Goal: Task Accomplishment & Management: Manage account settings

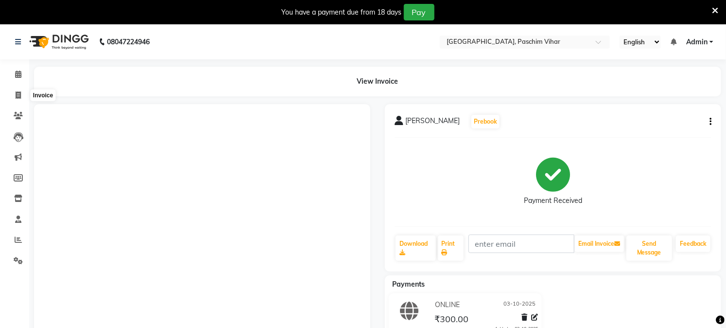
click at [20, 92] on icon at bounding box center [18, 94] width 5 height 7
click at [23, 95] on span at bounding box center [18, 95] width 17 height 11
select select "service"
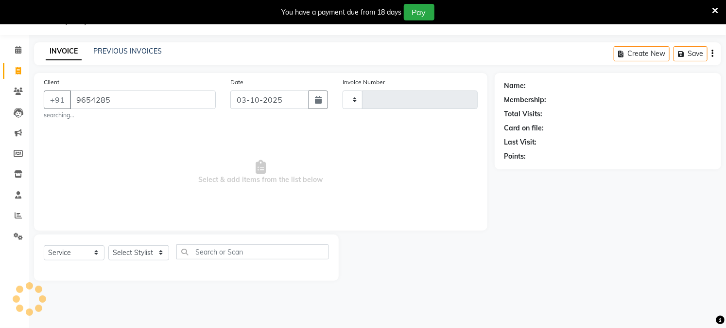
type input "96542855"
select select "223"
type input "4018"
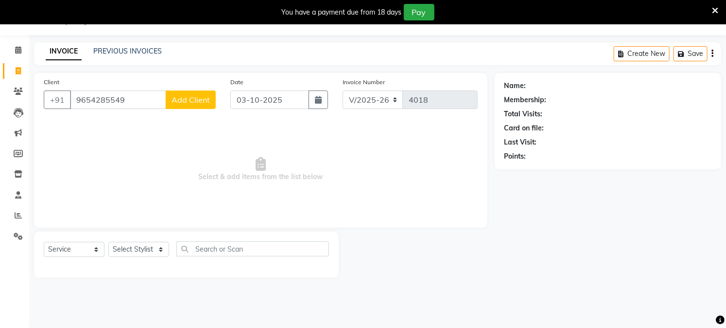
type input "9654285549"
click at [197, 102] on span "Add Client" at bounding box center [191, 100] width 38 height 10
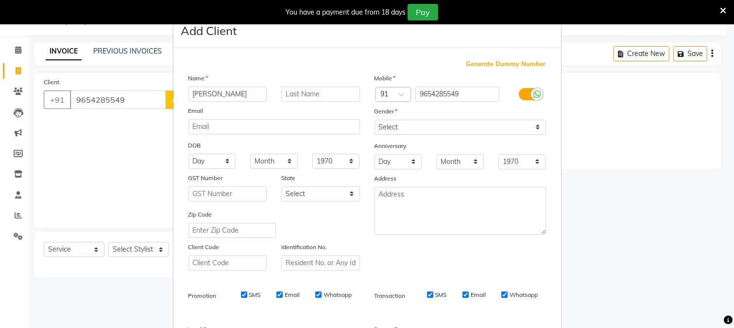
type input "[PERSON_NAME]"
click at [293, 93] on input "text" at bounding box center [320, 94] width 79 height 15
type input ","
click at [406, 127] on select "Select [DEMOGRAPHIC_DATA] [DEMOGRAPHIC_DATA] Other Prefer Not To Say" at bounding box center [461, 127] width 172 height 15
select select "[DEMOGRAPHIC_DATA]"
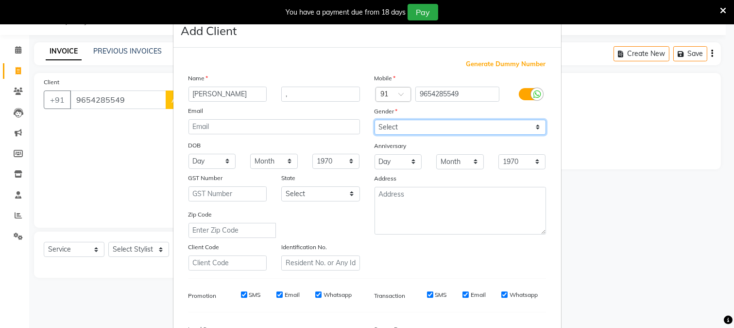
click at [375, 120] on select "Select [DEMOGRAPHIC_DATA] [DEMOGRAPHIC_DATA] Other Prefer Not To Say" at bounding box center [461, 127] width 172 height 15
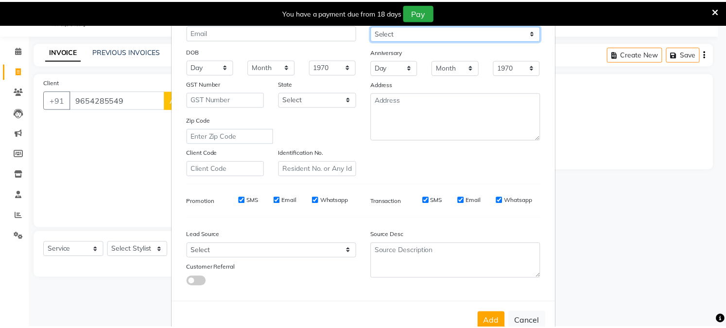
scroll to position [108, 0]
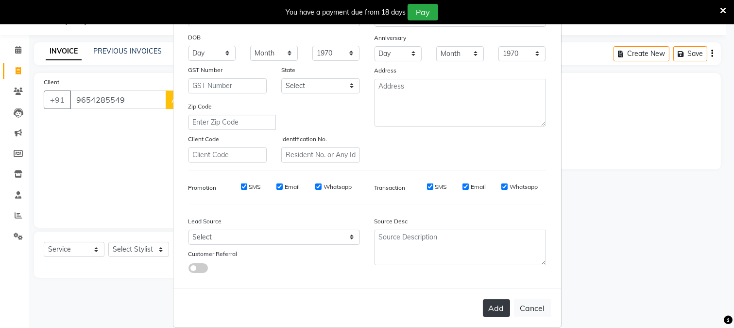
click at [491, 299] on button "Add" at bounding box center [496, 307] width 27 height 17
click at [130, 251] on ngb-modal-window "Add Client Generate Dummy Number Name [PERSON_NAME] , Email DOB Day 01 02 03 04…" at bounding box center [367, 164] width 734 height 328
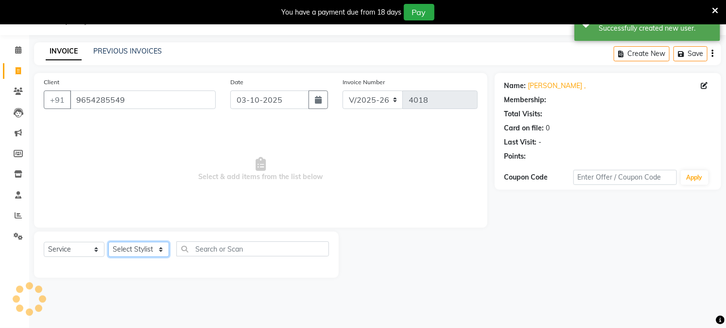
click at [130, 249] on select "Select Stylist Akash Amrita Anu Arun Gaurav [PERSON_NAME] KUNAL MANISH [PERSON_…" at bounding box center [138, 249] width 61 height 15
select select "6559"
click at [108, 242] on select "Select Stylist Akash Amrita Anu Arun Gaurav [PERSON_NAME] KUNAL MANISH [PERSON_…" at bounding box center [138, 249] width 61 height 15
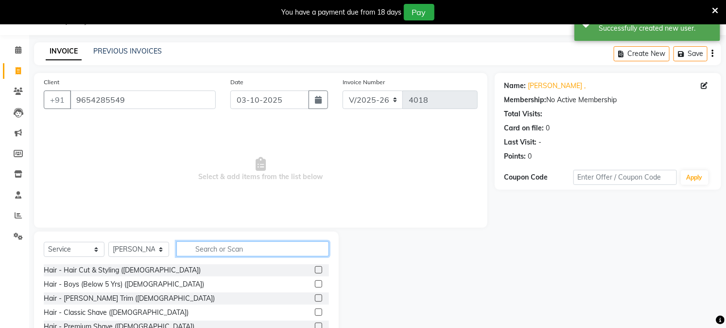
click at [210, 246] on input "text" at bounding box center [252, 248] width 153 height 15
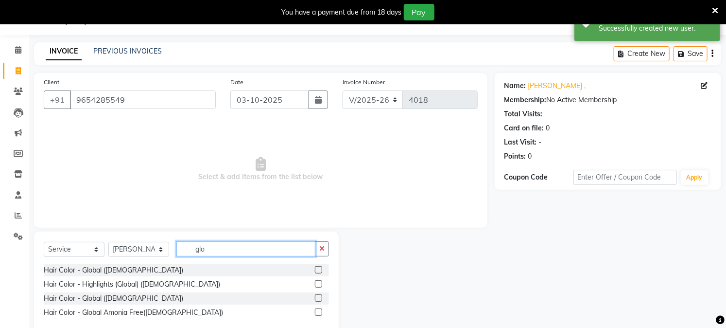
type input "glo"
drag, startPoint x: 321, startPoint y: 298, endPoint x: 317, endPoint y: 286, distance: 13.4
click at [321, 298] on label at bounding box center [318, 297] width 7 height 7
click at [321, 298] on input "checkbox" at bounding box center [318, 298] width 6 height 6
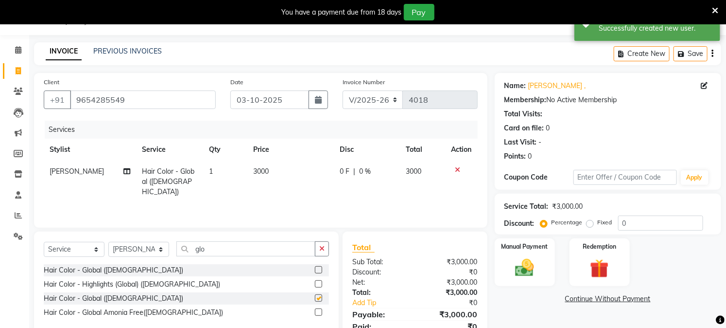
checkbox input "false"
click at [269, 180] on td "3000" at bounding box center [290, 181] width 86 height 42
select select "6559"
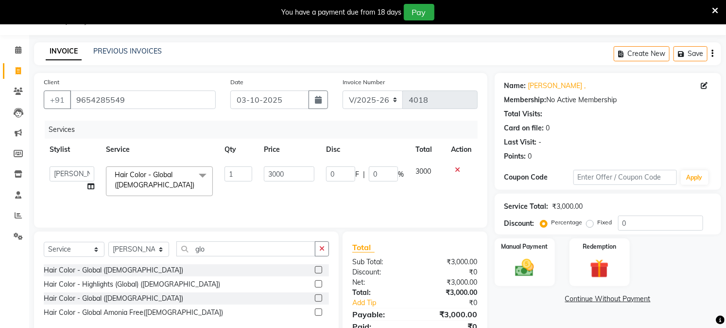
click at [273, 178] on input "3000" at bounding box center [289, 173] width 51 height 15
type input "3500"
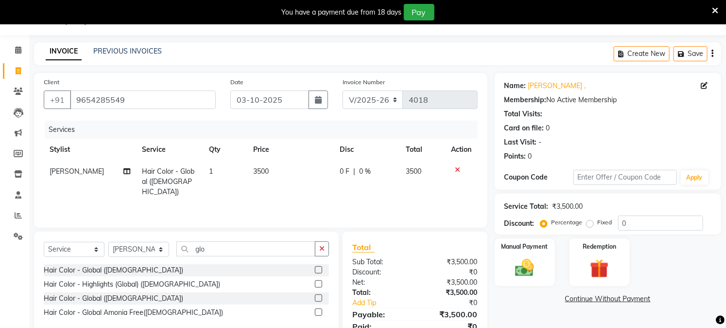
click at [265, 185] on td "3500" at bounding box center [290, 181] width 86 height 42
select select "6559"
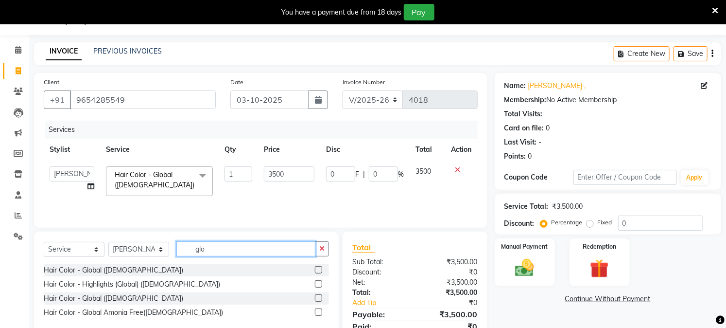
click at [243, 245] on input "glo" at bounding box center [245, 248] width 139 height 15
click at [241, 246] on input "glo" at bounding box center [245, 248] width 139 height 15
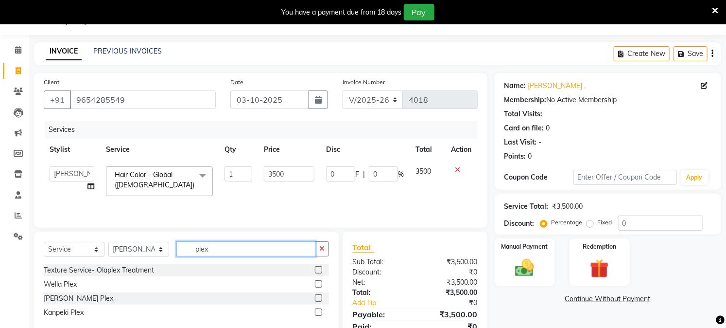
type input "plex"
click at [315, 280] on label at bounding box center [318, 283] width 7 height 7
click at [315, 281] on input "checkbox" at bounding box center [318, 284] width 6 height 6
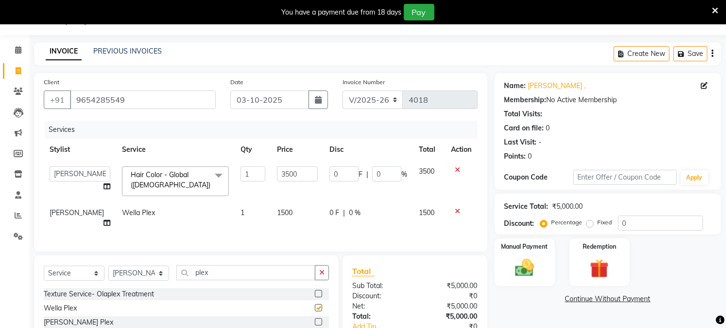
checkbox input "false"
click at [278, 206] on td "1500" at bounding box center [297, 218] width 52 height 32
select select "6559"
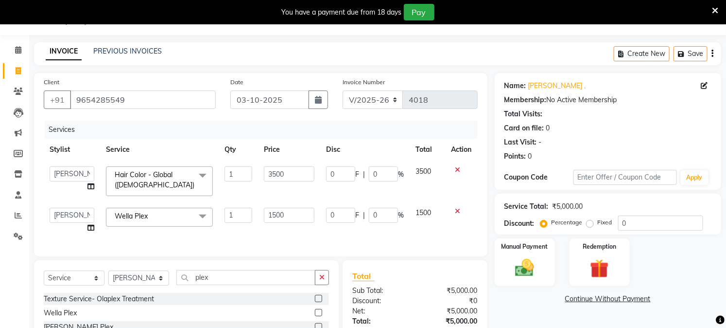
click at [278, 206] on td "1500" at bounding box center [289, 220] width 62 height 37
click at [277, 213] on input "1500" at bounding box center [289, 215] width 51 height 15
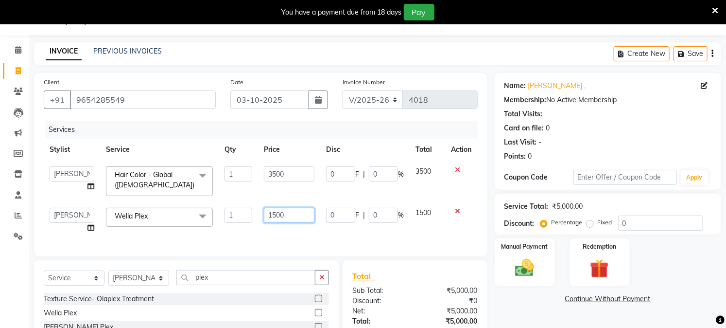
click at [277, 213] on input "1500" at bounding box center [289, 215] width 51 height 15
type input "1000"
click at [304, 217] on input "1000" at bounding box center [289, 215] width 51 height 15
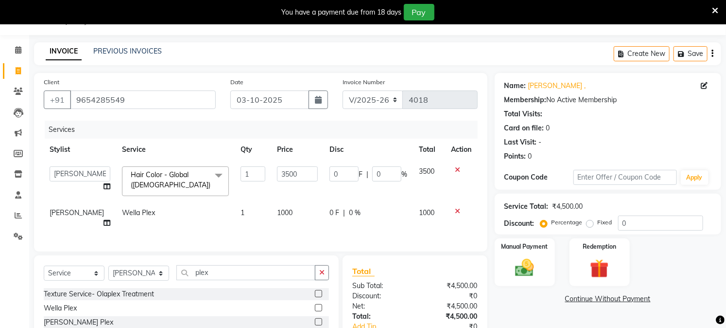
click at [450, 240] on div "Client [PHONE_NUMBER] Date [DATE] Invoice Number V/2025 V/[PHONE_NUMBER] Servic…" at bounding box center [260, 162] width 453 height 178
click at [514, 260] on img at bounding box center [525, 268] width 32 height 22
click at [567, 305] on div "CASH" at bounding box center [573, 300] width 25 height 13
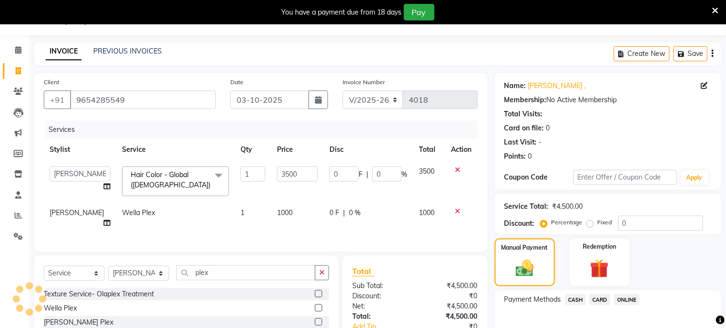
scroll to position [87, 0]
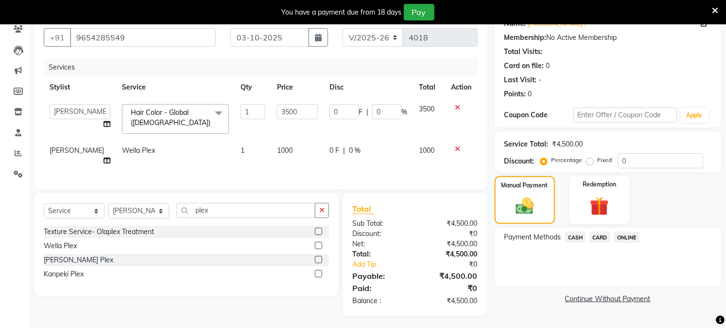
click at [580, 242] on span "CASH" at bounding box center [575, 236] width 21 height 11
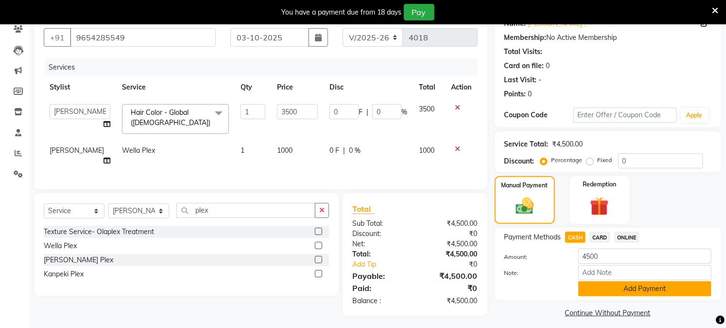
click at [610, 288] on button "Add Payment" at bounding box center [644, 288] width 133 height 15
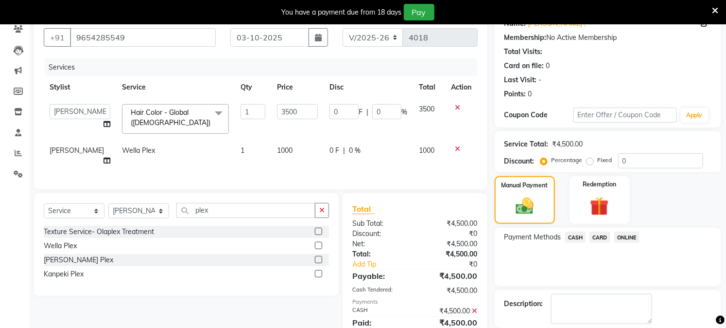
scroll to position [134, 0]
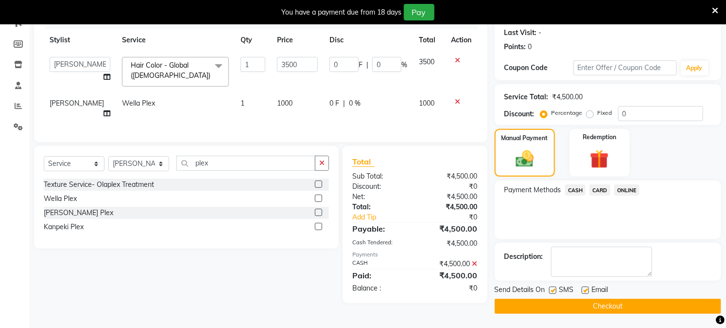
click at [608, 308] on button "Checkout" at bounding box center [608, 305] width 226 height 15
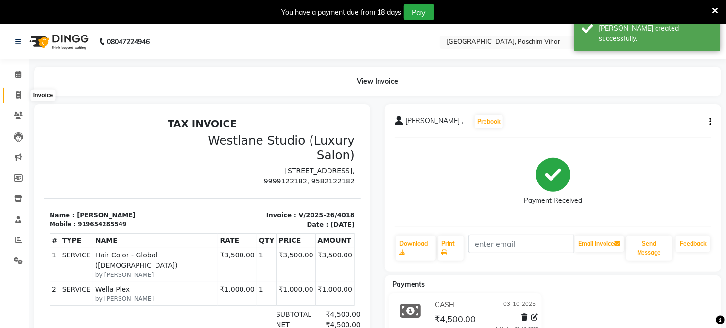
click at [18, 94] on icon at bounding box center [18, 94] width 5 height 7
select select "service"
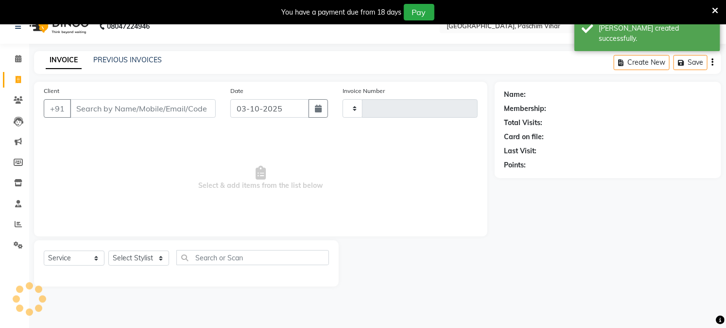
scroll to position [24, 0]
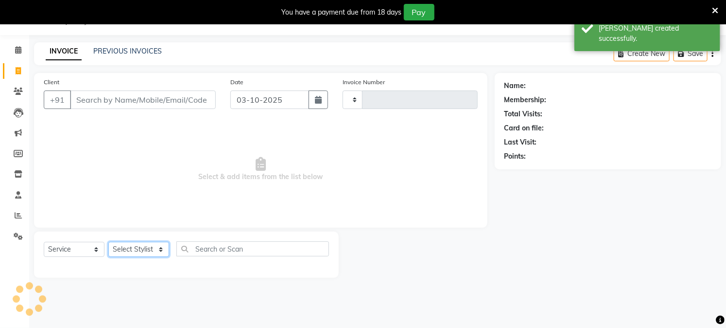
click at [137, 257] on select "Select Stylist" at bounding box center [138, 249] width 61 height 15
click at [142, 250] on select "Select Stylist" at bounding box center [138, 249] width 61 height 15
click at [133, 251] on select "Select Stylist" at bounding box center [138, 249] width 61 height 15
click at [127, 255] on select "Select Stylist" at bounding box center [138, 249] width 61 height 15
type input "4019"
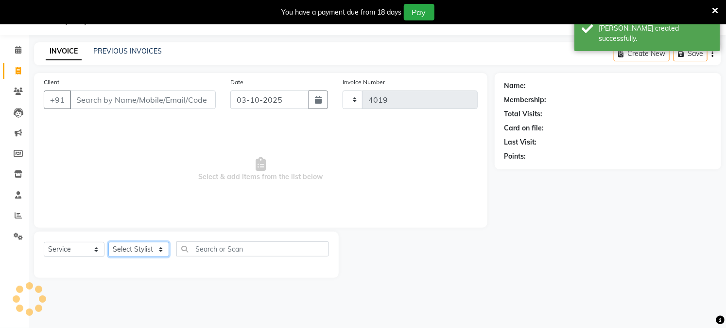
select select "223"
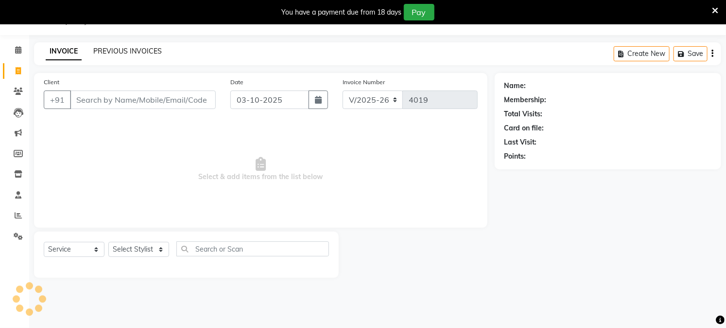
click at [132, 49] on link "PREVIOUS INVOICES" at bounding box center [127, 51] width 69 height 9
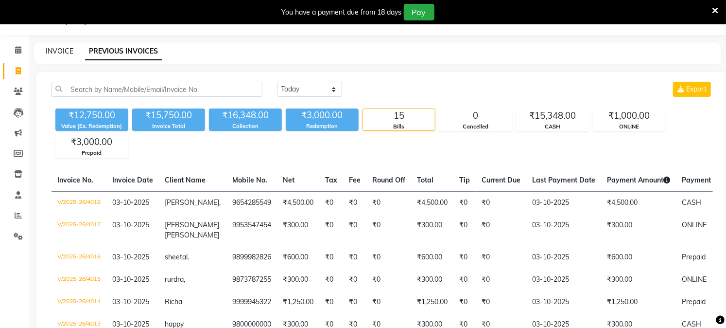
click at [54, 51] on link "INVOICE" at bounding box center [60, 51] width 28 height 9
select select "service"
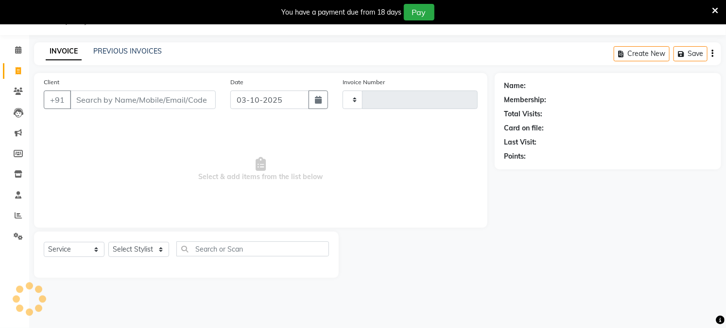
type input "4019"
select select "223"
click at [145, 248] on select "Select Stylist Akash Amrita Anu Arun Gaurav [PERSON_NAME] KUNAL MANISH [PERSON_…" at bounding box center [138, 249] width 61 height 15
select select "25198"
click at [108, 242] on select "Select Stylist Akash Amrita Anu Arun Gaurav [PERSON_NAME] KUNAL MANISH [PERSON_…" at bounding box center [138, 249] width 61 height 15
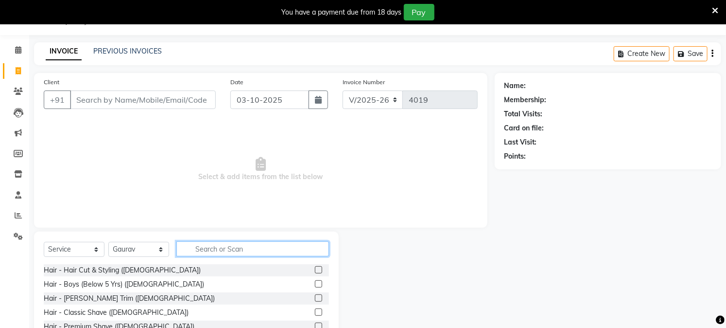
click at [211, 248] on input "text" at bounding box center [252, 248] width 153 height 15
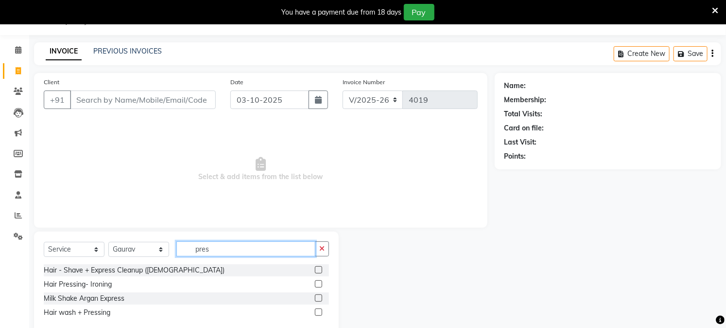
type input "pres"
click at [319, 285] on label at bounding box center [318, 283] width 7 height 7
click at [319, 285] on input "checkbox" at bounding box center [318, 284] width 6 height 6
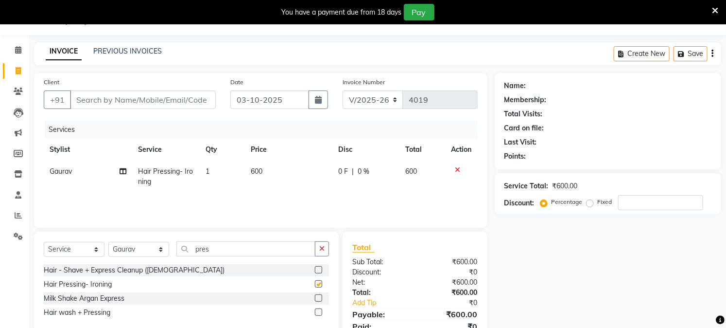
checkbox input "false"
click at [268, 184] on td "600" at bounding box center [288, 176] width 87 height 32
select select "25198"
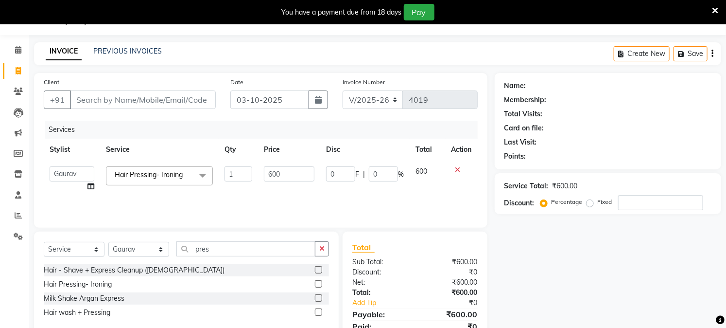
click at [268, 184] on td "600" at bounding box center [289, 178] width 62 height 37
click at [273, 180] on input "600" at bounding box center [289, 173] width 51 height 15
type input "500"
click at [219, 206] on div "Services Stylist Service Qty Price Disc Total Action Akash Amrita Anu Arun Gaur…" at bounding box center [261, 169] width 434 height 97
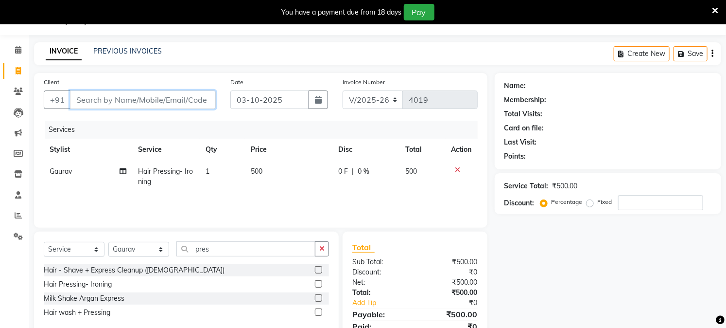
click at [203, 100] on input "Client" at bounding box center [143, 99] width 146 height 18
type input "9"
type input "0"
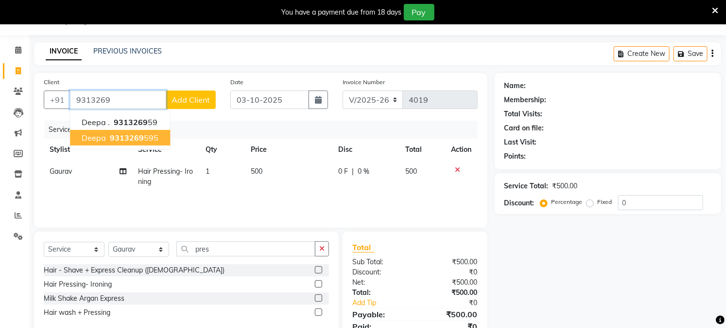
click at [152, 133] on ngb-highlight "9313269 595" at bounding box center [133, 138] width 51 height 10
type input "9313269595"
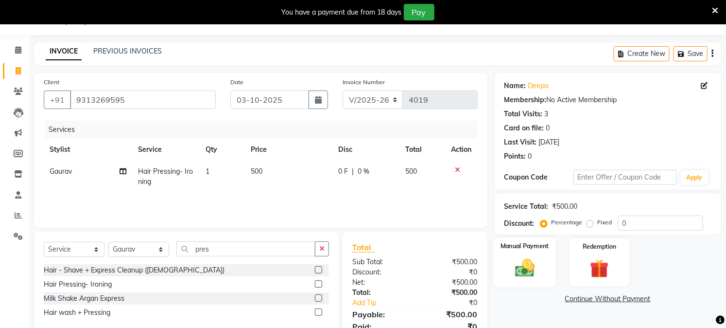
click at [499, 269] on div "Manual Payment" at bounding box center [524, 262] width 63 height 50
click at [628, 295] on span "ONLINE" at bounding box center [626, 299] width 25 height 11
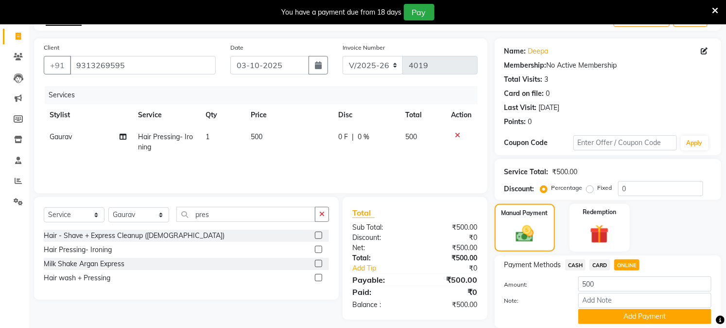
scroll to position [78, 0]
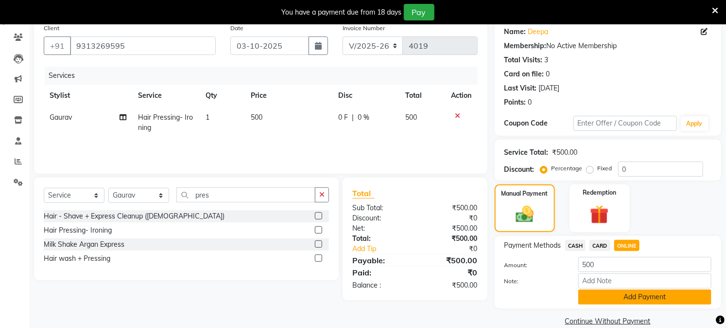
click at [626, 299] on button "Add Payment" at bounding box center [644, 296] width 133 height 15
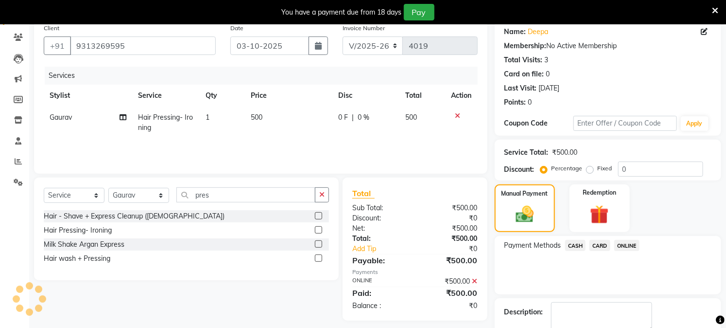
scroll to position [134, 0]
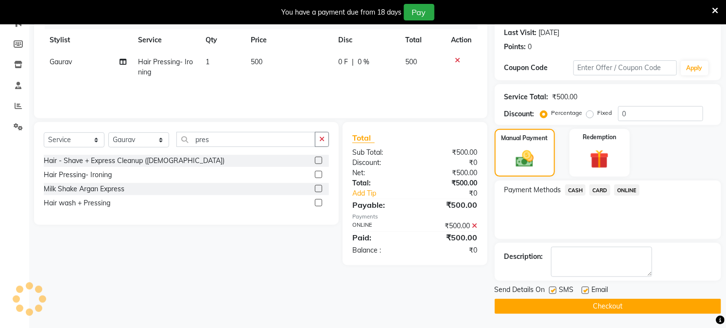
click at [623, 307] on button "Checkout" at bounding box center [608, 305] width 226 height 15
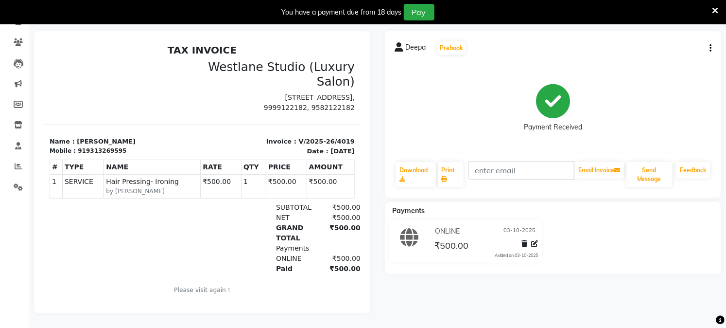
click at [625, 286] on div "Deepa Prebook Payment Received Download Print Email Invoice Send Message Feedba…" at bounding box center [553, 172] width 351 height 282
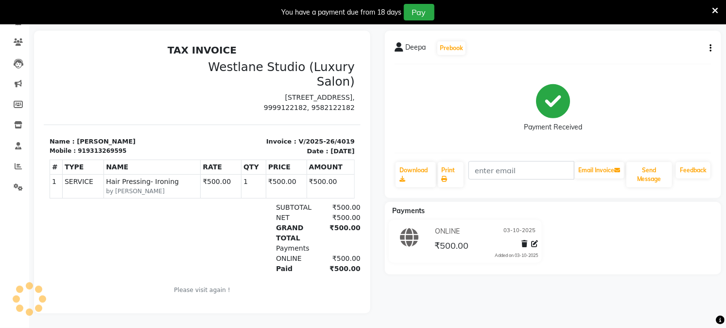
click at [625, 286] on div "Deepa Prebook Payment Received Download Print Email Invoice Send Message Feedba…" at bounding box center [553, 172] width 351 height 282
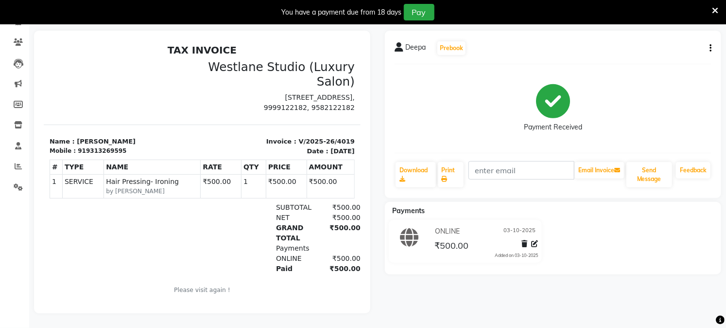
click at [625, 289] on div "Deepa Prebook Payment Received Download Print Email Invoice Send Message Feedba…" at bounding box center [553, 172] width 351 height 282
click at [625, 290] on div "Deepa Prebook Payment Received Download Print Email Invoice Send Message Feedba…" at bounding box center [553, 172] width 351 height 282
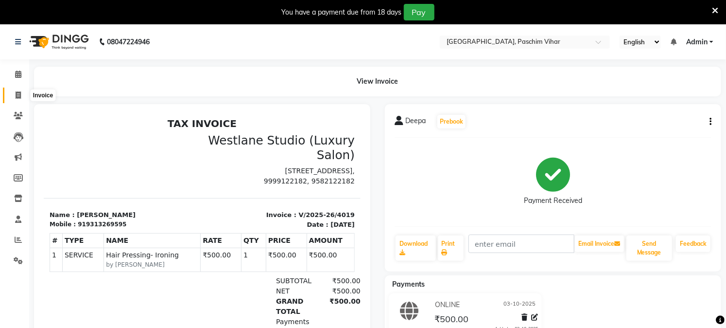
click at [13, 91] on span at bounding box center [18, 95] width 17 height 11
select select "service"
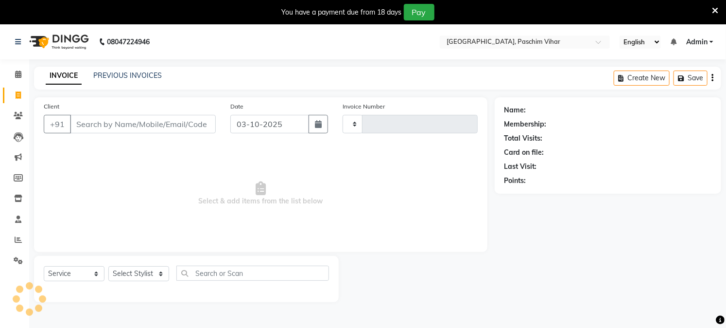
scroll to position [24, 0]
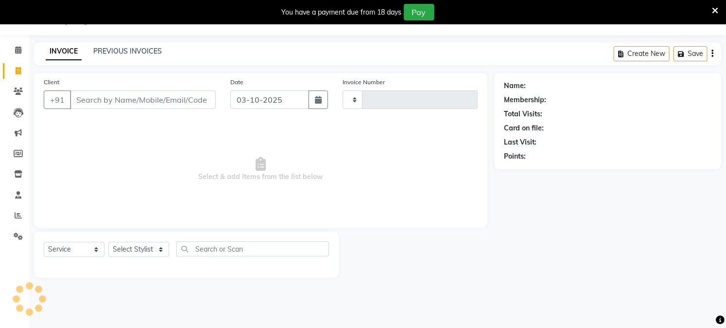
type input "4020"
select select "223"
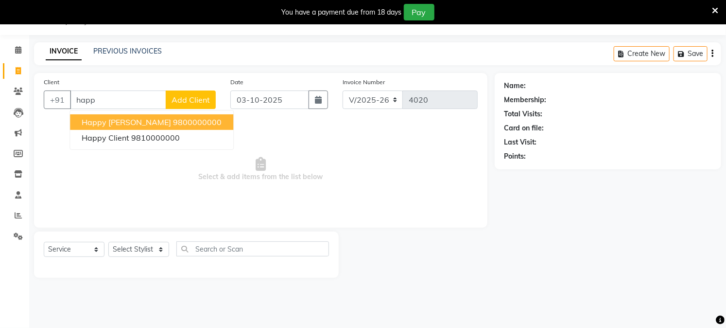
click at [173, 123] on ngb-highlight "9800000000" at bounding box center [197, 122] width 49 height 10
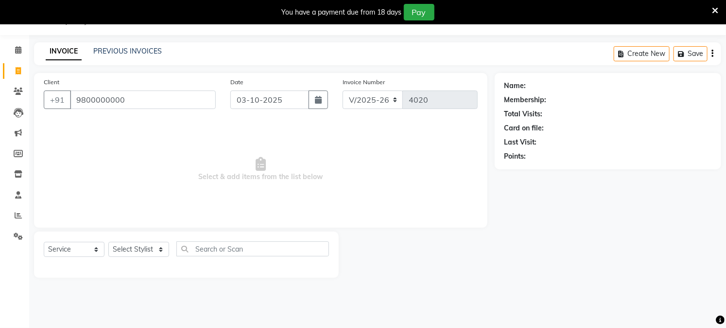
type input "9800000000"
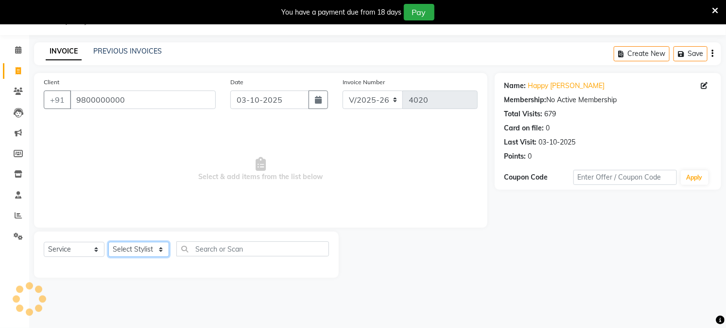
click at [128, 254] on select "Select Stylist Akash Amrita Anu Arun Gaurav [PERSON_NAME] KUNAL MANISH [PERSON_…" at bounding box center [138, 249] width 61 height 15
select select "15077"
click at [108, 242] on select "Select Stylist Akash Amrita Anu Arun Gaurav [PERSON_NAME] KUNAL MANISH [PERSON_…" at bounding box center [138, 249] width 61 height 15
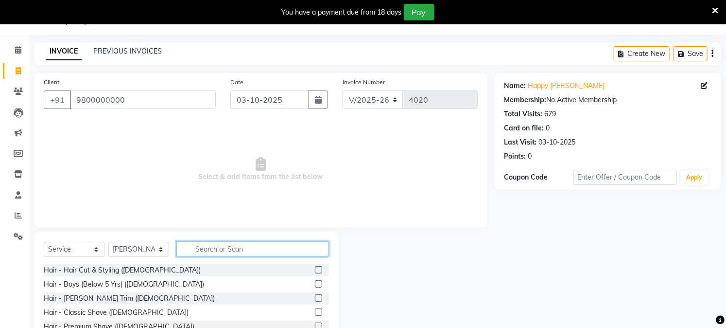
click at [193, 250] on input "text" at bounding box center [252, 248] width 153 height 15
type input "eye"
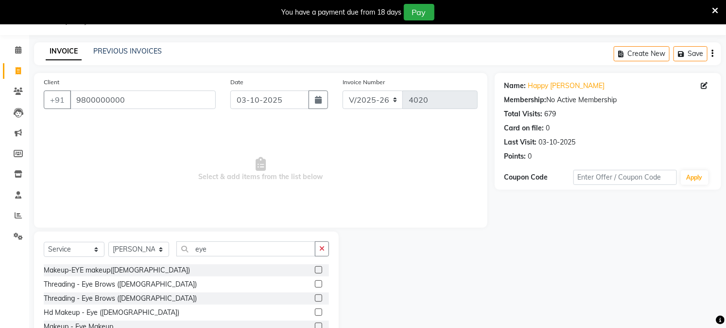
click at [319, 281] on label at bounding box center [318, 283] width 7 height 7
click at [319, 281] on input "checkbox" at bounding box center [318, 284] width 6 height 6
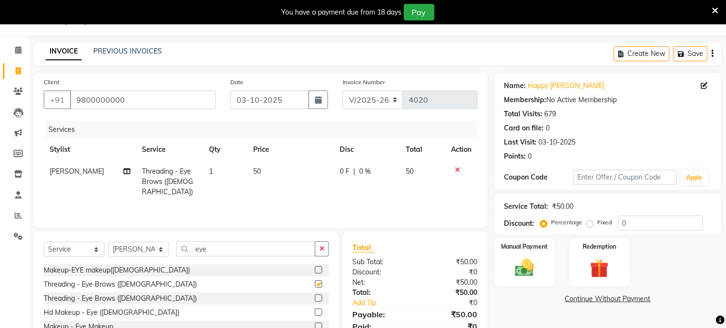
checkbox input "false"
click at [227, 181] on td "1" at bounding box center [225, 181] width 45 height 42
select select "15077"
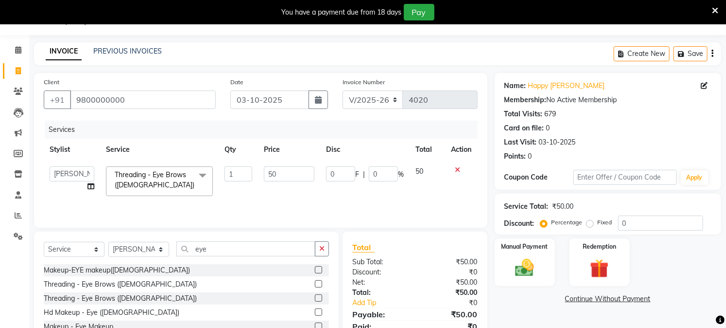
click at [227, 181] on input "1" at bounding box center [239, 173] width 28 height 15
type input "2"
click at [228, 191] on td "2" at bounding box center [238, 180] width 39 height 41
select select "15077"
click at [536, 273] on img at bounding box center [525, 268] width 32 height 22
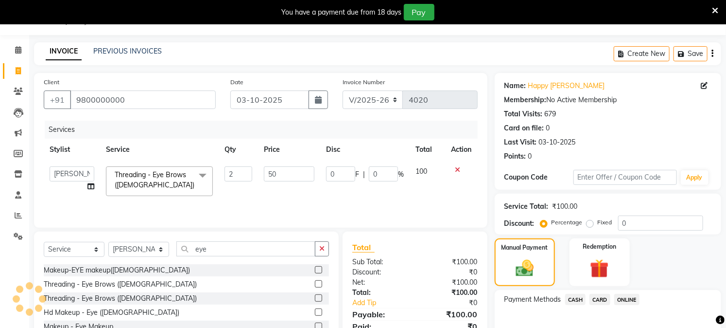
click at [580, 295] on span "CASH" at bounding box center [575, 299] width 21 height 11
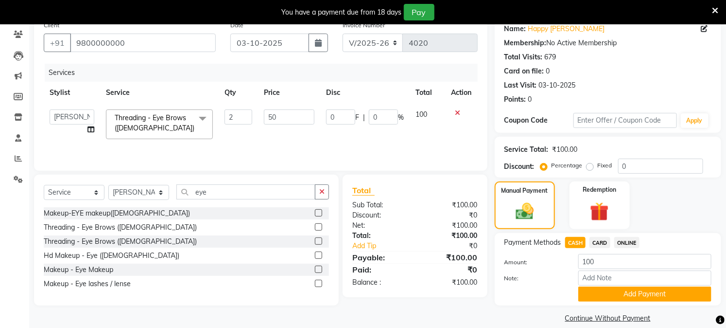
scroll to position [93, 0]
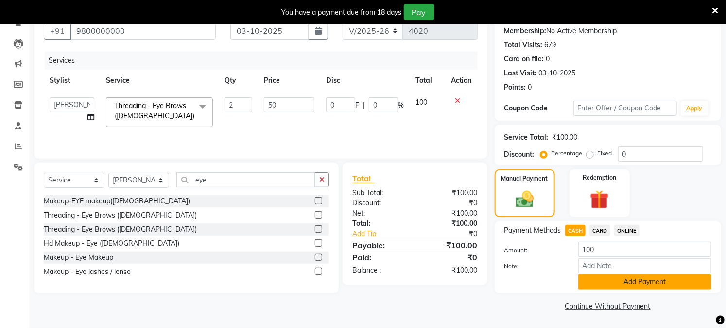
click at [591, 287] on button "Add Payment" at bounding box center [644, 281] width 133 height 15
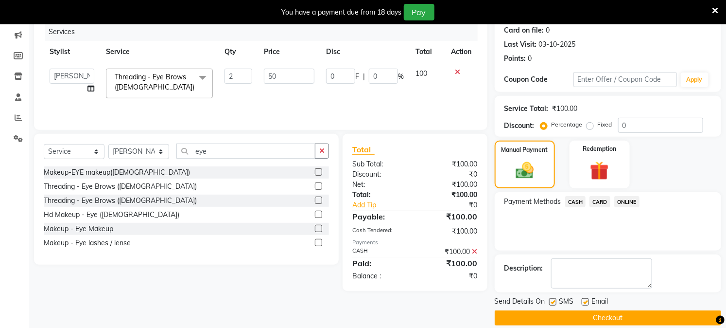
scroll to position [134, 0]
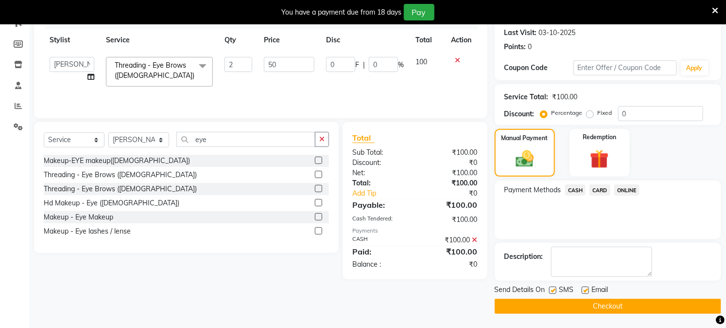
click at [585, 310] on button "Checkout" at bounding box center [608, 305] width 226 height 15
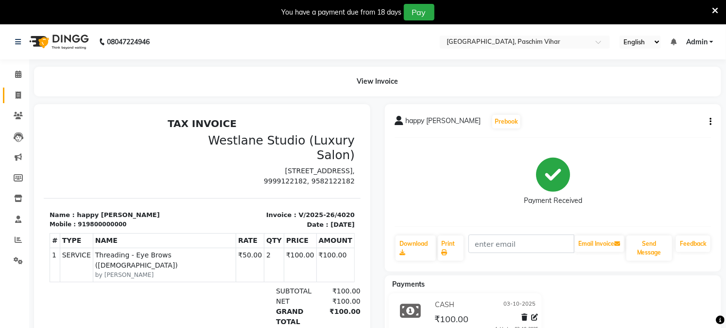
click at [16, 95] on icon at bounding box center [18, 94] width 5 height 7
click at [20, 98] on icon at bounding box center [18, 94] width 5 height 7
click at [20, 96] on icon at bounding box center [18, 94] width 5 height 7
select select "service"
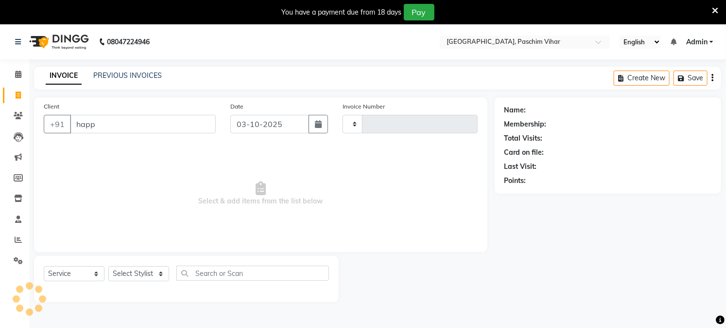
type input "happy"
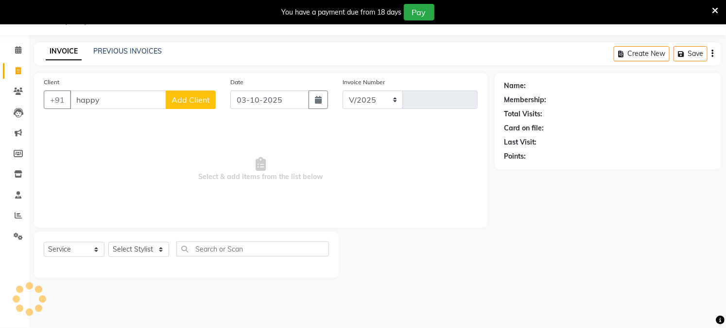
select select "223"
type input "4021"
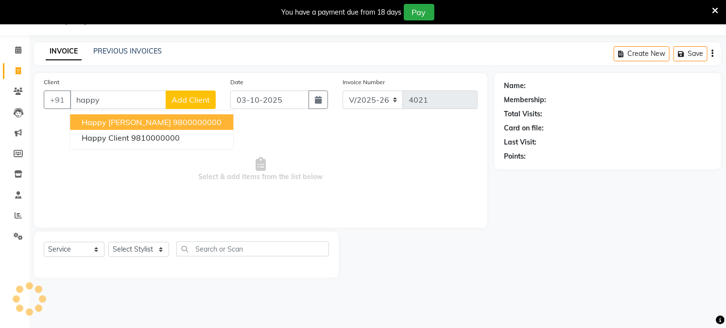
click at [114, 124] on span "happy [PERSON_NAME]" at bounding box center [126, 122] width 89 height 10
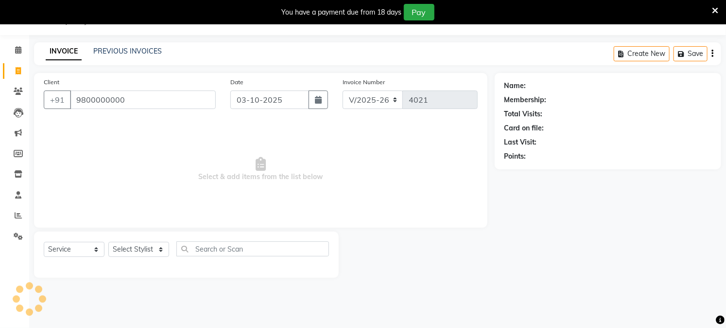
type input "9800000000"
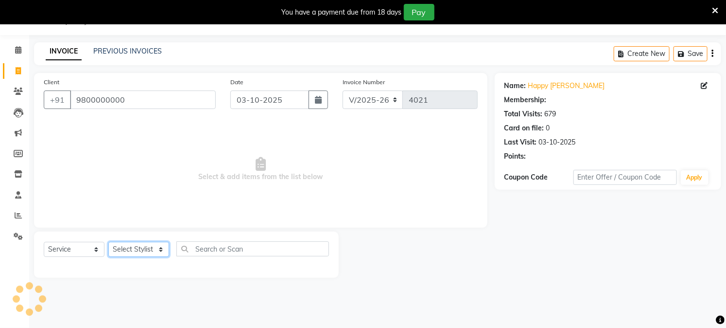
click at [124, 251] on select "Select Stylist" at bounding box center [138, 249] width 61 height 15
click at [126, 251] on select "Select Stylist" at bounding box center [138, 249] width 61 height 15
select select "92960"
click at [108, 242] on select "Select Stylist Akash Amrita Anu Arun Gaurav [PERSON_NAME] KUNAL MANISH [PERSON_…" at bounding box center [138, 249] width 61 height 15
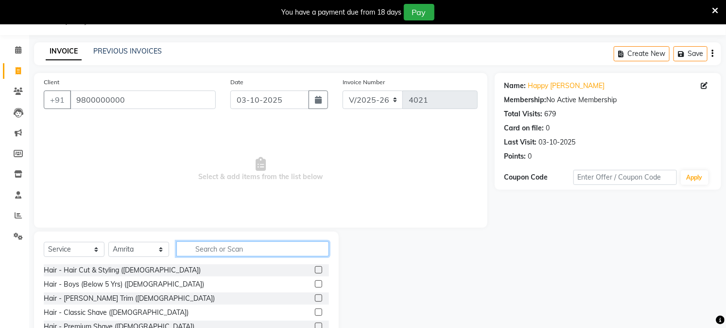
click at [242, 248] on input "text" at bounding box center [252, 248] width 153 height 15
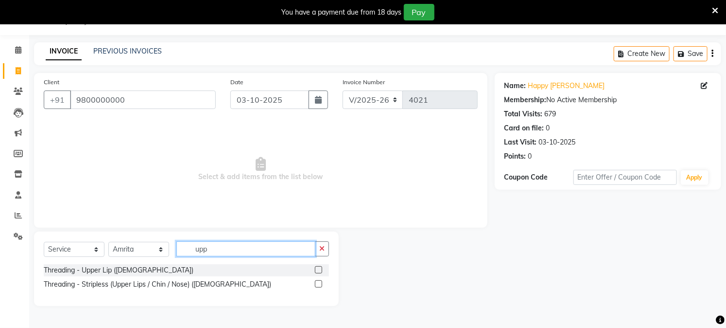
type input "upp"
click at [316, 281] on label at bounding box center [318, 283] width 7 height 7
click at [316, 281] on input "checkbox" at bounding box center [318, 284] width 6 height 6
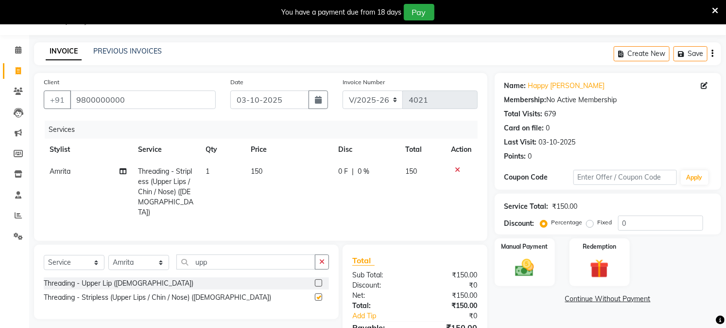
checkbox input "false"
click at [253, 180] on td "150" at bounding box center [288, 191] width 87 height 63
click at [245, 175] on td "1" at bounding box center [222, 191] width 45 height 63
select select "92960"
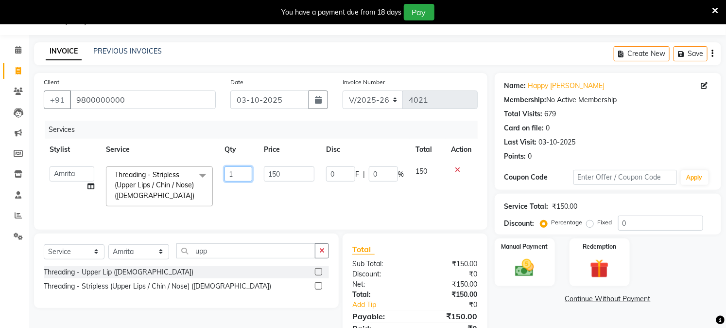
click at [226, 175] on input "1" at bounding box center [239, 173] width 28 height 15
type input "2"
click at [254, 200] on tr "Akash Amrita Anu Arun Gaurav [PERSON_NAME] KUNAL MANISH [PERSON_NAME] [PERSON_N…" at bounding box center [261, 186] width 434 height 52
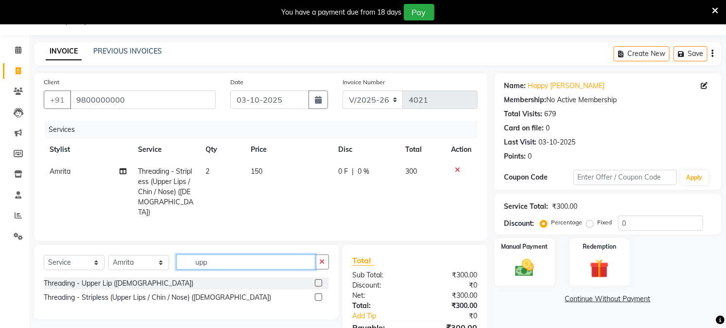
click at [204, 261] on input "upp" at bounding box center [245, 261] width 139 height 15
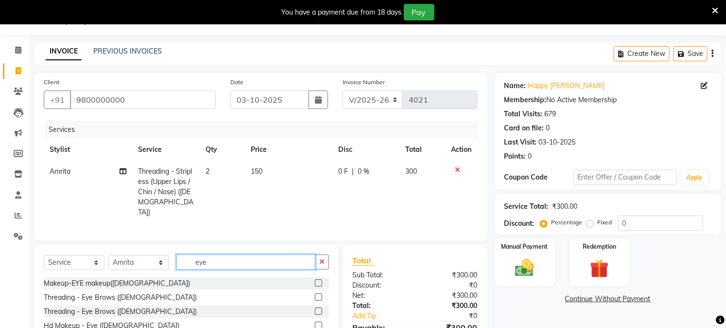
type input "eye"
click at [295, 197] on td "150" at bounding box center [288, 191] width 87 height 63
select select "92960"
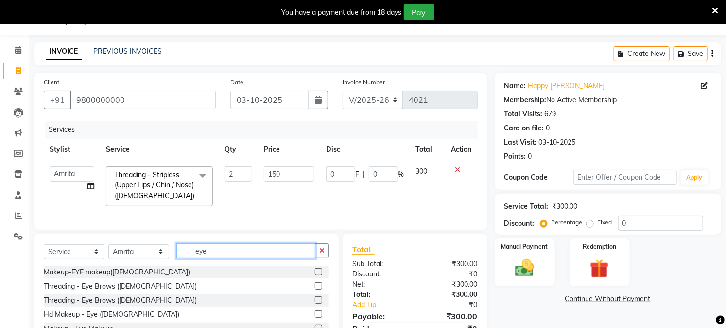
click at [213, 258] on input "eye" at bounding box center [245, 250] width 139 height 15
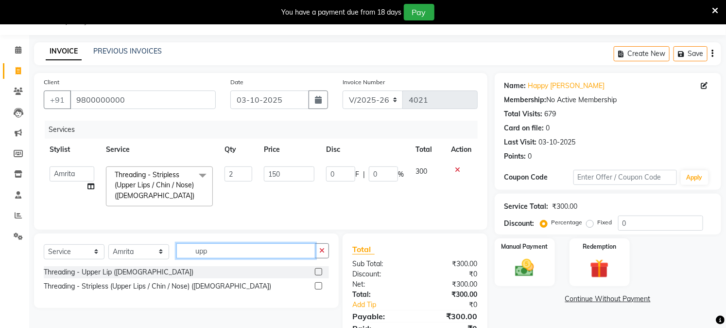
type input "upp"
click at [315, 275] on label at bounding box center [318, 271] width 7 height 7
click at [315, 275] on input "checkbox" at bounding box center [318, 272] width 6 height 6
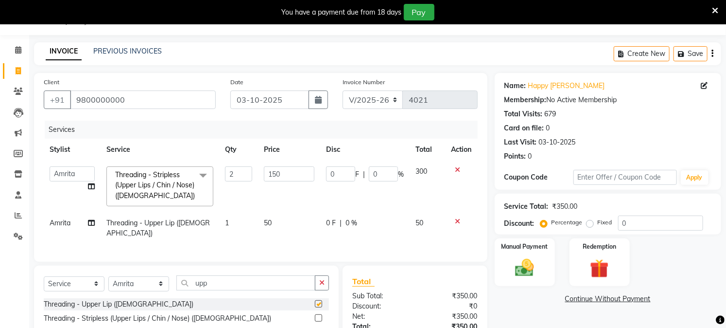
scroll to position [8, 0]
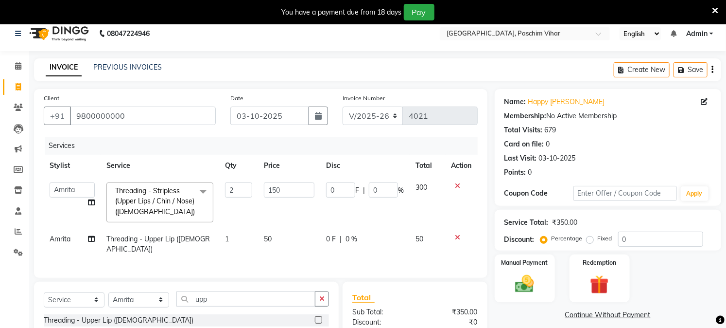
checkbox input "false"
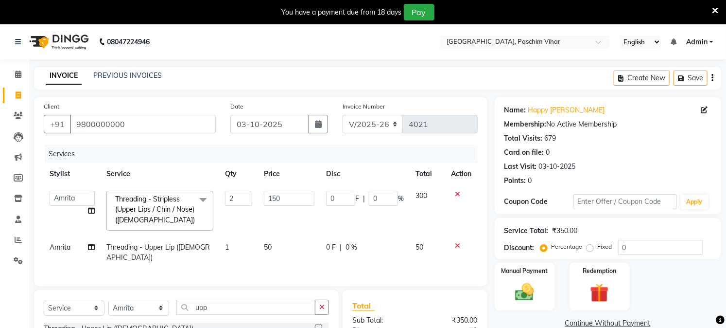
scroll to position [97, 0]
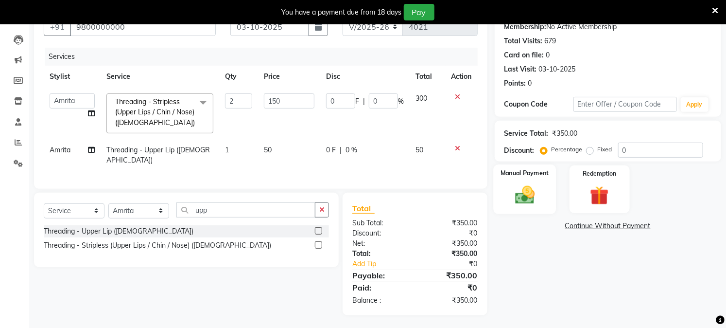
click at [521, 188] on img at bounding box center [525, 195] width 32 height 22
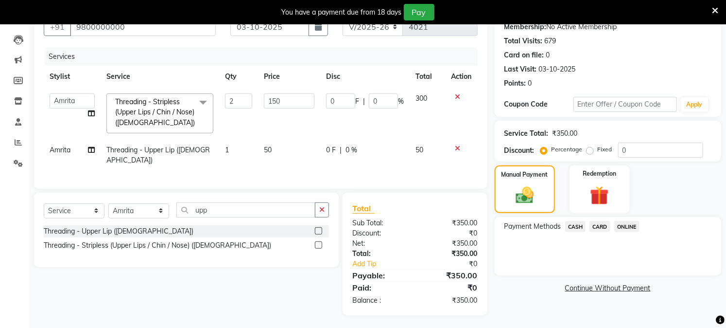
click at [621, 227] on span "ONLINE" at bounding box center [626, 226] width 25 height 11
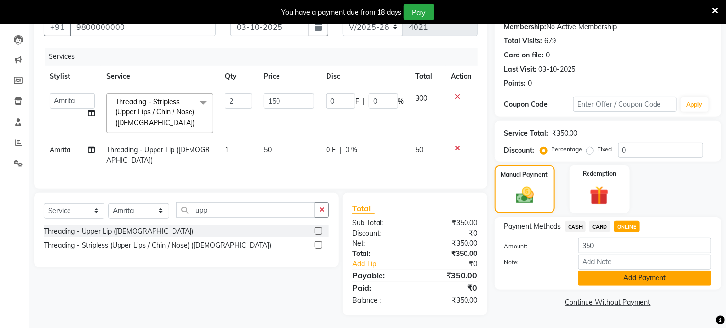
click at [605, 271] on button "Add Payment" at bounding box center [644, 277] width 133 height 15
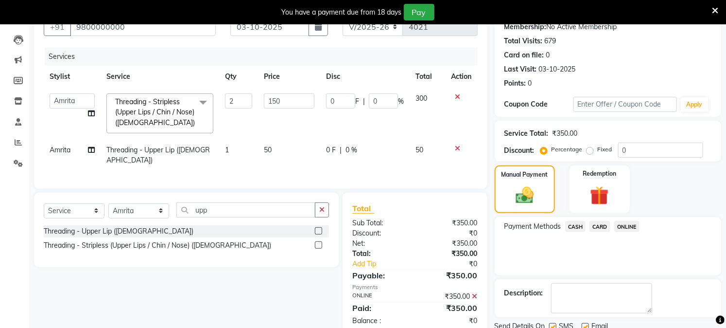
scroll to position [134, 0]
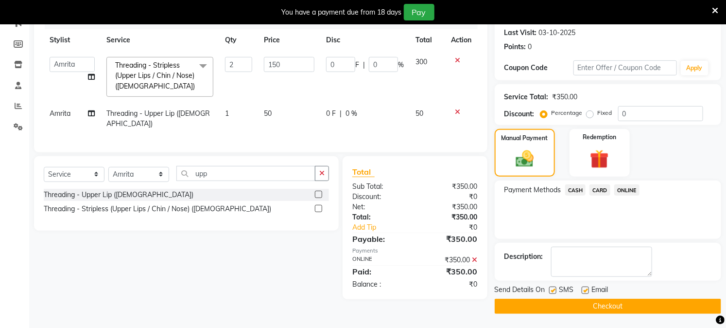
click at [591, 301] on button "Checkout" at bounding box center [608, 305] width 226 height 15
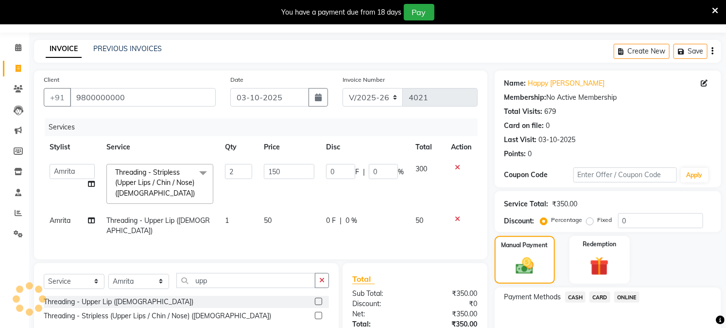
scroll to position [26, 0]
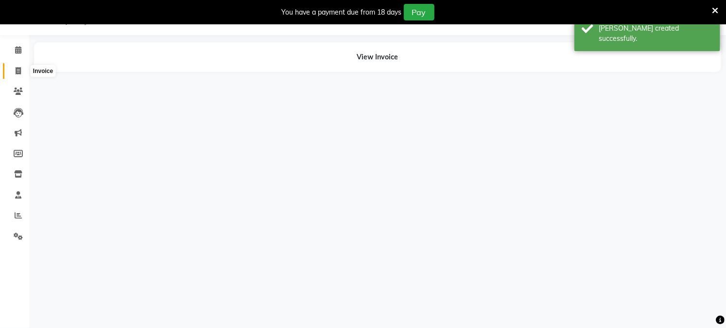
scroll to position [24, 0]
click at [21, 75] on span at bounding box center [18, 71] width 17 height 11
select select "service"
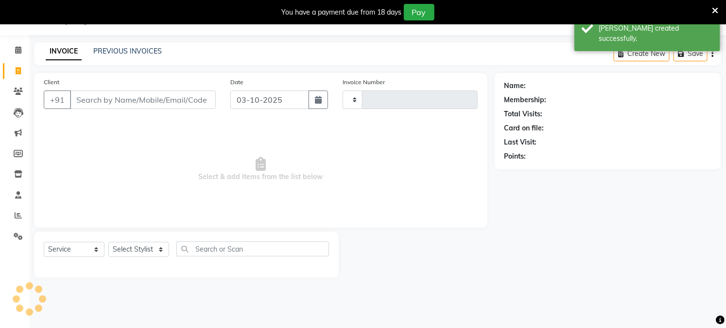
type input "4022"
select select "223"
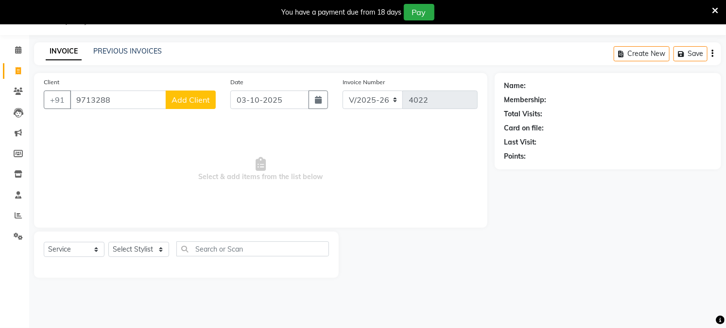
click at [88, 104] on input "9713288" at bounding box center [118, 99] width 96 height 18
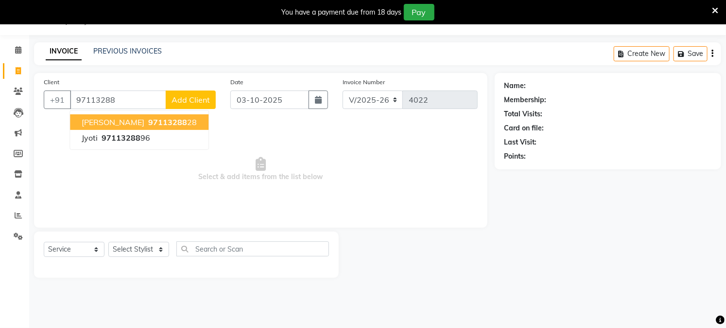
click at [148, 125] on span "97113288" at bounding box center [167, 122] width 39 height 10
type input "9711328828"
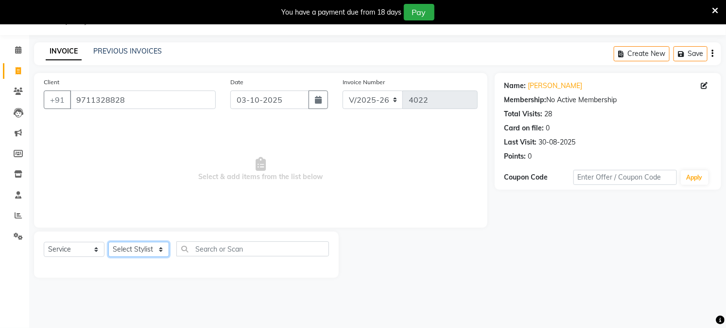
click at [117, 256] on select "Select Stylist Akash Amrita Anu Arun Gaurav [PERSON_NAME] KUNAL MANISH [PERSON_…" at bounding box center [138, 249] width 61 height 15
select select "6559"
click at [108, 242] on select "Select Stylist Akash Amrita Anu Arun Gaurav [PERSON_NAME] KUNAL MANISH [PERSON_…" at bounding box center [138, 249] width 61 height 15
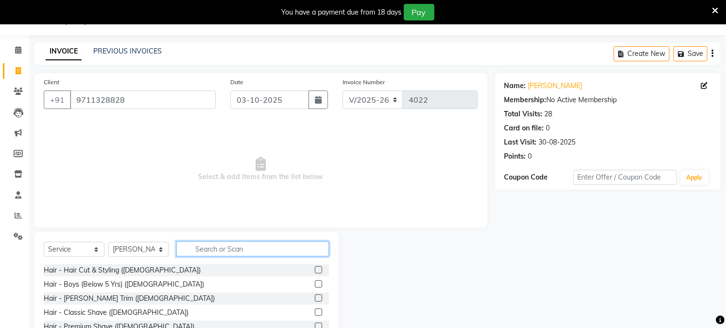
click at [258, 246] on input "text" at bounding box center [252, 248] width 153 height 15
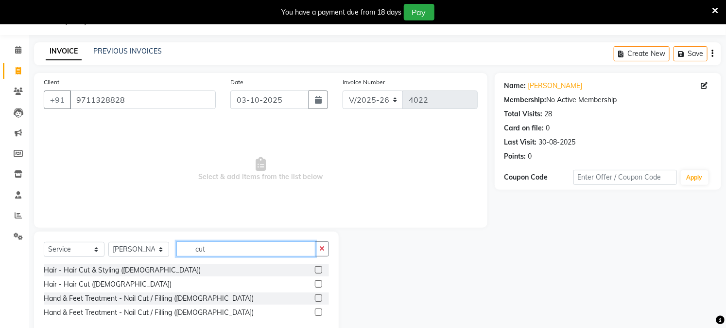
type input "cut"
click at [318, 268] on label at bounding box center [318, 269] width 7 height 7
click at [318, 268] on input "checkbox" at bounding box center [318, 270] width 6 height 6
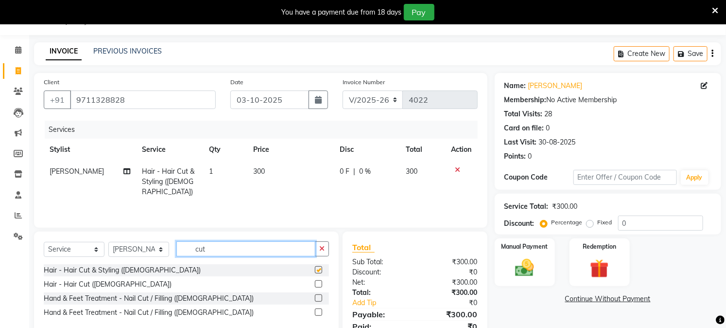
click at [257, 255] on input "cut" at bounding box center [245, 248] width 139 height 15
checkbox input "false"
click at [257, 255] on input "cut" at bounding box center [245, 248] width 139 height 15
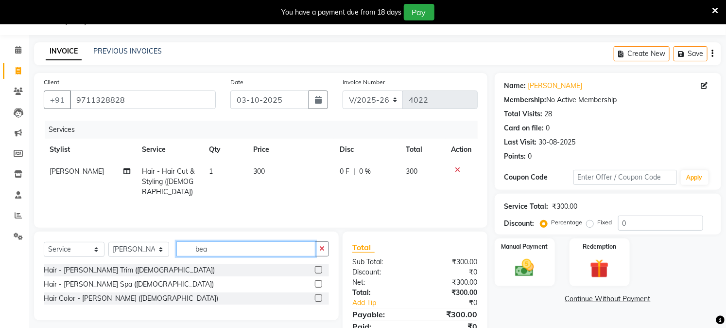
type input "bea"
click at [317, 266] on label at bounding box center [318, 269] width 7 height 7
click at [317, 267] on input "checkbox" at bounding box center [318, 270] width 6 height 6
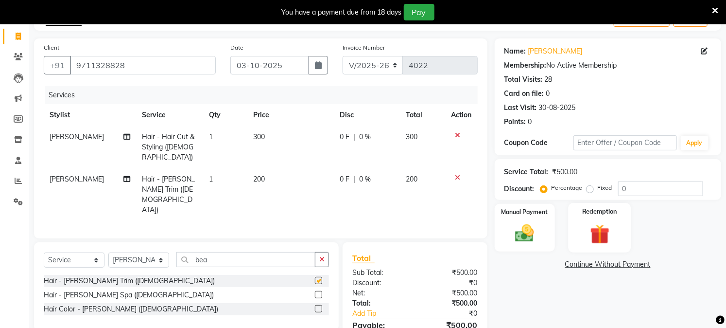
checkbox input "false"
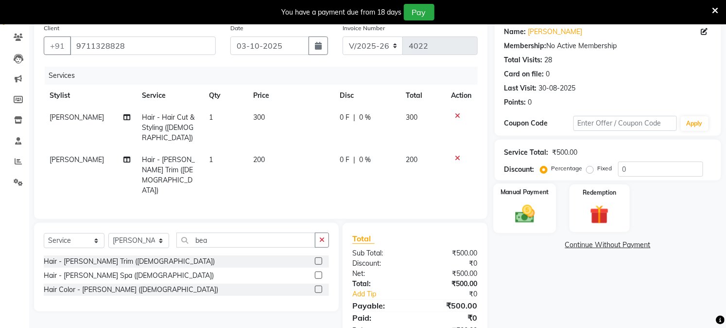
click at [541, 219] on div "Manual Payment" at bounding box center [524, 208] width 63 height 50
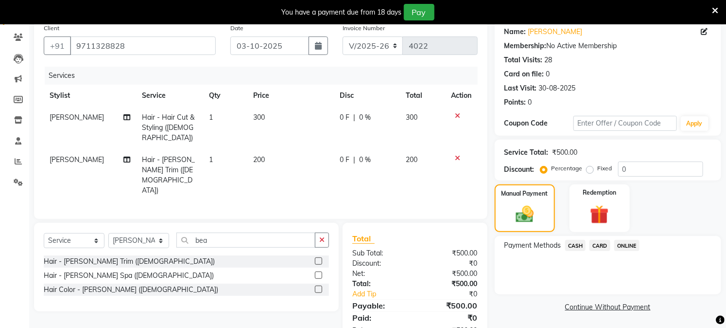
drag, startPoint x: 626, startPoint y: 248, endPoint x: 626, endPoint y: 254, distance: 5.8
click at [627, 248] on span "ONLINE" at bounding box center [626, 245] width 25 height 11
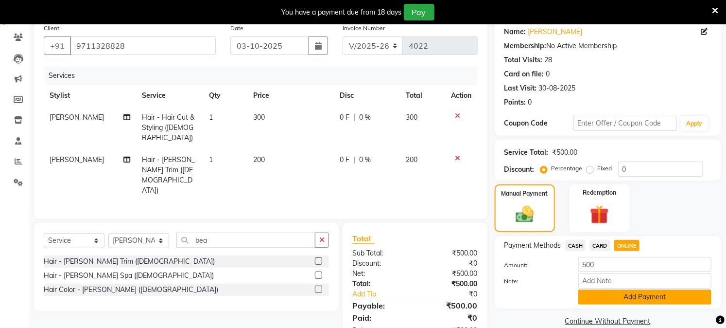
click at [618, 298] on button "Add Payment" at bounding box center [644, 296] width 133 height 15
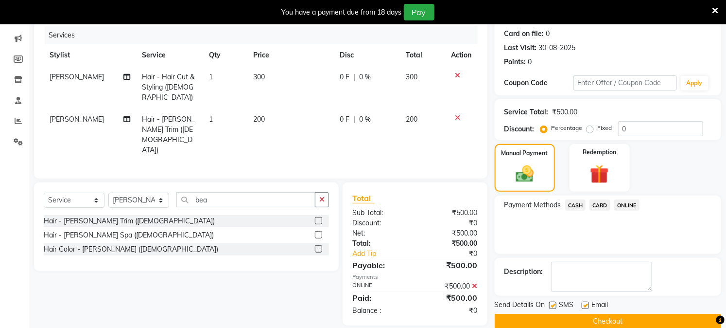
scroll to position [134, 0]
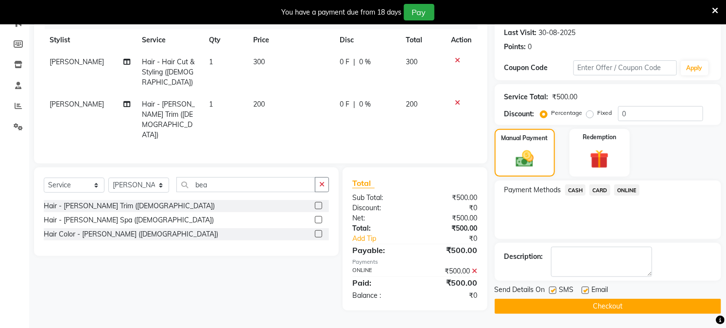
click at [635, 309] on button "Checkout" at bounding box center [608, 305] width 226 height 15
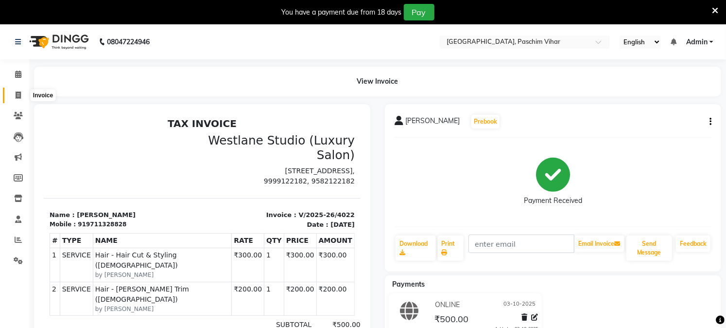
click at [17, 93] on icon at bounding box center [18, 94] width 5 height 7
select select "service"
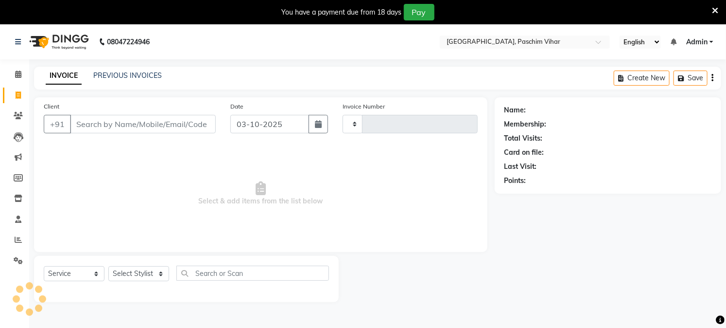
scroll to position [24, 0]
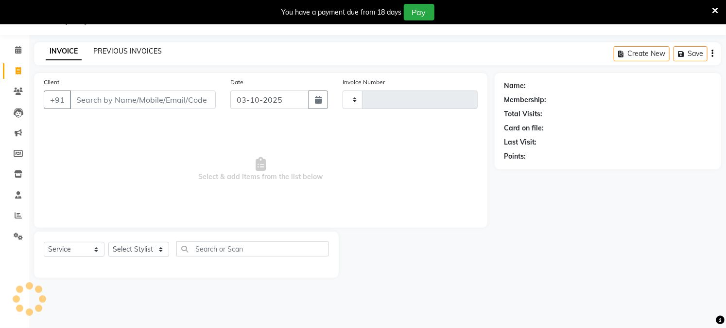
click at [113, 51] on link "PREVIOUS INVOICES" at bounding box center [127, 51] width 69 height 9
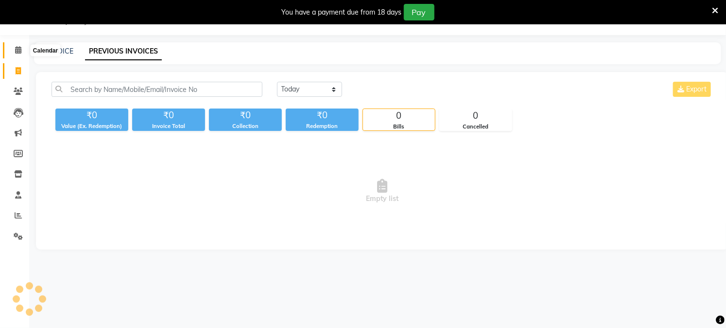
click at [16, 47] on icon at bounding box center [18, 49] width 6 height 7
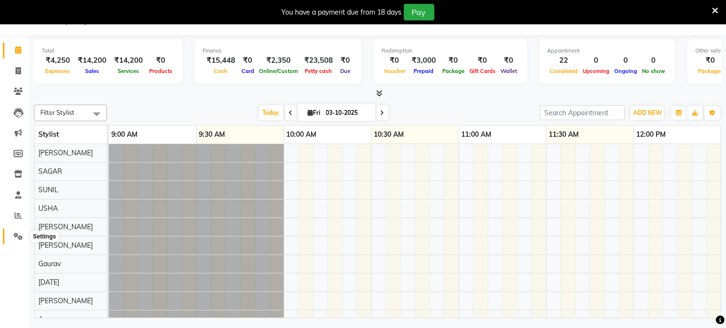
click at [16, 232] on icon at bounding box center [18, 235] width 9 height 7
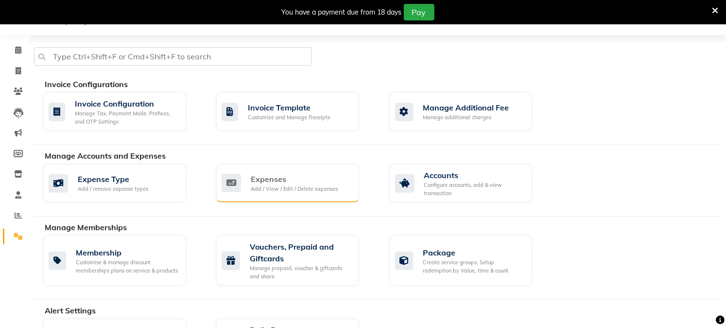
click at [233, 177] on icon at bounding box center [231, 183] width 19 height 18
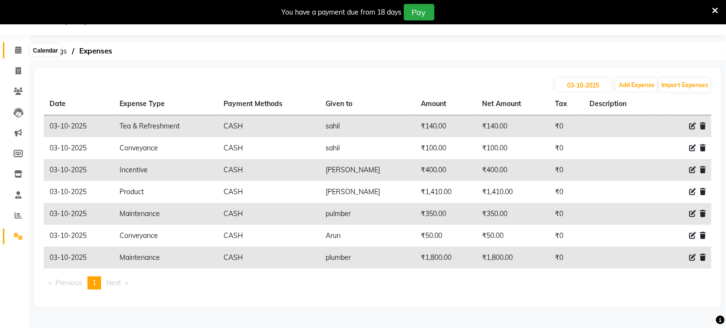
click at [17, 52] on icon at bounding box center [18, 49] width 6 height 7
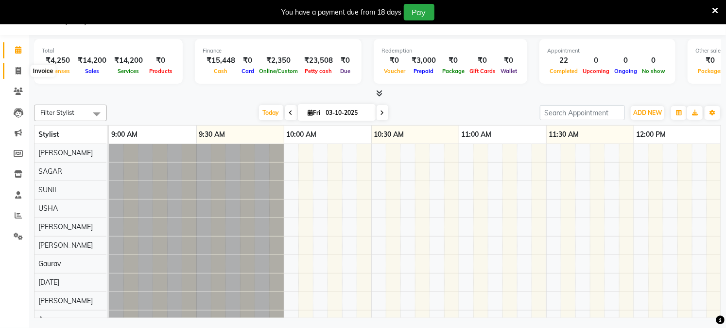
click at [16, 69] on icon at bounding box center [18, 70] width 5 height 7
select select "service"
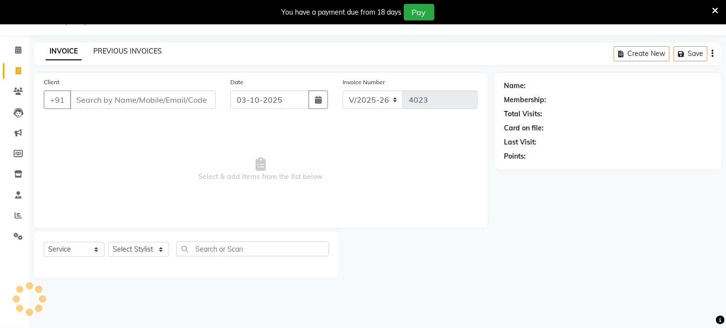
click at [106, 50] on link "PREVIOUS INVOICES" at bounding box center [127, 51] width 69 height 9
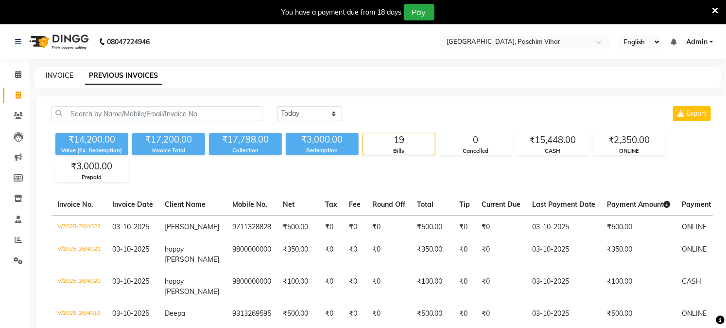
click at [58, 76] on link "INVOICE" at bounding box center [60, 75] width 28 height 9
select select "service"
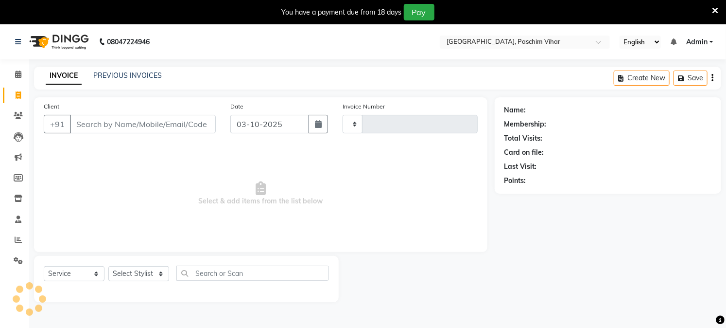
scroll to position [24, 0]
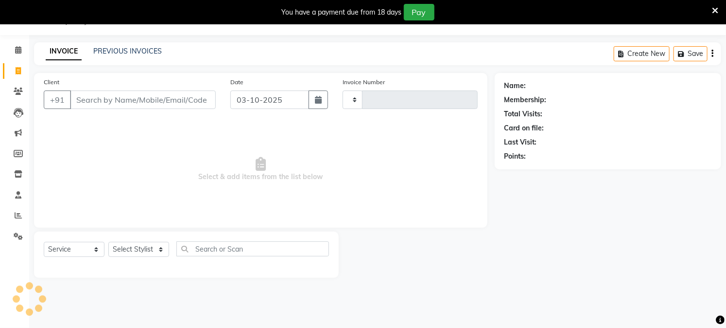
type input "4023"
select select "223"
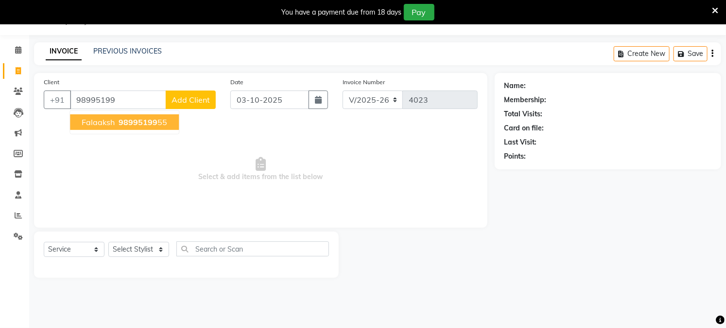
click at [138, 117] on span "98995199" at bounding box center [138, 122] width 39 height 10
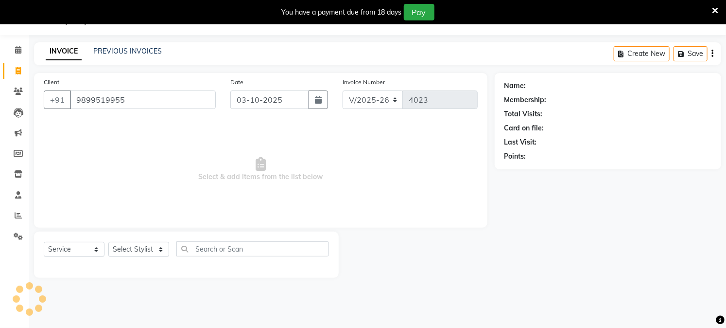
type input "9899519955"
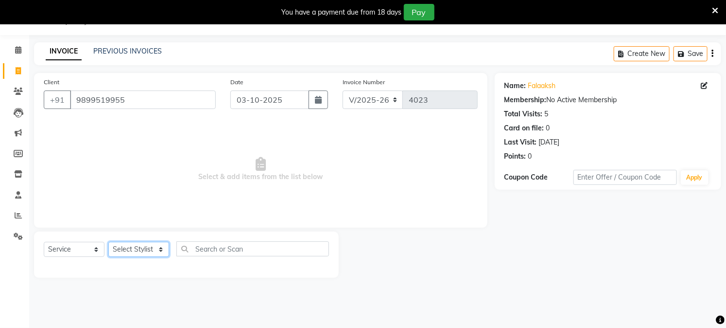
click at [120, 244] on select "Select Stylist Akash Amrita Anu Arun Gaurav [PERSON_NAME] KUNAL MANISH [PERSON_…" at bounding box center [138, 249] width 61 height 15
select select "6559"
click at [108, 242] on select "Select Stylist Akash Amrita Anu Arun Gaurav [PERSON_NAME] KUNAL MANISH [PERSON_…" at bounding box center [138, 249] width 61 height 15
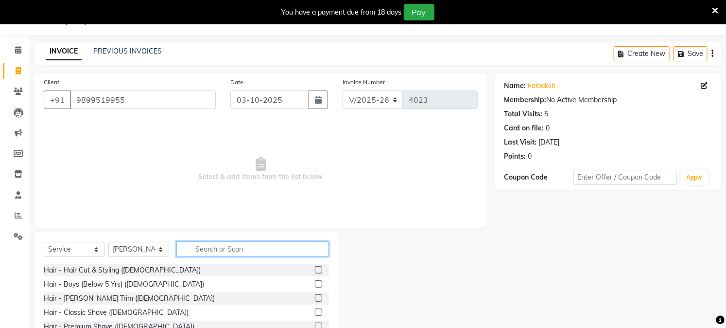
click at [209, 248] on input "text" at bounding box center [252, 248] width 153 height 15
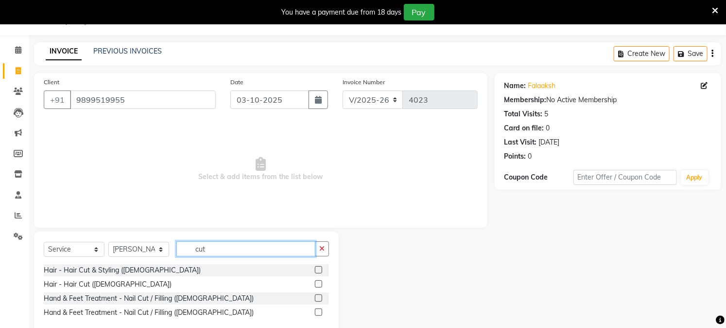
type input "cut"
click at [317, 268] on label at bounding box center [318, 269] width 7 height 7
click at [317, 268] on input "checkbox" at bounding box center [318, 270] width 6 height 6
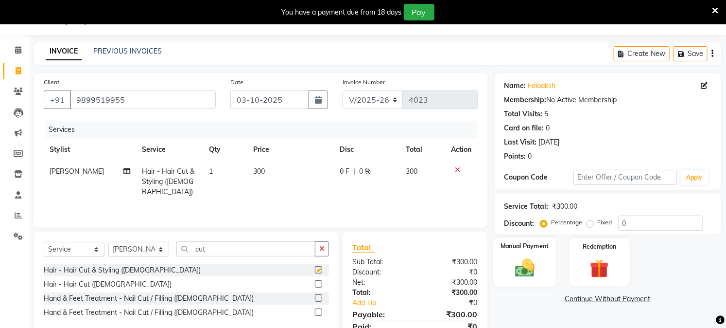
checkbox input "false"
click at [547, 266] on div "Manual Payment" at bounding box center [524, 262] width 63 height 50
click at [573, 298] on span "CASH" at bounding box center [575, 299] width 21 height 11
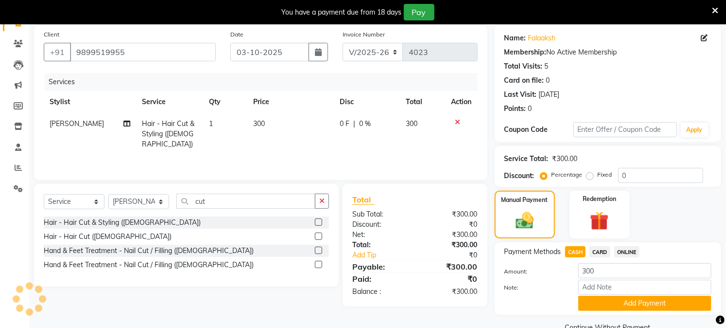
scroll to position [93, 0]
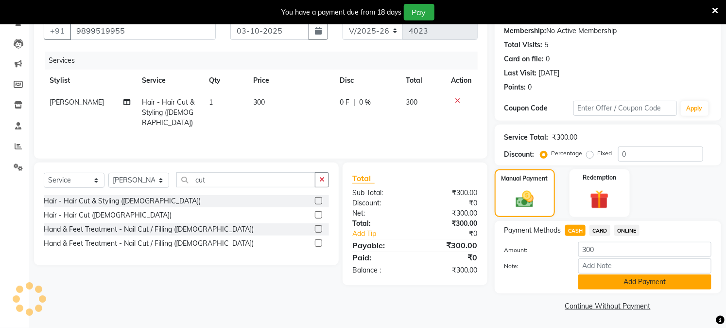
click at [614, 283] on button "Add Payment" at bounding box center [644, 281] width 133 height 15
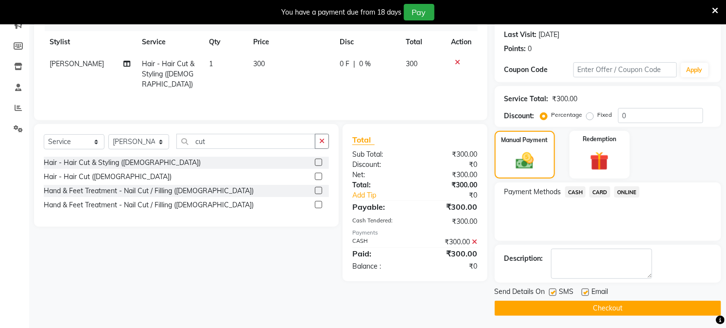
scroll to position [134, 0]
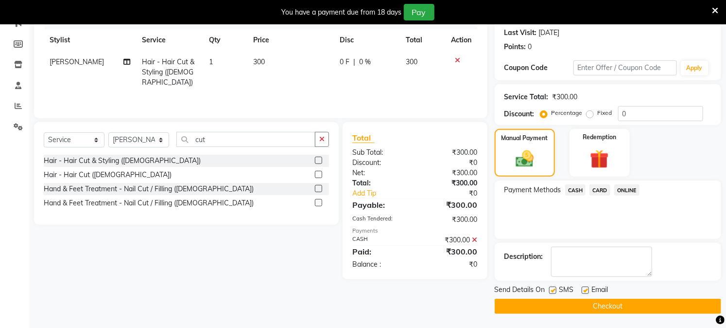
click at [624, 307] on button "Checkout" at bounding box center [608, 305] width 226 height 15
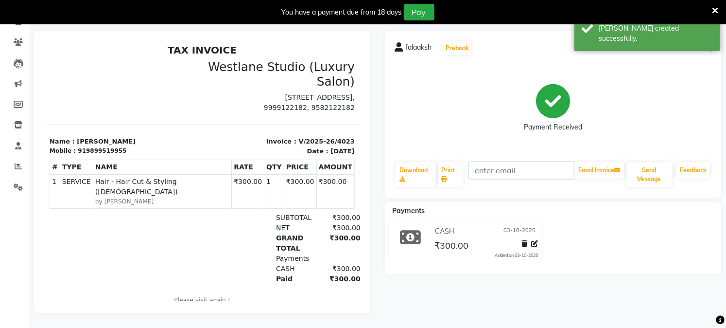
scroll to position [27, 0]
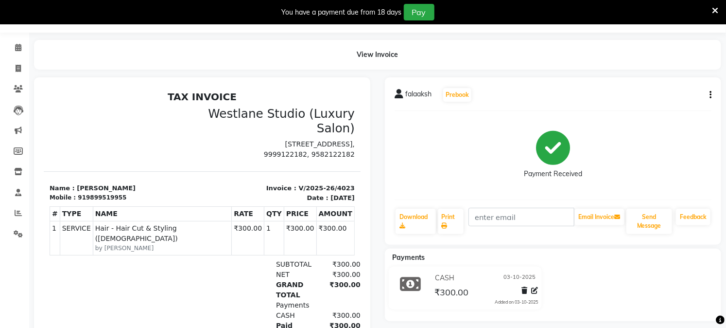
click at [198, 299] on div "Payments" at bounding box center [252, 304] width 215 height 10
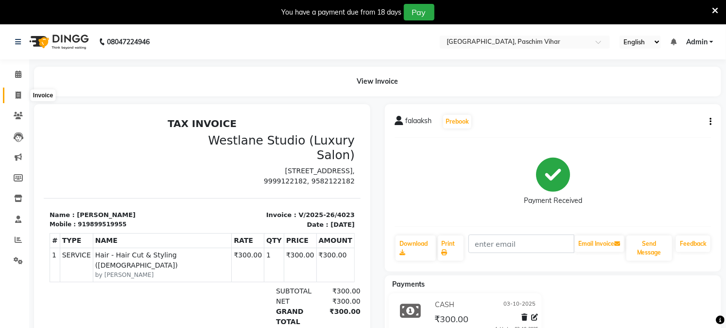
drag, startPoint x: 17, startPoint y: 94, endPoint x: 18, endPoint y: 102, distance: 8.3
click at [17, 94] on icon at bounding box center [18, 94] width 5 height 7
select select "service"
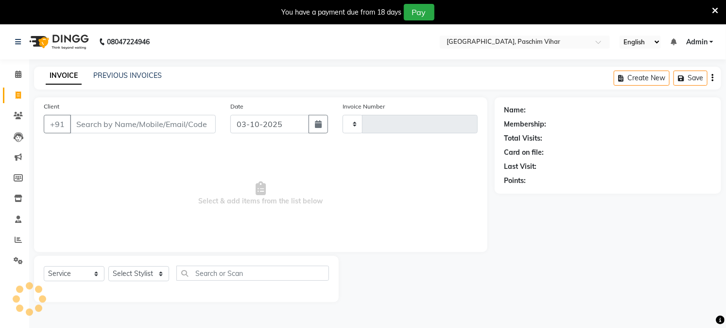
scroll to position [24, 0]
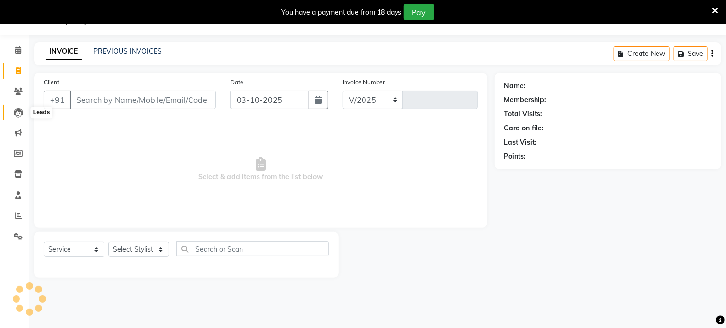
select select "223"
type input "4024"
type input "j"
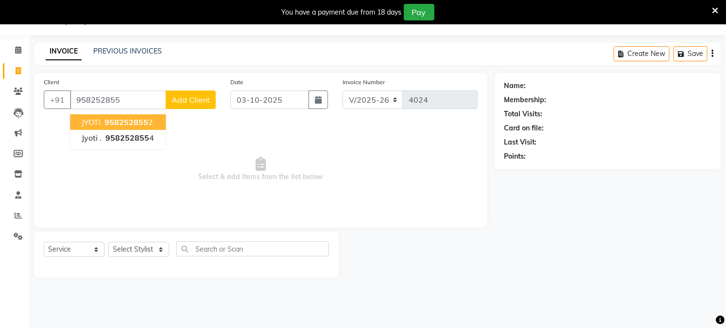
click at [103, 122] on ngb-highlight "958252855 2" at bounding box center [128, 122] width 51 height 10
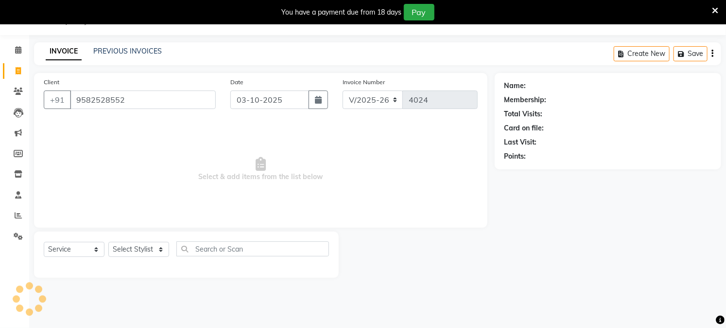
type input "9582528552"
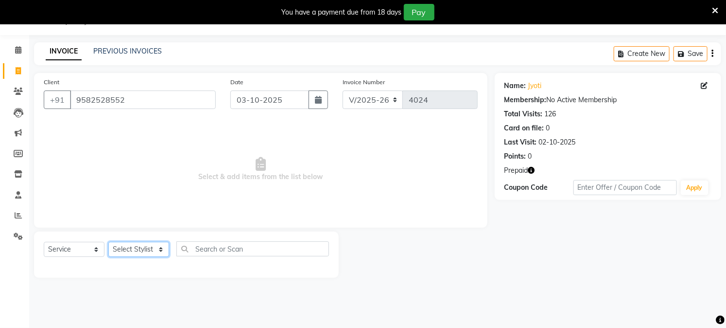
click at [137, 250] on select "Select Stylist Akash Amrita Anu Arun Gaurav [PERSON_NAME] KUNAL MANISH [PERSON_…" at bounding box center [138, 249] width 61 height 15
select select "25198"
click at [108, 242] on select "Select Stylist Akash Amrita Anu Arun Gaurav [PERSON_NAME] KUNAL MANISH [PERSON_…" at bounding box center [138, 249] width 61 height 15
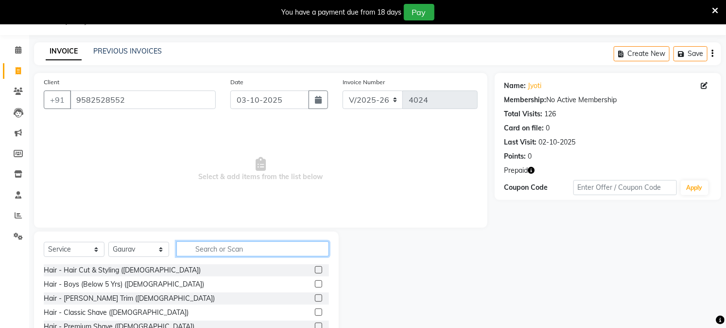
click at [227, 250] on input "text" at bounding box center [252, 248] width 153 height 15
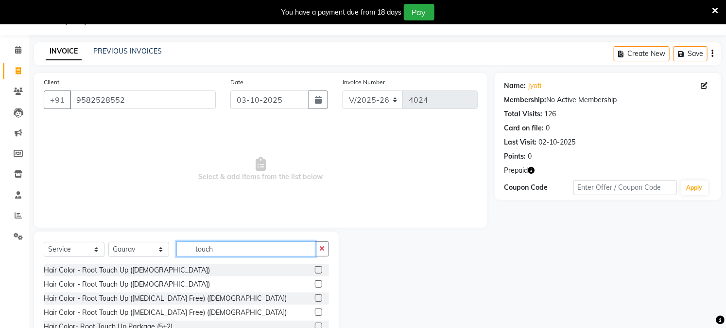
type input "touch"
click at [321, 298] on label at bounding box center [318, 297] width 7 height 7
click at [321, 298] on input "checkbox" at bounding box center [318, 298] width 6 height 6
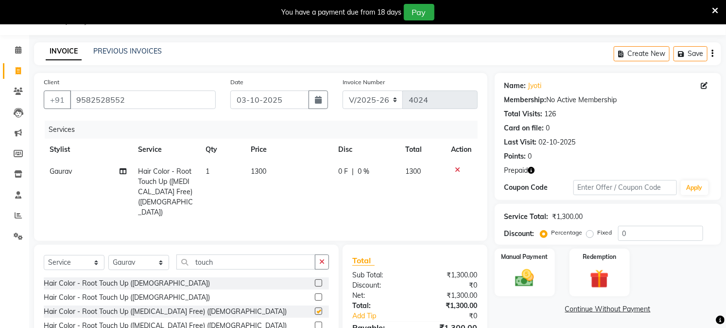
checkbox input "false"
click at [188, 263] on input "touch" at bounding box center [245, 261] width 139 height 15
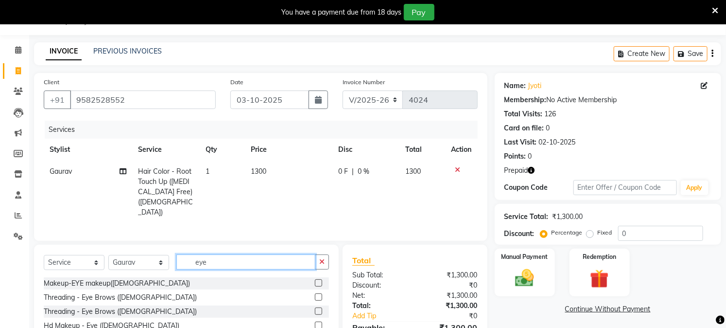
type input "eye"
click at [317, 294] on label at bounding box center [318, 296] width 7 height 7
click at [317, 294] on input "checkbox" at bounding box center [318, 297] width 6 height 6
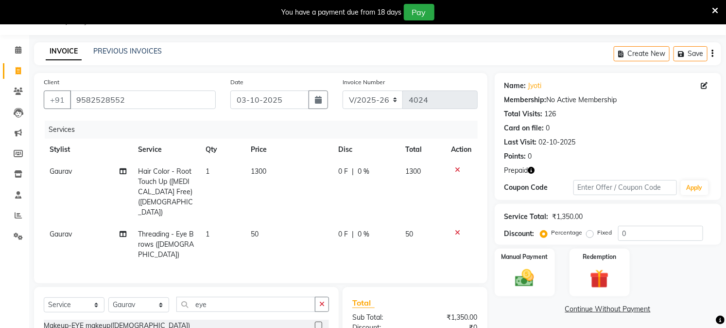
checkbox input "false"
click at [213, 225] on td "1" at bounding box center [222, 244] width 45 height 42
select select "25198"
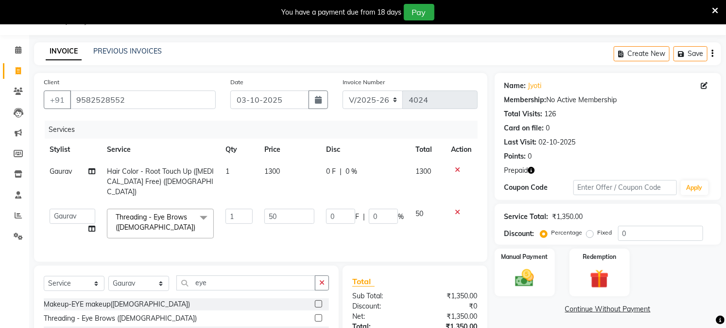
click at [213, 225] on span "Threading - Eye Brows ([DEMOGRAPHIC_DATA]) x" at bounding box center [160, 223] width 107 height 30
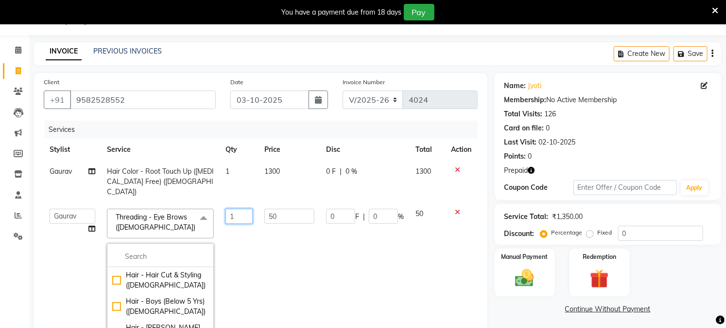
click at [230, 208] on input "1" at bounding box center [239, 215] width 27 height 15
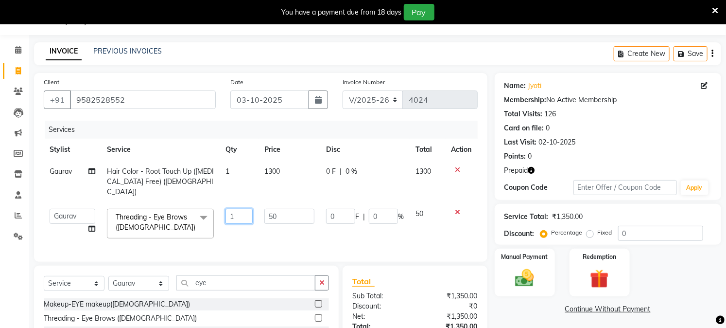
click at [230, 208] on input "1" at bounding box center [239, 215] width 27 height 15
type input "2"
click at [235, 220] on td "2" at bounding box center [239, 223] width 39 height 41
select select "25198"
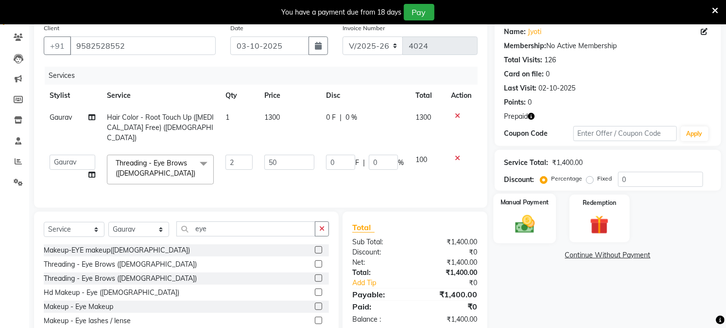
click at [530, 232] on img at bounding box center [525, 224] width 32 height 22
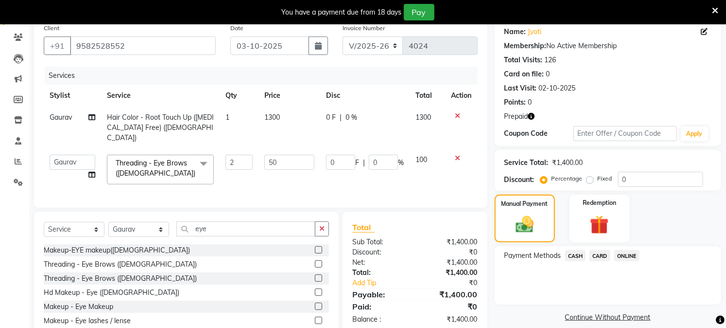
click at [581, 258] on span "CASH" at bounding box center [575, 255] width 21 height 11
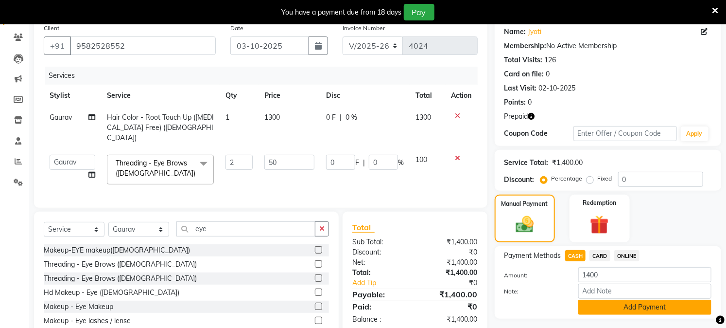
click at [592, 307] on button "Add Payment" at bounding box center [644, 306] width 133 height 15
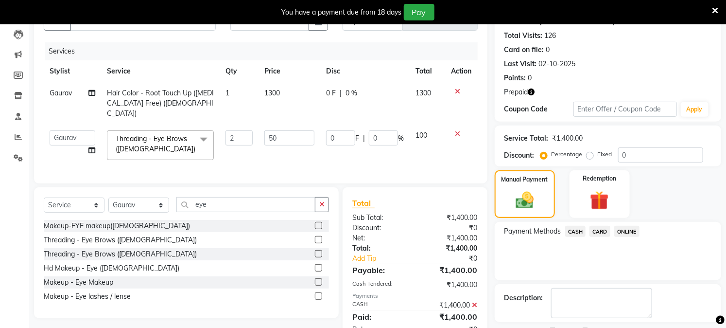
scroll to position [144, 0]
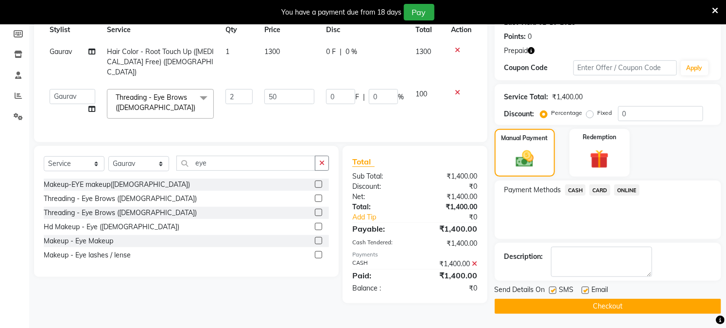
click at [592, 309] on button "Checkout" at bounding box center [608, 305] width 226 height 15
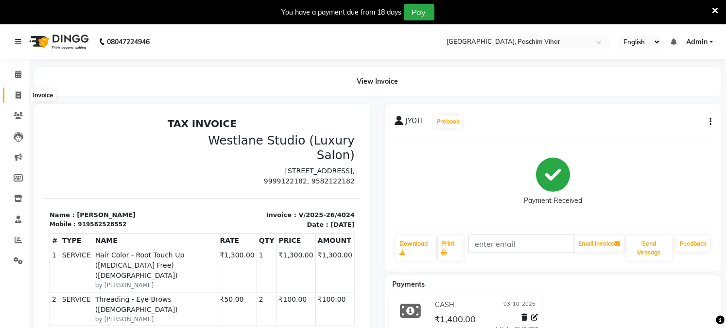
click at [20, 94] on icon at bounding box center [18, 94] width 5 height 7
select select "service"
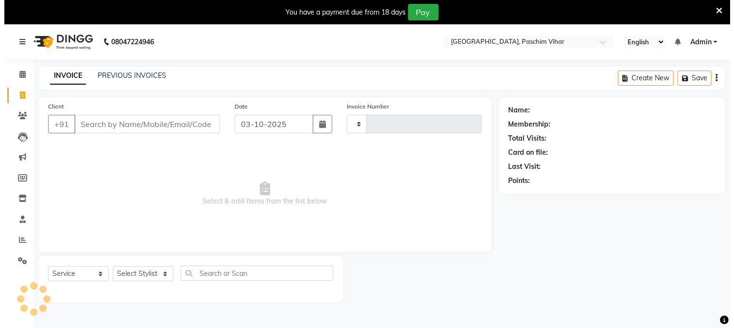
scroll to position [24, 0]
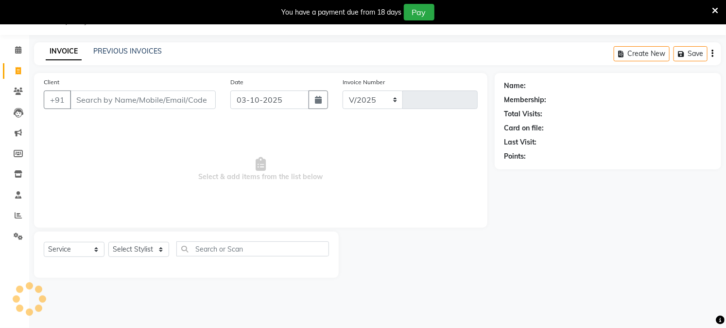
select select "223"
type input "4025"
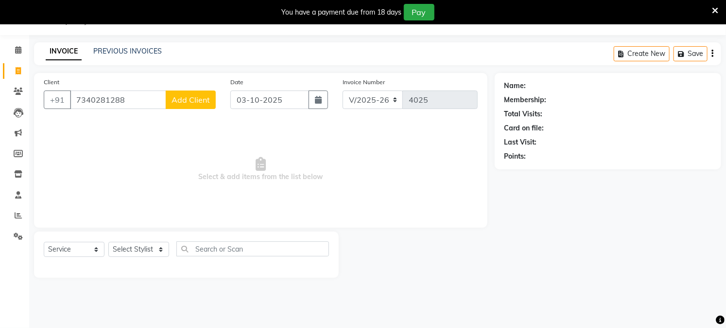
type input "7340281288"
click at [182, 95] on span "Add Client" at bounding box center [191, 100] width 38 height 10
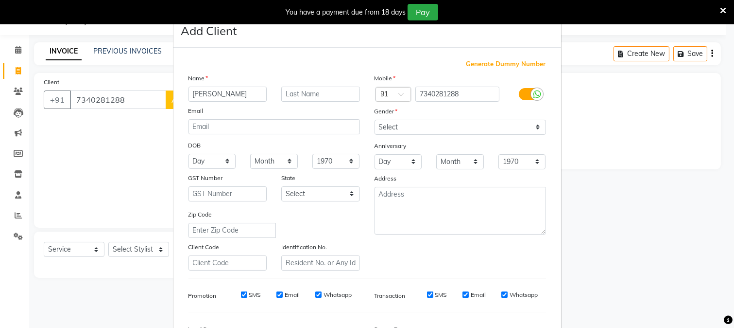
type input "[PERSON_NAME]"
click at [282, 97] on input "text" at bounding box center [320, 94] width 79 height 15
type input ","
click at [482, 130] on select "Select [DEMOGRAPHIC_DATA] [DEMOGRAPHIC_DATA] Other Prefer Not To Say" at bounding box center [461, 127] width 172 height 15
select select "[DEMOGRAPHIC_DATA]"
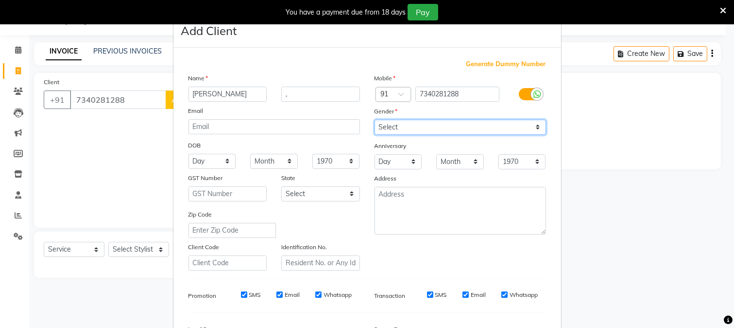
click at [375, 120] on select "Select [DEMOGRAPHIC_DATA] [DEMOGRAPHIC_DATA] Other Prefer Not To Say" at bounding box center [461, 127] width 172 height 15
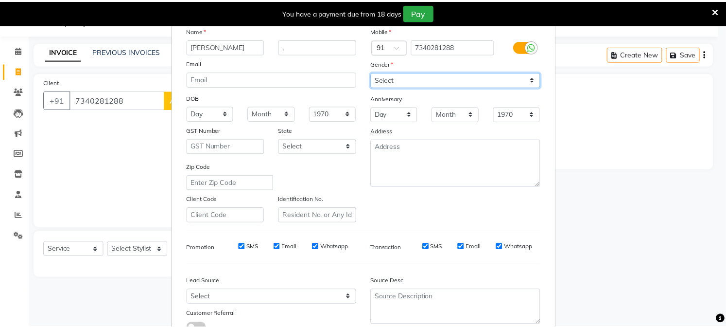
scroll to position [108, 0]
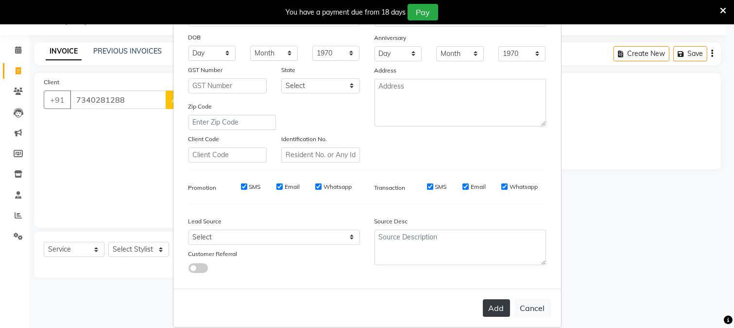
click at [489, 305] on button "Add" at bounding box center [496, 307] width 27 height 17
select select
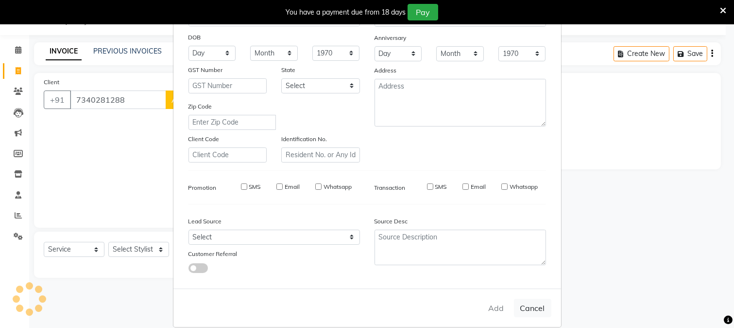
select select
checkbox input "false"
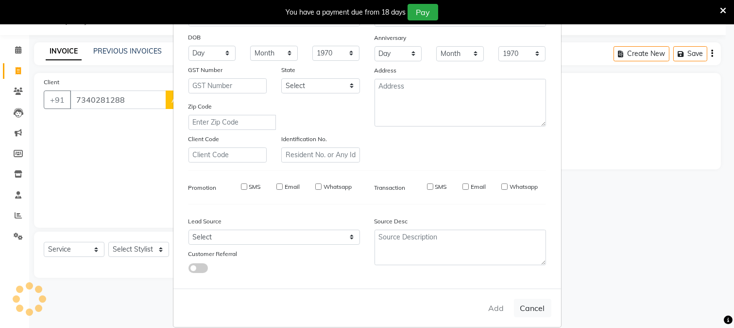
checkbox input "false"
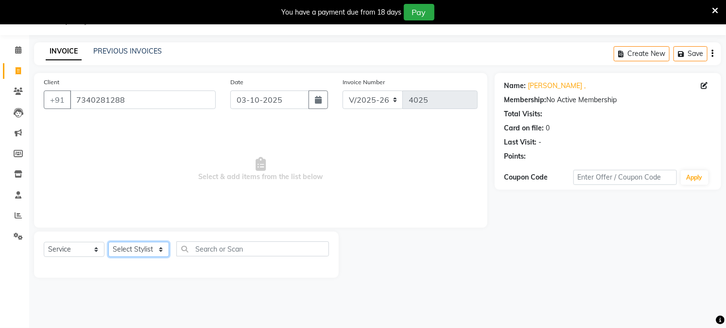
click at [148, 249] on select "Select Stylist Akash Amrita Anu Arun Gaurav [PERSON_NAME] KUNAL MANISH [PERSON_…" at bounding box center [138, 249] width 61 height 15
select select "92380"
click at [108, 242] on select "Select Stylist Akash Amrita Anu Arun Gaurav [PERSON_NAME] KUNAL MANISH [PERSON_…" at bounding box center [138, 249] width 61 height 15
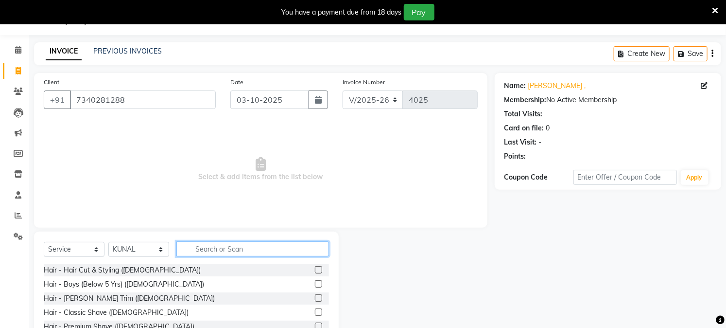
click at [213, 251] on input "text" at bounding box center [252, 248] width 153 height 15
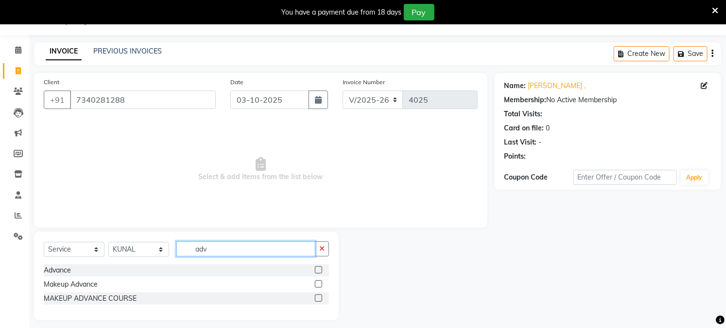
type input "adv"
click at [318, 268] on label at bounding box center [318, 269] width 7 height 7
click at [318, 268] on input "checkbox" at bounding box center [318, 270] width 6 height 6
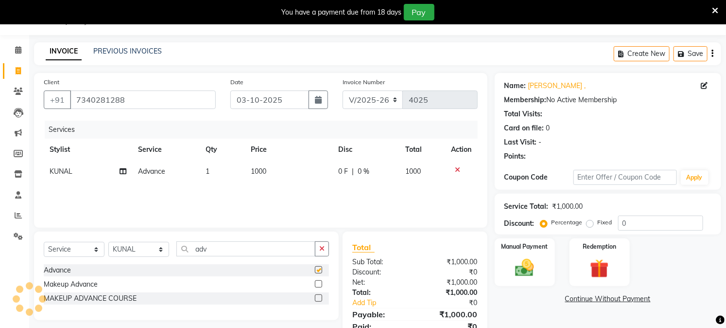
checkbox input "false"
click at [266, 169] on span "1000" at bounding box center [259, 171] width 16 height 9
select select "92380"
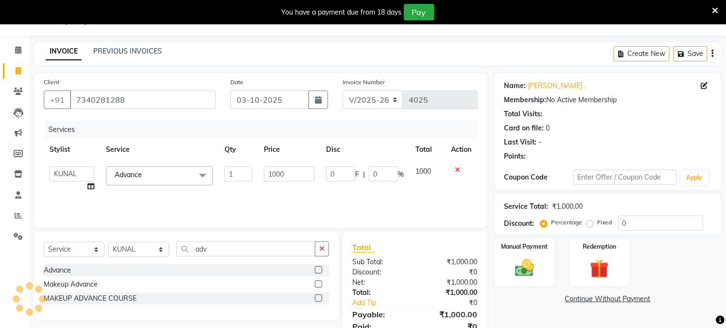
click at [266, 169] on input "1000" at bounding box center [289, 173] width 51 height 15
type input "500"
click at [277, 187] on div "Services Stylist Service Qty Price Disc Total Action Akash Amrita Anu Arun Gaur…" at bounding box center [261, 169] width 434 height 97
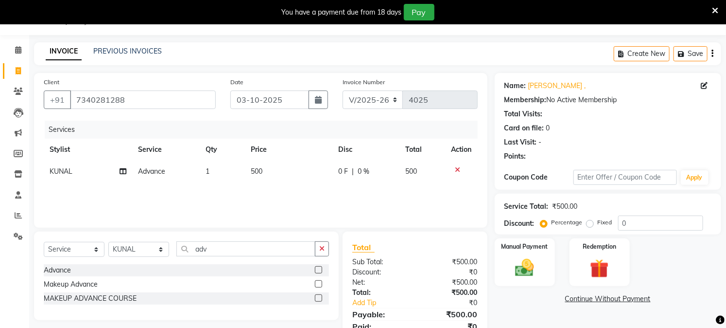
click at [521, 257] on img at bounding box center [524, 268] width 31 height 22
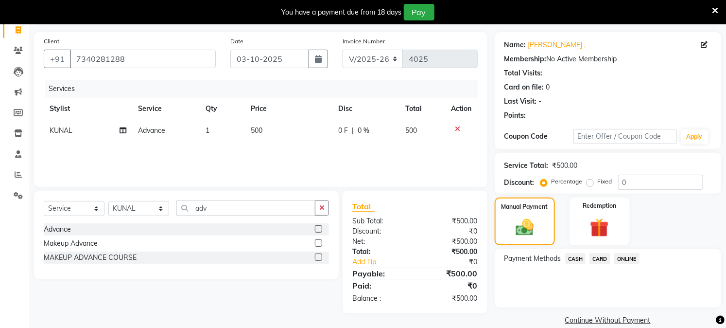
click at [628, 258] on span "ONLINE" at bounding box center [626, 258] width 25 height 11
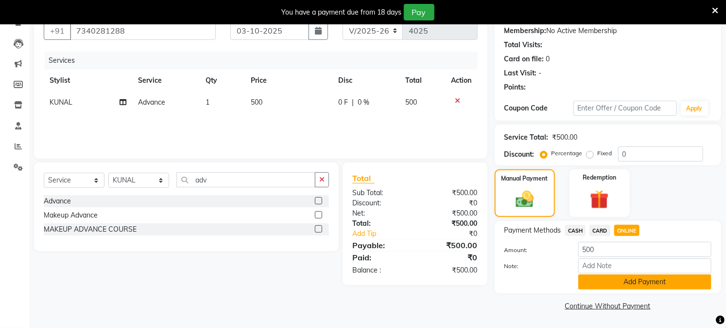
click at [622, 277] on button "Add Payment" at bounding box center [644, 281] width 133 height 15
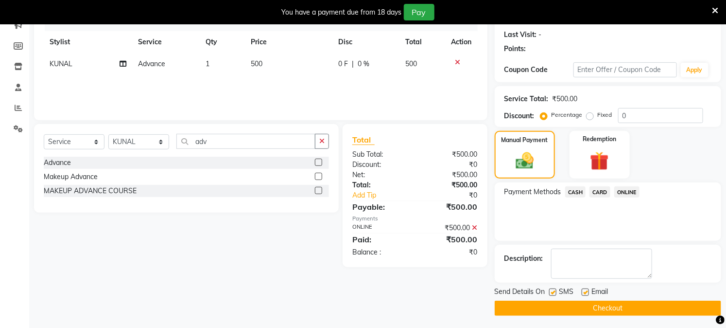
scroll to position [134, 0]
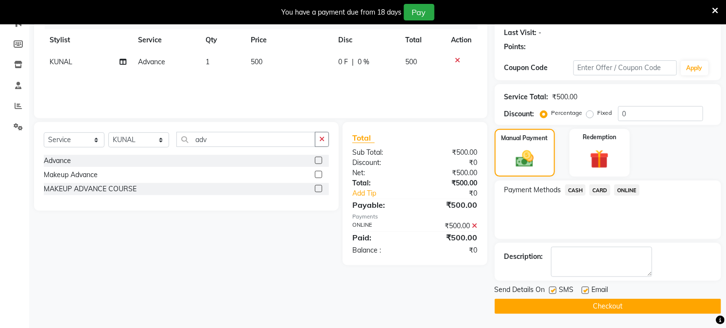
click at [607, 305] on button "Checkout" at bounding box center [608, 305] width 226 height 15
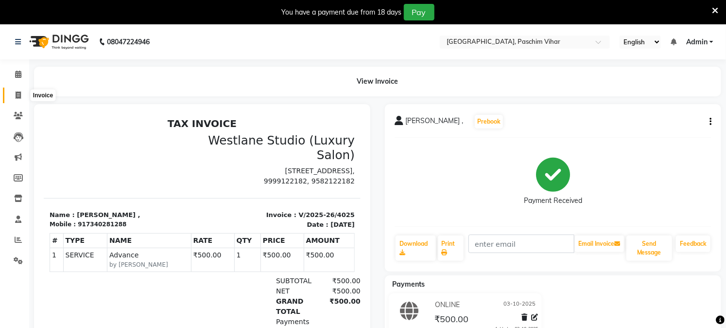
click at [16, 98] on icon at bounding box center [18, 94] width 5 height 7
select select "service"
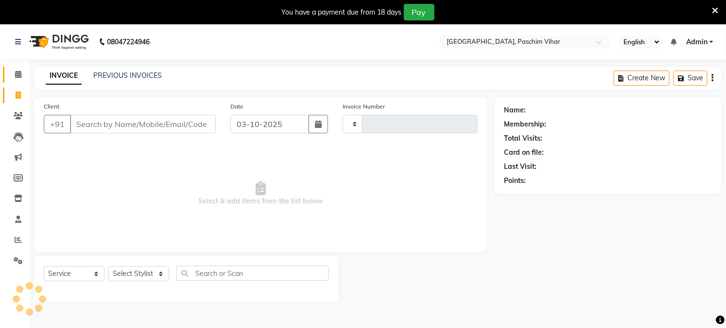
scroll to position [24, 0]
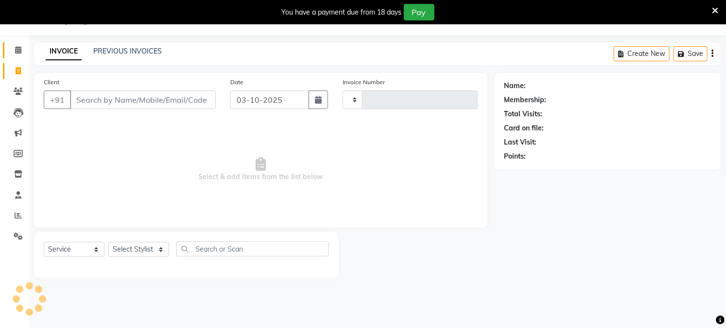
type input "4026"
select select "223"
click at [14, 51] on span at bounding box center [18, 50] width 17 height 11
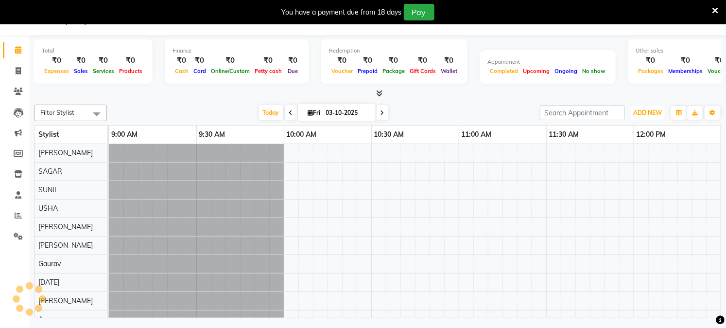
click at [643, 115] on span "ADD NEW" at bounding box center [647, 112] width 29 height 7
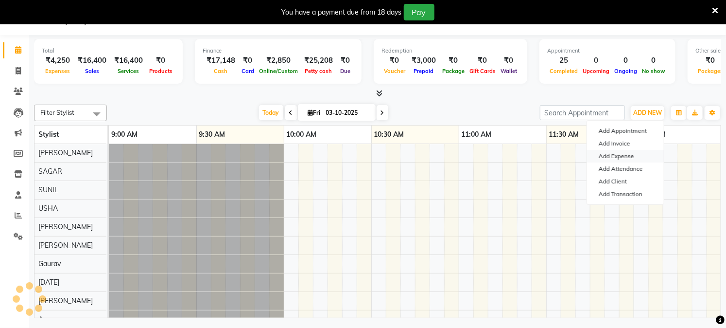
click at [634, 159] on link "Add Expense" at bounding box center [625, 156] width 77 height 13
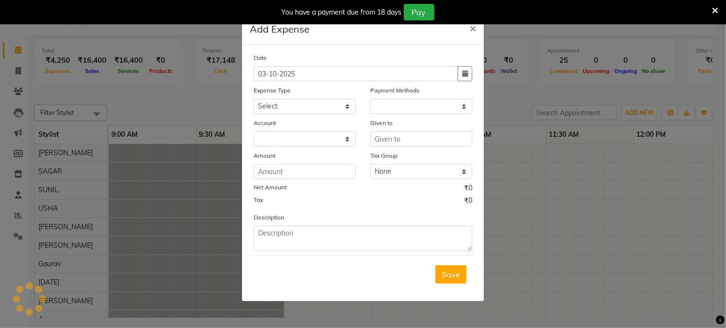
select select
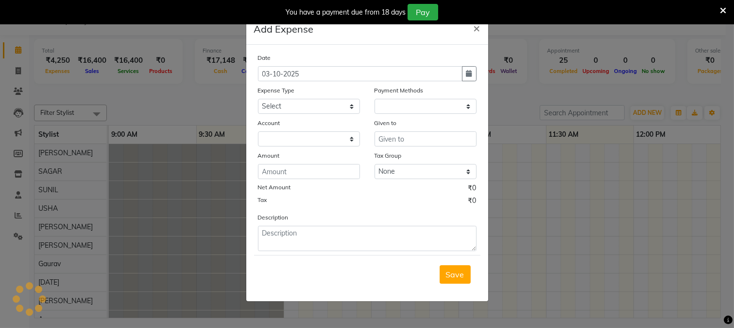
select select "1"
select select "2523"
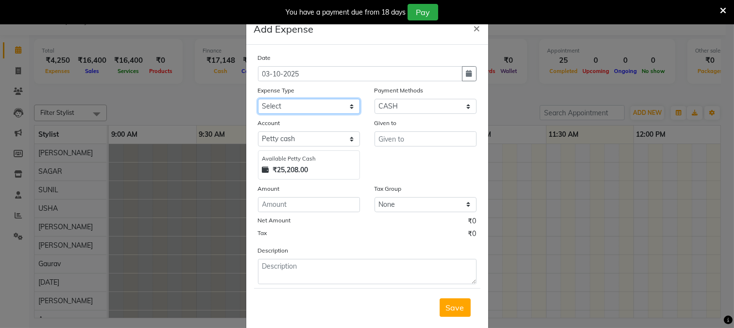
click at [275, 100] on select "Select Advance Salary Bank charges Cash transfer to bank Cash transfer to hub C…" at bounding box center [309, 106] width 102 height 15
select select "6413"
click at [258, 99] on select "Select Advance Salary Bank charges Cash transfer to bank Cash transfer to hub C…" at bounding box center [309, 106] width 102 height 15
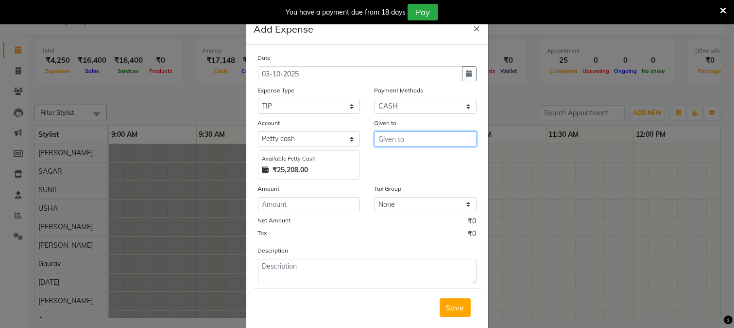
click at [382, 137] on input "text" at bounding box center [426, 138] width 102 height 15
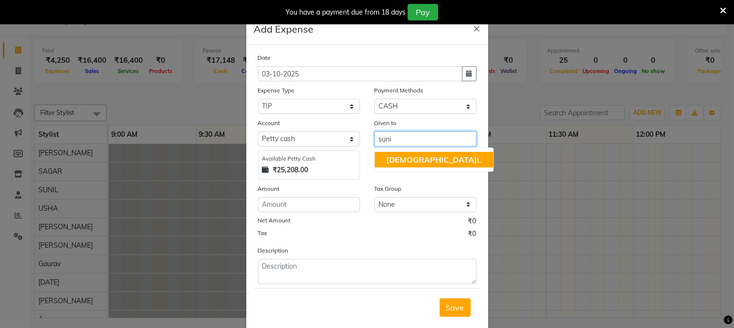
click at [386, 157] on span "[DEMOGRAPHIC_DATA]" at bounding box center [431, 160] width 91 height 10
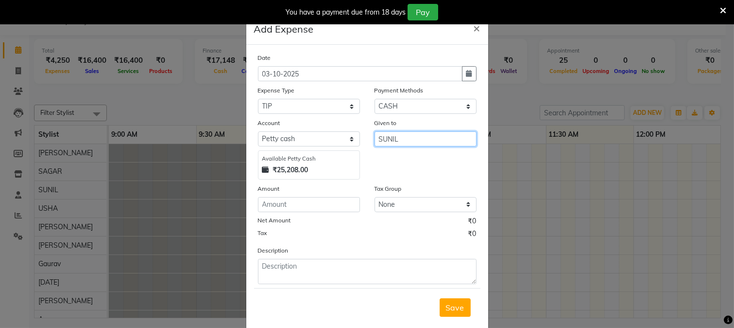
type input "SUNIL"
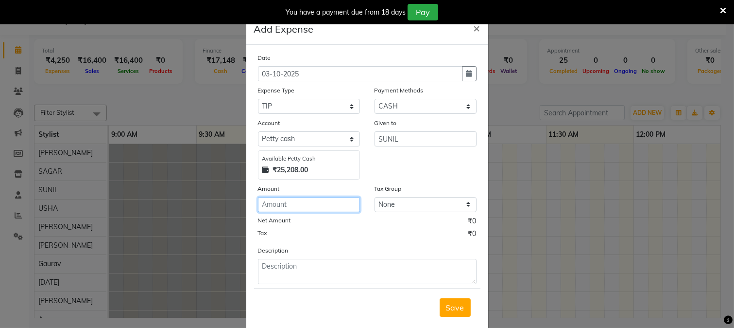
click at [341, 207] on input "number" at bounding box center [309, 204] width 102 height 15
type input "100"
click at [459, 308] on span "Save" at bounding box center [455, 307] width 18 height 10
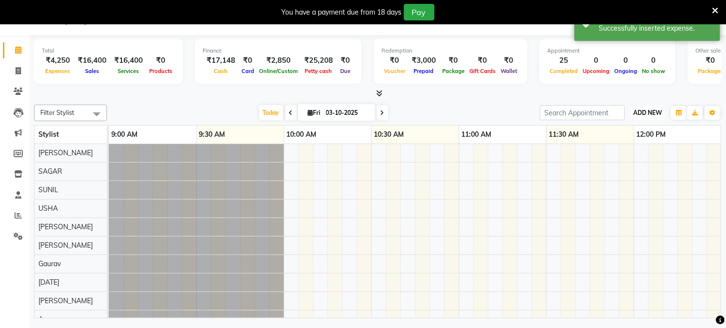
click at [645, 110] on span "ADD NEW" at bounding box center [647, 112] width 29 height 7
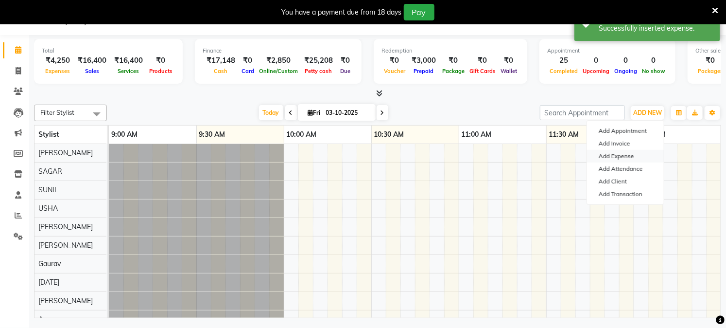
click at [624, 152] on link "Add Expense" at bounding box center [625, 156] width 77 height 13
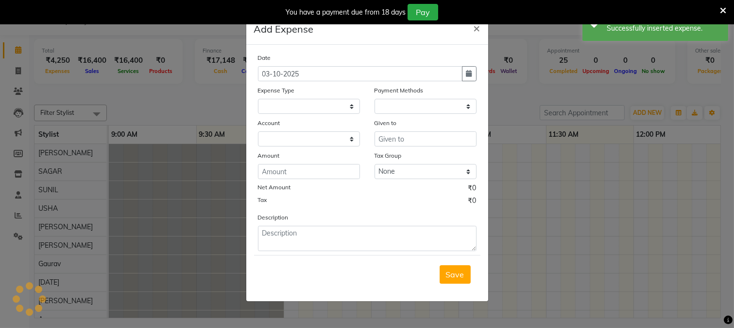
select select
select select "1"
select select "2523"
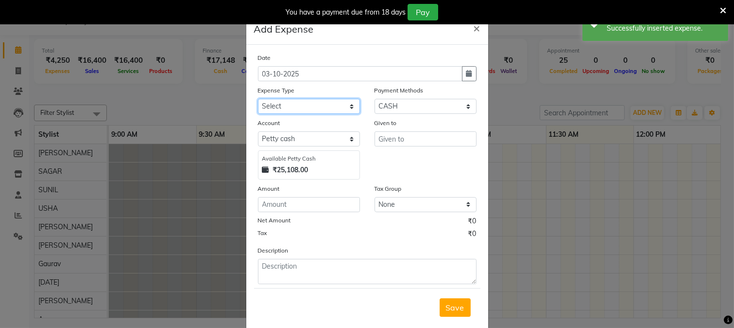
click at [300, 111] on select "Select Advance Salary Bank charges Cash transfer to bank Cash transfer to hub C…" at bounding box center [309, 106] width 102 height 15
select select "2159"
click at [258, 99] on select "Select Advance Salary Bank charges Cash transfer to bank Cash transfer to hub C…" at bounding box center [309, 106] width 102 height 15
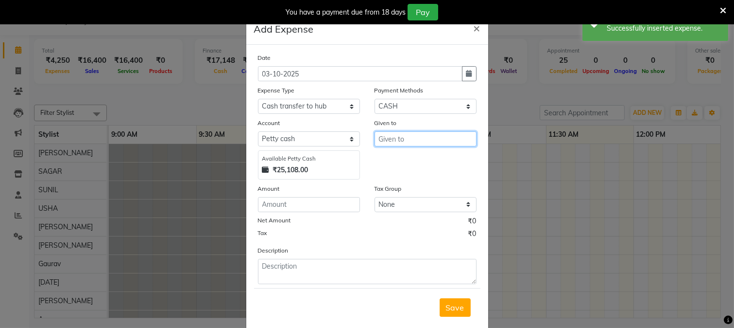
click at [392, 143] on input "text" at bounding box center [426, 138] width 102 height 15
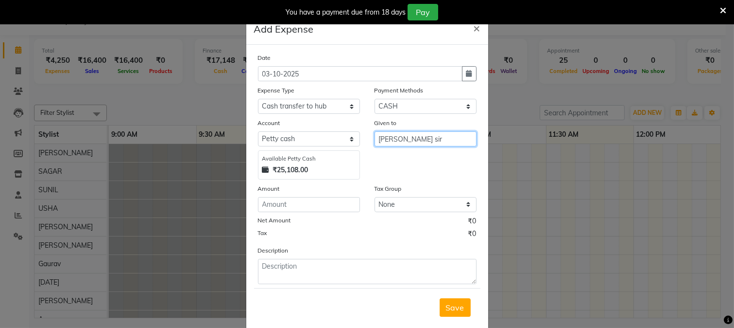
type input "[PERSON_NAME] sir"
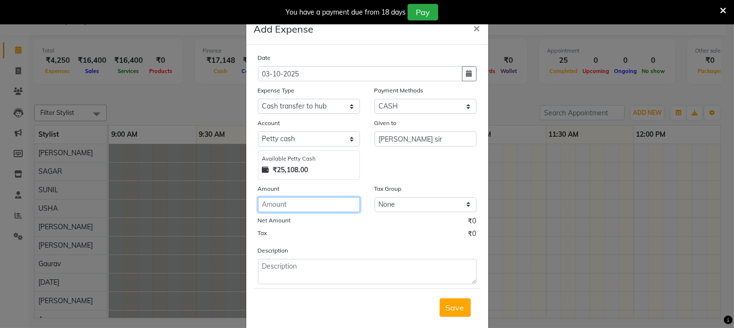
click at [304, 210] on input "number" at bounding box center [309, 204] width 102 height 15
type input "22000"
click at [449, 308] on span "Save" at bounding box center [455, 307] width 18 height 10
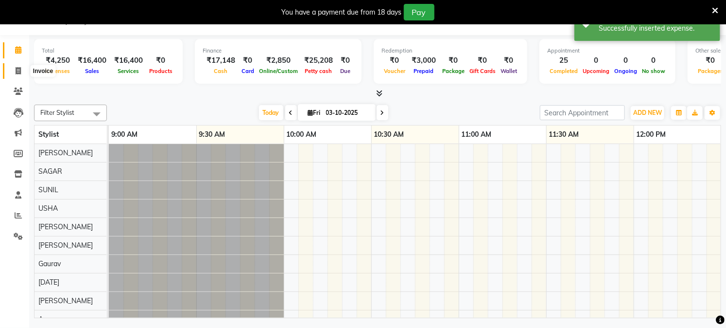
click at [17, 71] on icon at bounding box center [18, 70] width 5 height 7
select select "service"
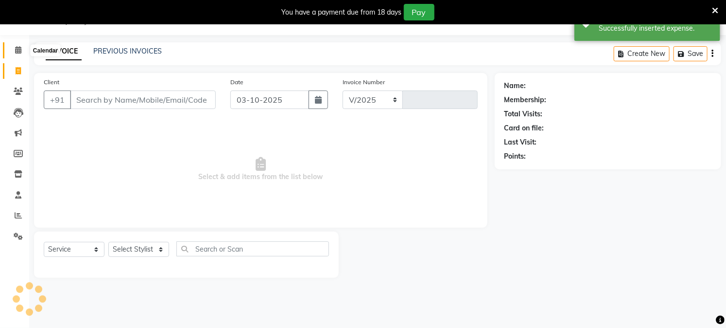
select select "223"
type input "4026"
drag, startPoint x: 19, startPoint y: 46, endPoint x: 19, endPoint y: 151, distance: 105.5
click at [19, 46] on span at bounding box center [18, 50] width 17 height 11
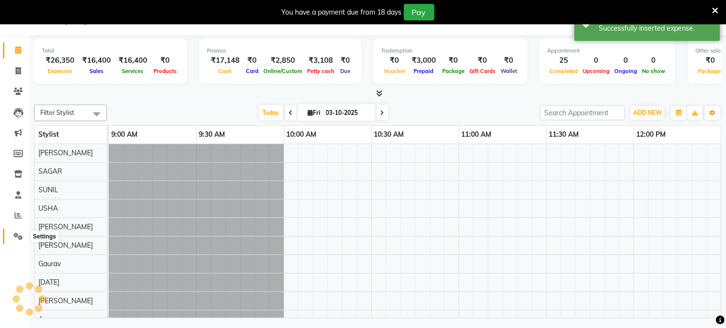
click at [15, 234] on icon at bounding box center [18, 235] width 9 height 7
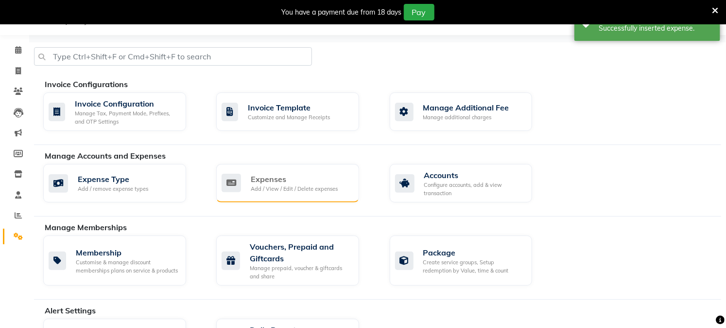
click at [259, 180] on div "Expenses" at bounding box center [294, 179] width 87 height 12
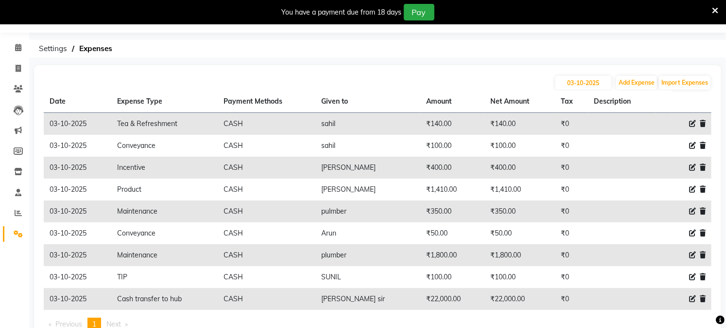
scroll to position [7, 0]
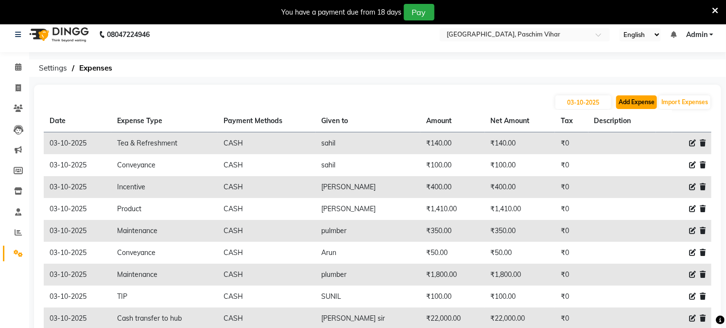
click at [621, 101] on button "Add Expense" at bounding box center [636, 102] width 41 height 14
select select "1"
select select "2523"
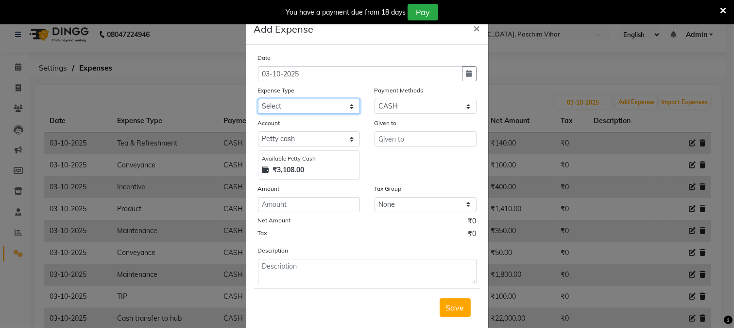
click at [313, 99] on select "Select Advance Salary Bank charges Cash transfer to bank Cash transfer to hub C…" at bounding box center [309, 106] width 102 height 15
select select "98"
click at [258, 99] on select "Select Advance Salary Bank charges Cash transfer to bank Cash transfer to hub C…" at bounding box center [309, 106] width 102 height 15
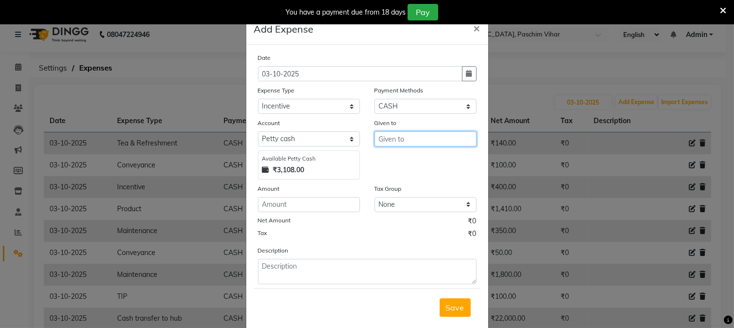
click at [399, 133] on input "text" at bounding box center [426, 138] width 102 height 15
click at [387, 160] on span "Gaurav" at bounding box center [400, 160] width 28 height 10
type input "Gaurav"
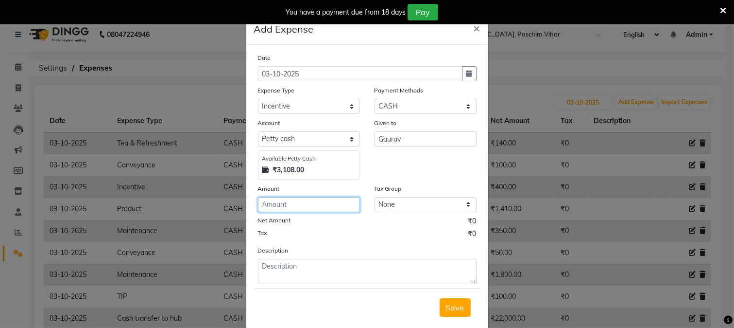
click at [342, 211] on input "number" at bounding box center [309, 204] width 102 height 15
type input "500"
click at [451, 308] on span "Save" at bounding box center [455, 307] width 18 height 10
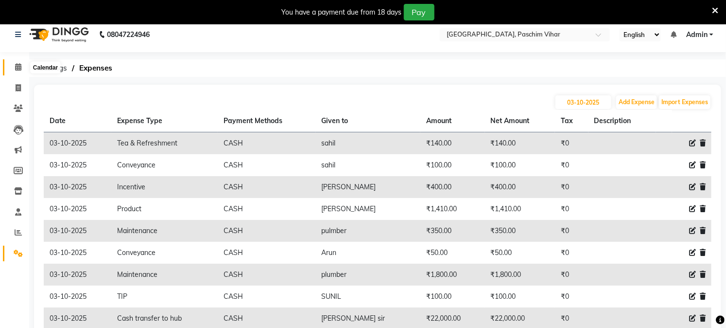
click at [25, 62] on span at bounding box center [18, 67] width 17 height 11
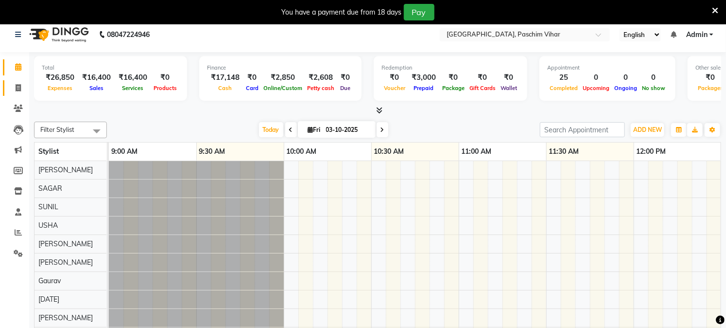
click at [19, 94] on link "Invoice" at bounding box center [14, 88] width 23 height 16
select select "service"
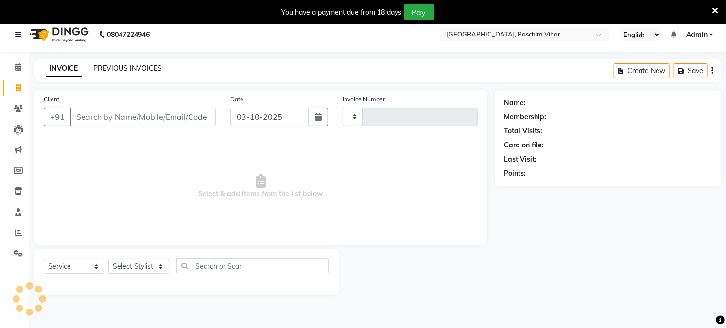
click at [108, 68] on link "PREVIOUS INVOICES" at bounding box center [127, 68] width 69 height 9
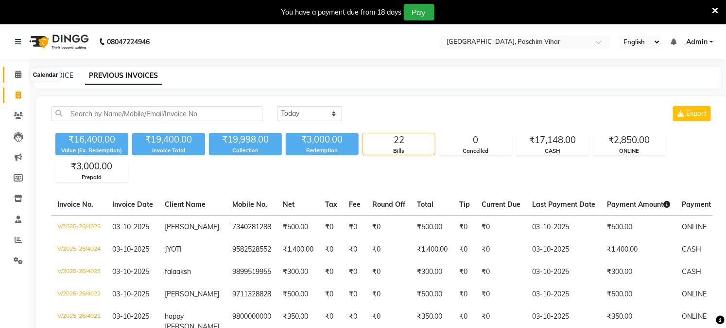
click at [22, 74] on span at bounding box center [18, 74] width 17 height 11
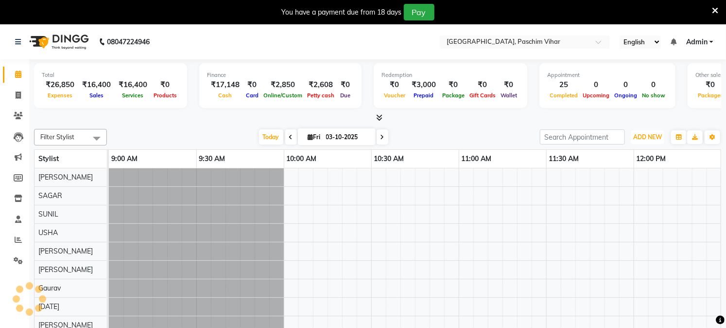
click at [644, 138] on span "ADD NEW" at bounding box center [647, 136] width 29 height 7
click at [620, 179] on link "Add Expense" at bounding box center [625, 180] width 77 height 13
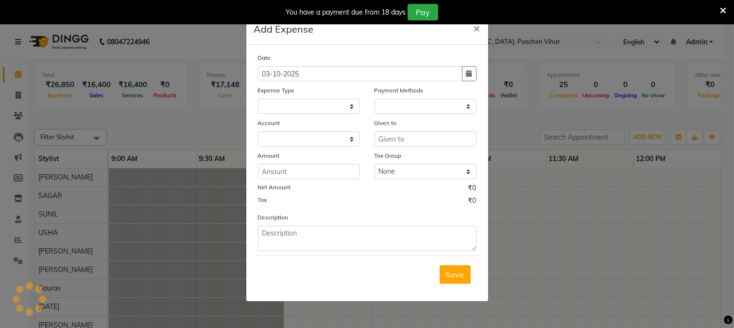
select select
select select "1"
select select "2523"
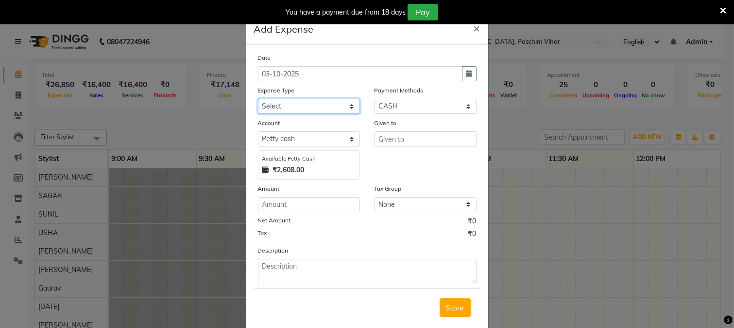
click at [321, 104] on select "Select Advance Salary Bank charges Cash transfer to bank Cash transfer to hub C…" at bounding box center [309, 106] width 102 height 15
select select "98"
click at [258, 99] on select "Select Advance Salary Bank charges Cash transfer to bank Cash transfer to hub C…" at bounding box center [309, 106] width 102 height 15
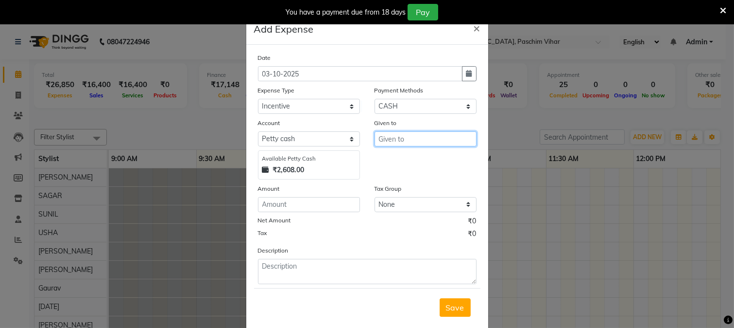
click at [420, 143] on input "text" at bounding box center [426, 138] width 102 height 15
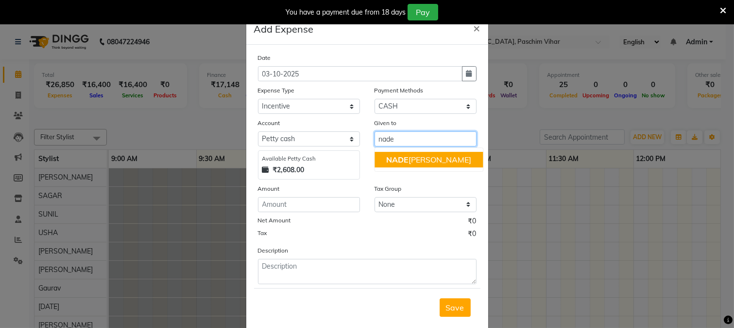
click at [412, 162] on ngb-highlight "NADE [PERSON_NAME]" at bounding box center [428, 160] width 85 height 10
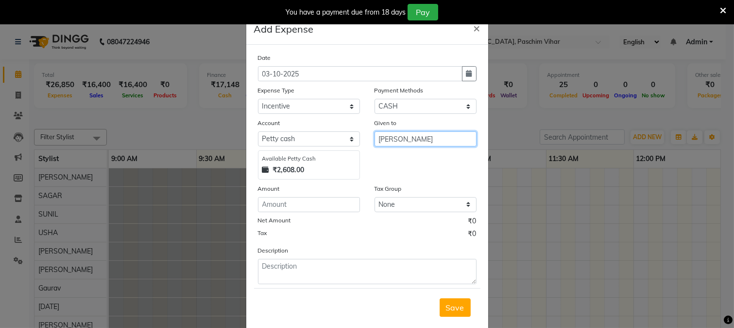
type input "[PERSON_NAME]"
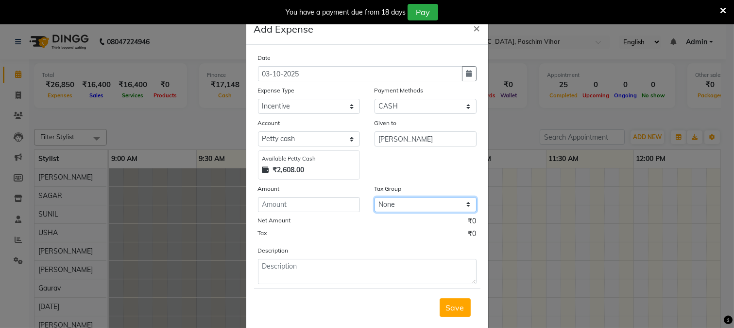
click at [382, 207] on select "None GST 5% GST" at bounding box center [426, 204] width 102 height 15
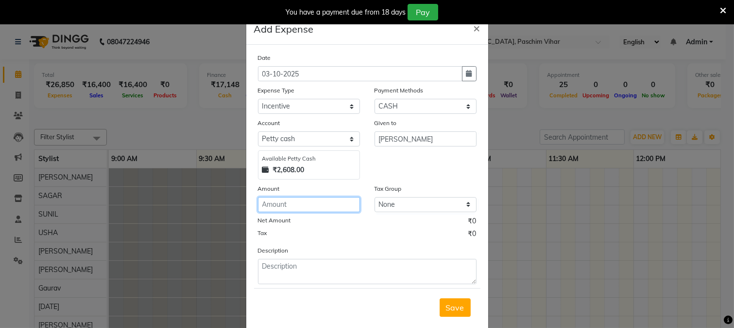
click at [310, 209] on input "number" at bounding box center [309, 204] width 102 height 15
click at [299, 211] on input "500" at bounding box center [309, 204] width 102 height 15
type input "200"
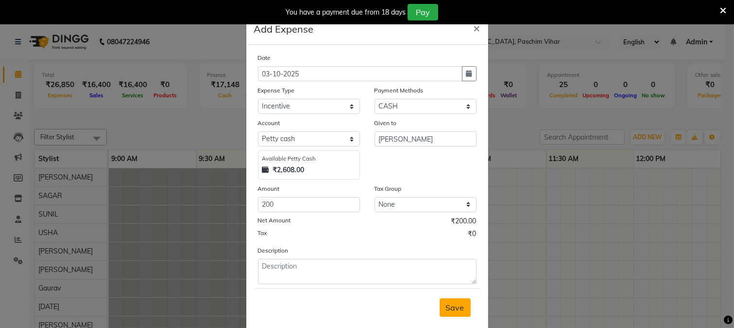
click at [463, 306] on button "Save" at bounding box center [455, 307] width 31 height 18
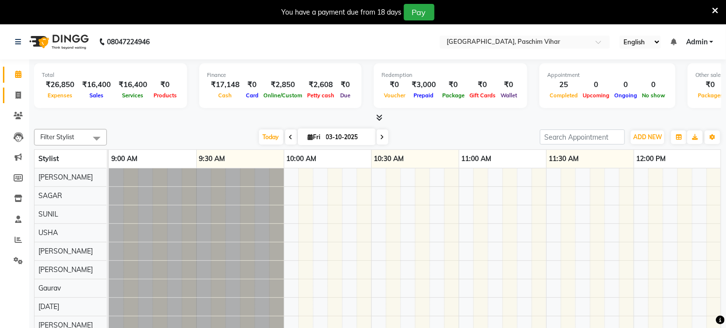
click at [16, 92] on icon at bounding box center [18, 94] width 5 height 7
select select "service"
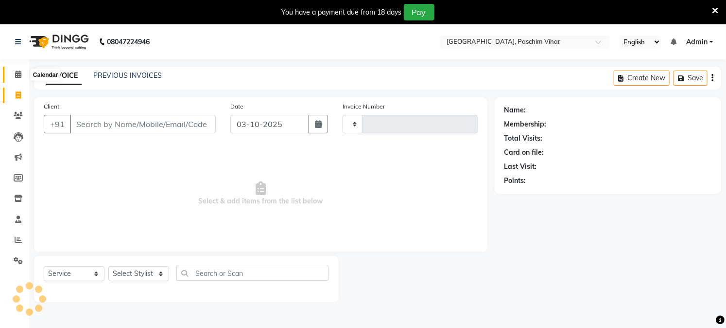
click at [20, 74] on icon at bounding box center [18, 73] width 6 height 7
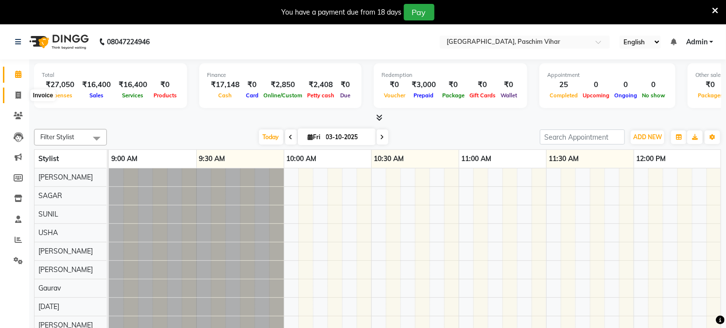
click at [12, 92] on span at bounding box center [18, 95] width 17 height 11
select select "service"
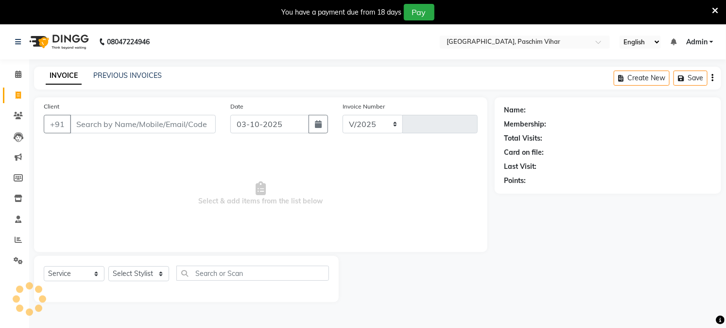
select select "223"
type input "4026"
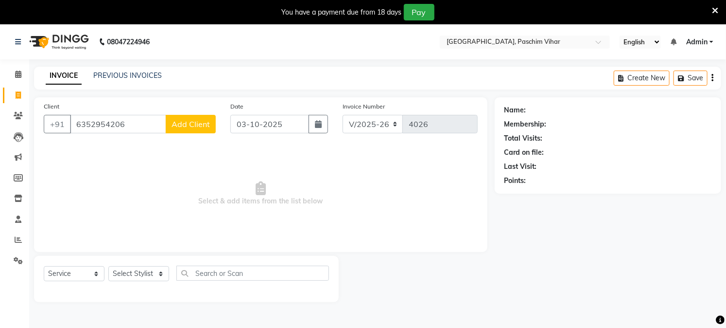
type input "6352954206"
click at [195, 135] on div "Client [PHONE_NUMBER] Add Client" at bounding box center [129, 121] width 187 height 40
click at [195, 129] on button "Add Client" at bounding box center [191, 124] width 50 height 18
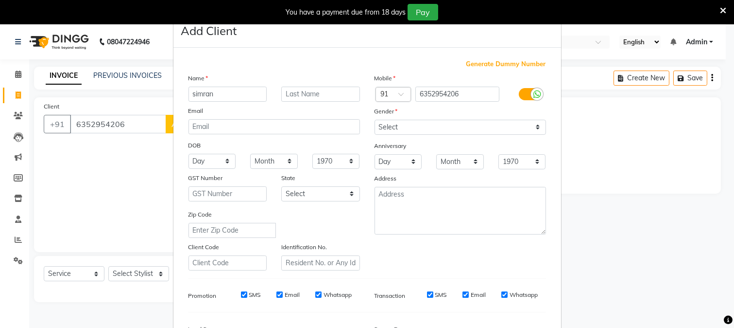
type input "simran"
drag, startPoint x: 287, startPoint y: 86, endPoint x: 285, endPoint y: 98, distance: 12.3
click at [287, 87] on div "Name [PERSON_NAME] Email DOB Day 01 02 03 04 05 06 07 08 09 10 11 12 13 14 15 1…" at bounding box center [274, 171] width 186 height 197
click at [285, 98] on input "text" at bounding box center [320, 94] width 79 height 15
type input ","
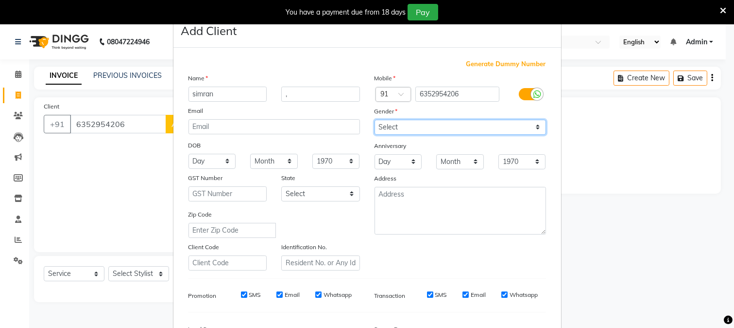
click at [384, 130] on select "Select [DEMOGRAPHIC_DATA] [DEMOGRAPHIC_DATA] Other Prefer Not To Say" at bounding box center [461, 127] width 172 height 15
select select "[DEMOGRAPHIC_DATA]"
click at [375, 120] on select "Select [DEMOGRAPHIC_DATA] [DEMOGRAPHIC_DATA] Other Prefer Not To Say" at bounding box center [461, 127] width 172 height 15
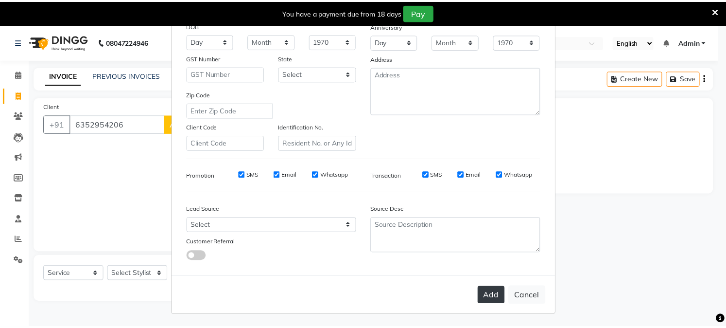
scroll to position [122, 0]
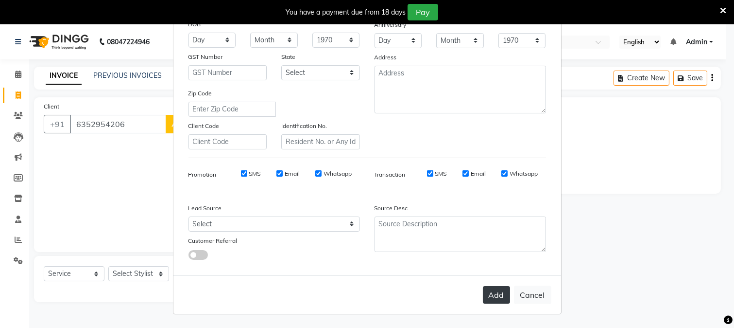
click at [486, 296] on button "Add" at bounding box center [496, 294] width 27 height 17
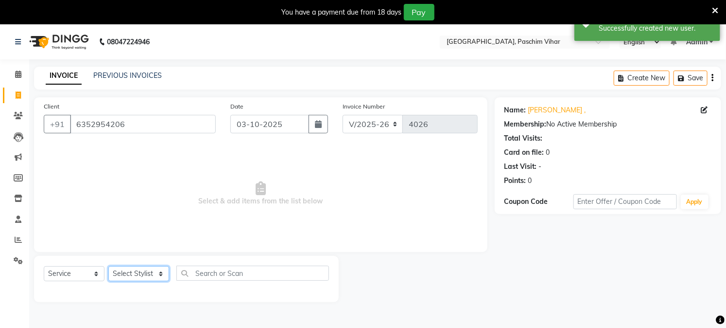
click at [138, 275] on select "Select Stylist Akash Amrita Anu Arun Gaurav [PERSON_NAME] KUNAL MANISH [PERSON_…" at bounding box center [138, 273] width 61 height 15
select select "13723"
click at [108, 266] on select "Select Stylist Akash Amrita Anu Arun Gaurav [PERSON_NAME] KUNAL MANISH [PERSON_…" at bounding box center [138, 273] width 61 height 15
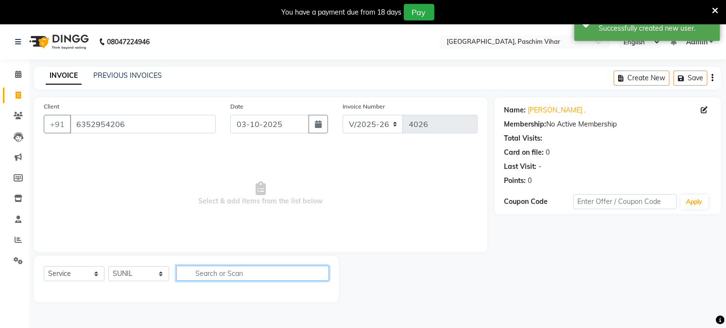
click at [197, 269] on input "text" at bounding box center [252, 272] width 153 height 15
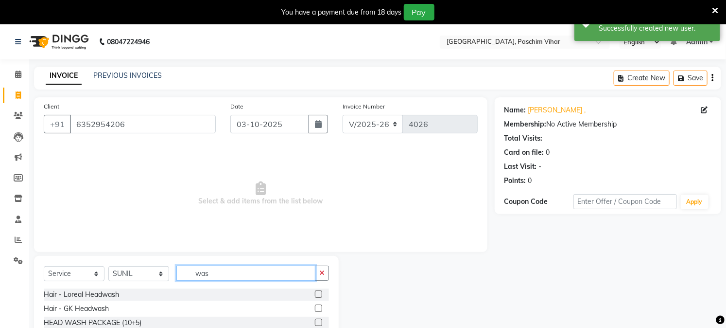
type input "was"
click at [319, 295] on label at bounding box center [318, 293] width 7 height 7
click at [319, 295] on input "checkbox" at bounding box center [318, 294] width 6 height 6
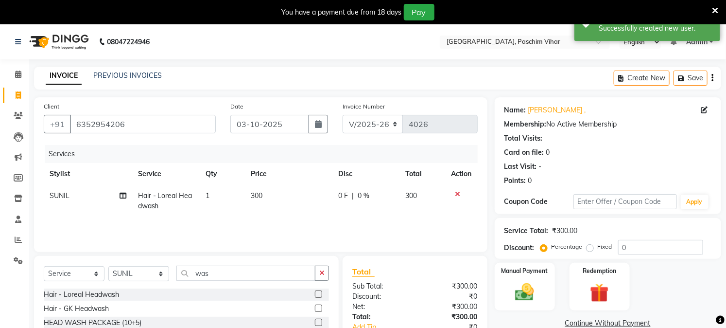
checkbox input "false"
drag, startPoint x: 270, startPoint y: 182, endPoint x: 265, endPoint y: 188, distance: 7.6
click at [267, 186] on table "Stylist Service Qty Price Disc Total Action SUNIL Hair - Loreal Headwash 1 300 …" at bounding box center [261, 190] width 434 height 54
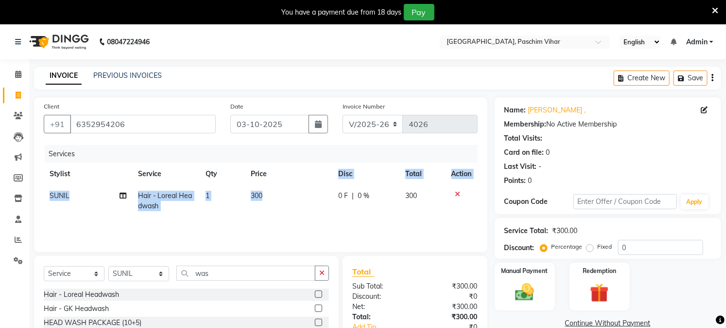
click at [264, 190] on td "300" at bounding box center [288, 201] width 87 height 32
select select "13723"
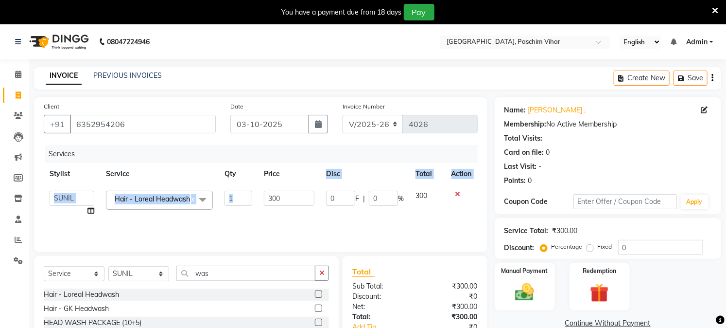
click at [264, 190] on td "300" at bounding box center [289, 203] width 62 height 37
click at [263, 191] on td "300" at bounding box center [289, 203] width 62 height 37
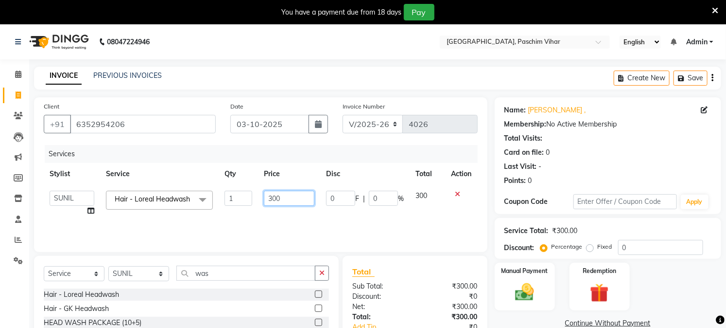
click at [264, 196] on input "300" at bounding box center [289, 198] width 51 height 15
type input "200"
click at [269, 224] on div "Services Stylist Service Qty Price Disc Total Action Akash Amrita Anu Arun Gaur…" at bounding box center [261, 193] width 434 height 97
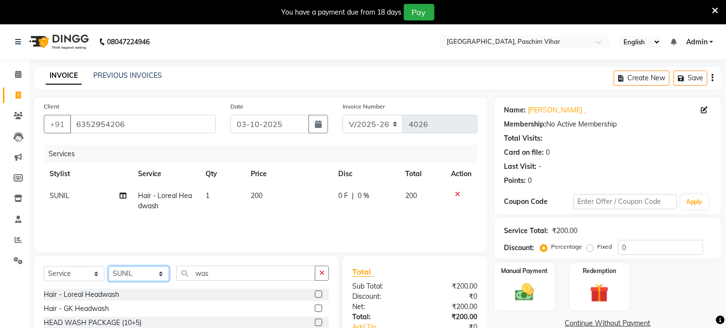
click at [148, 271] on select "Select Stylist Akash Amrita Anu Arun Gaurav [PERSON_NAME] KUNAL MANISH [PERSON_…" at bounding box center [138, 273] width 61 height 15
select select "92380"
click at [108, 266] on select "Select Stylist Akash Amrita Anu Arun Gaurav [PERSON_NAME] KUNAL MANISH [PERSON_…" at bounding box center [138, 273] width 61 height 15
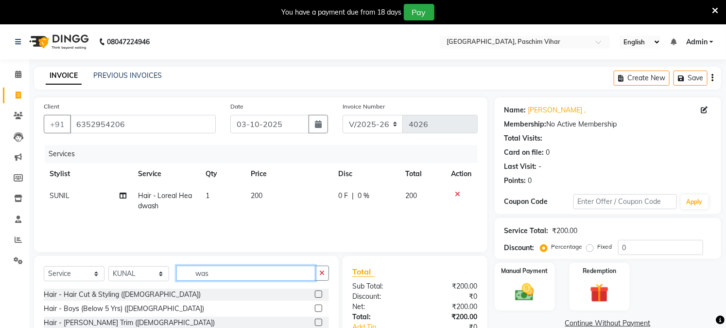
click at [209, 277] on input "was" at bounding box center [245, 272] width 139 height 15
type input "cut"
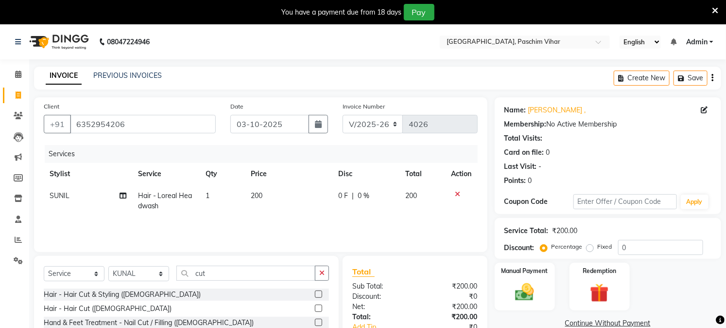
click at [321, 308] on label at bounding box center [318, 307] width 7 height 7
click at [321, 308] on input "checkbox" at bounding box center [318, 308] width 6 height 6
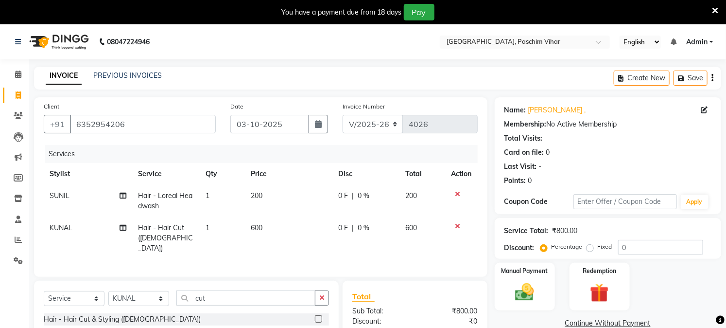
checkbox input "false"
click at [261, 229] on span "600" at bounding box center [257, 227] width 12 height 9
select select "92380"
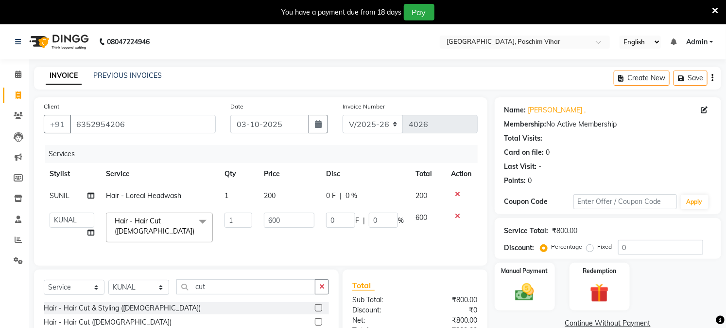
click at [261, 229] on td "600" at bounding box center [289, 227] width 62 height 41
click at [277, 220] on input "600" at bounding box center [289, 219] width 51 height 15
type input "400"
click at [275, 239] on td "400" at bounding box center [289, 227] width 62 height 41
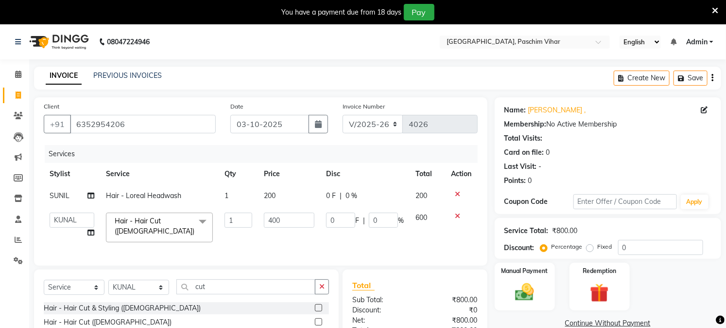
select select "92380"
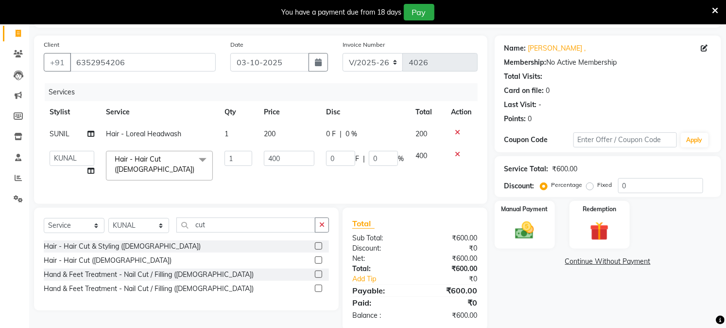
scroll to position [87, 0]
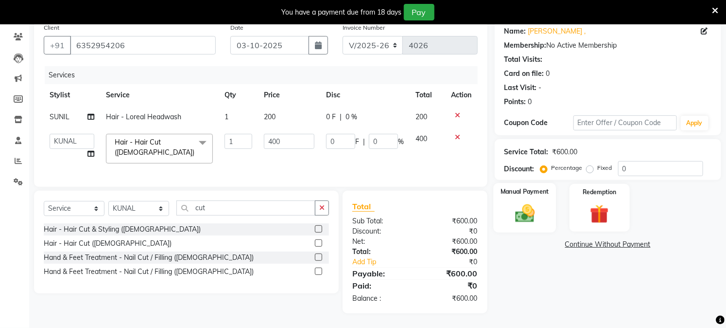
click at [505, 201] on div "Manual Payment" at bounding box center [524, 208] width 63 height 50
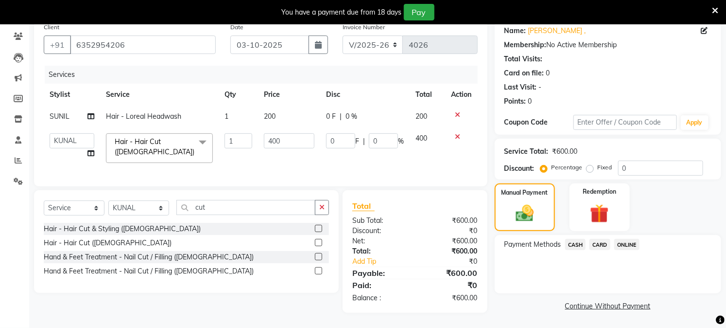
click at [571, 239] on span "CASH" at bounding box center [575, 244] width 21 height 11
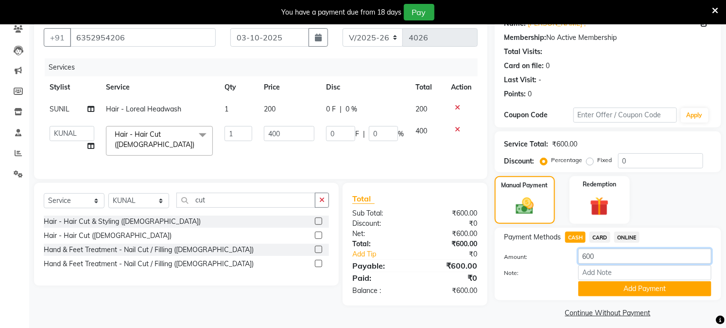
click at [587, 260] on input "600" at bounding box center [644, 255] width 133 height 15
type input "500"
click at [625, 289] on button "Add Payment" at bounding box center [644, 288] width 133 height 15
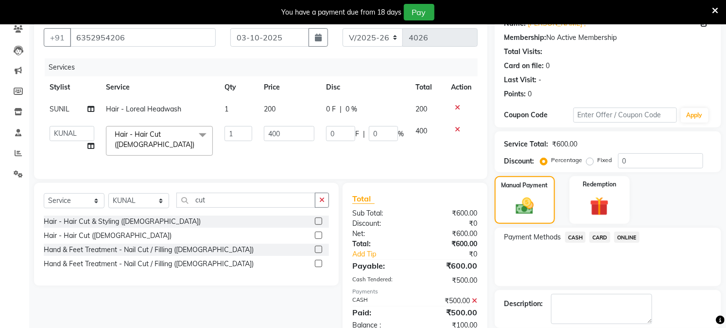
click at [618, 231] on span "ONLINE" at bounding box center [626, 236] width 25 height 11
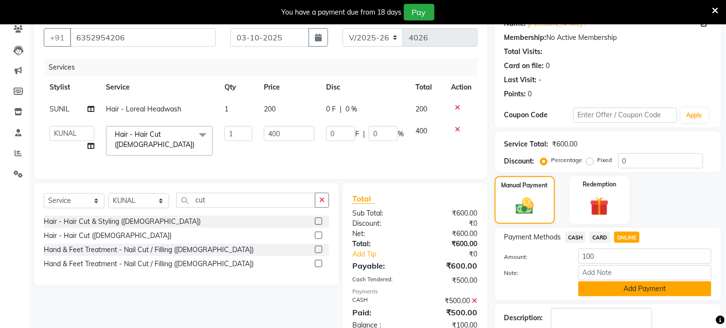
click at [622, 284] on button "Add Payment" at bounding box center [644, 288] width 133 height 15
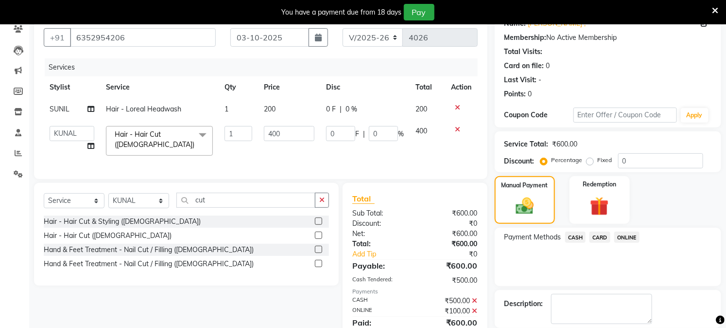
scroll to position [134, 0]
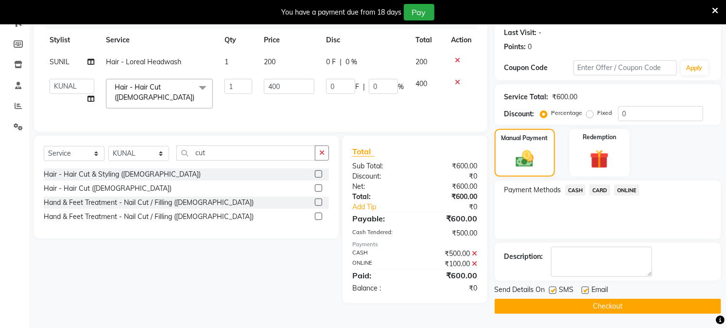
click at [621, 300] on button "Checkout" at bounding box center [608, 305] width 226 height 15
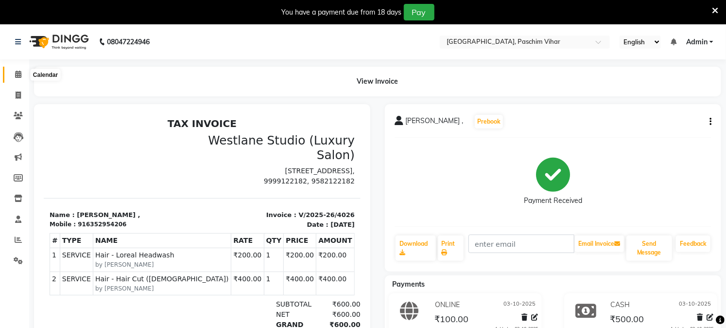
click at [19, 73] on icon at bounding box center [18, 73] width 6 height 7
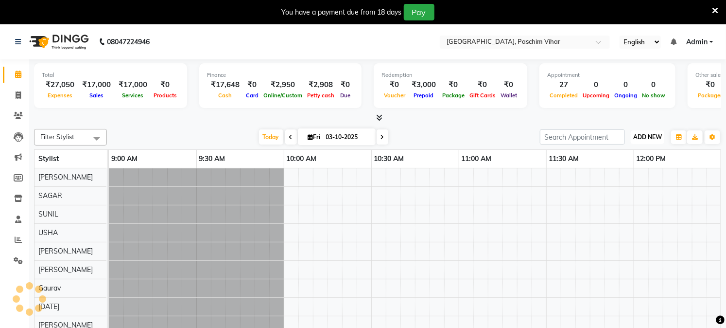
click at [634, 135] on span "ADD NEW" at bounding box center [647, 136] width 29 height 7
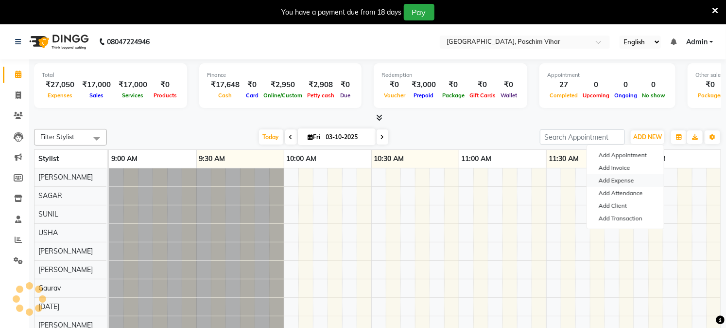
click at [630, 179] on link "Add Expense" at bounding box center [625, 180] width 77 height 13
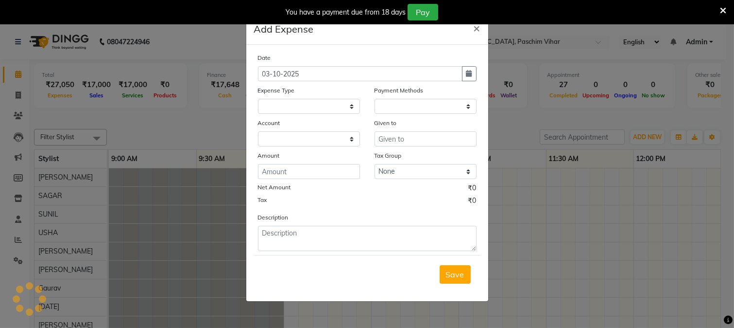
select select "250"
select select "1"
select select "2523"
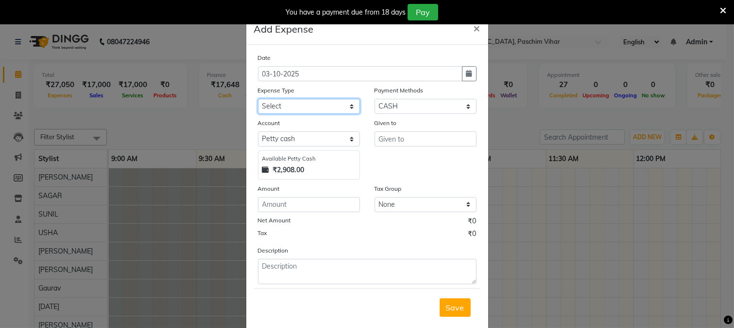
click at [302, 107] on select "Select Advance Salary Bank charges Cash transfer to bank Cash transfer to hub C…" at bounding box center [309, 106] width 102 height 15
select select "112"
click at [258, 99] on select "Select Advance Salary Bank charges Cash transfer to bank Cash transfer to hub C…" at bounding box center [309, 106] width 102 height 15
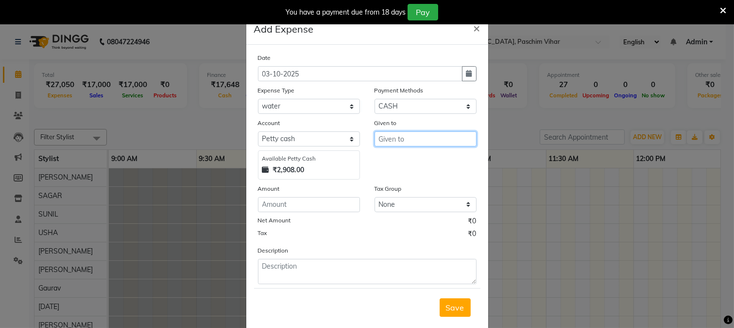
click at [407, 138] on input "text" at bounding box center [426, 138] width 102 height 15
type input "sahil"
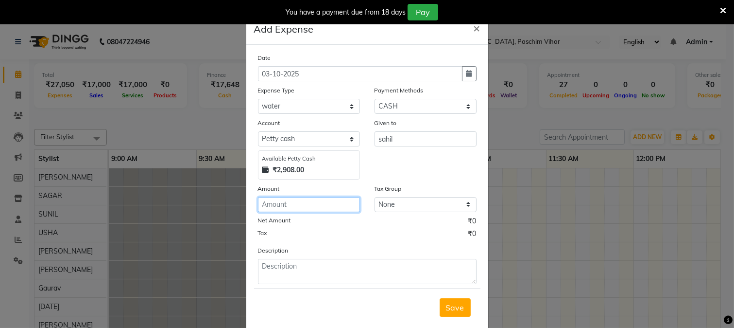
click at [308, 210] on input "number" at bounding box center [309, 204] width 102 height 15
type input "130"
click at [453, 300] on button "Save" at bounding box center [455, 307] width 31 height 18
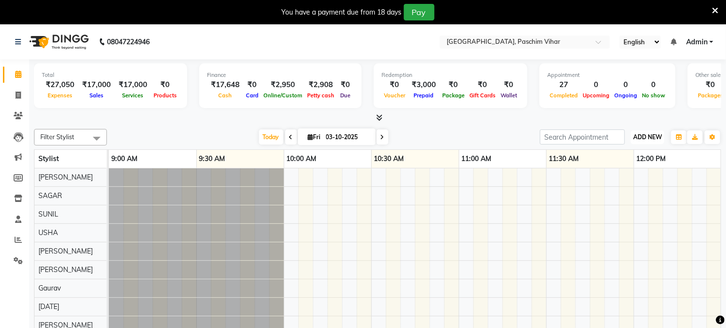
click at [639, 139] on span "ADD NEW" at bounding box center [647, 136] width 29 height 7
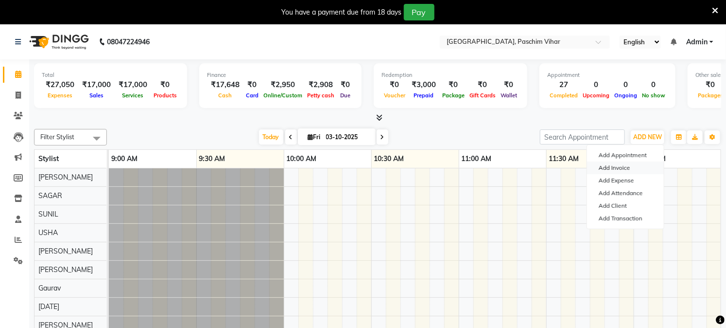
click at [627, 169] on link "Add Invoice" at bounding box center [625, 167] width 77 height 13
select select "service"
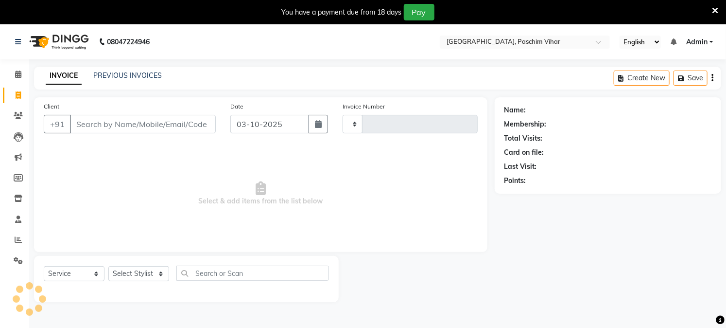
type input "4027"
select select "223"
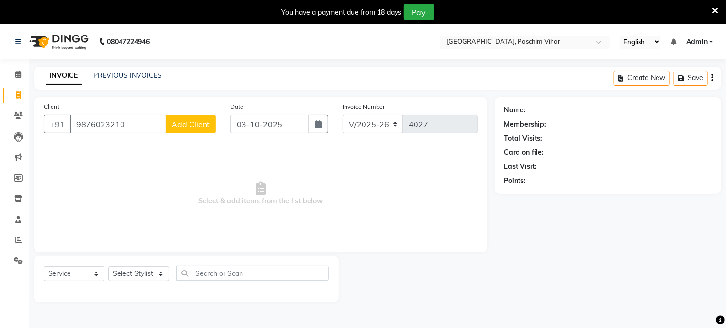
type input "9876023210"
click at [173, 131] on button "Add Client" at bounding box center [191, 124] width 50 height 18
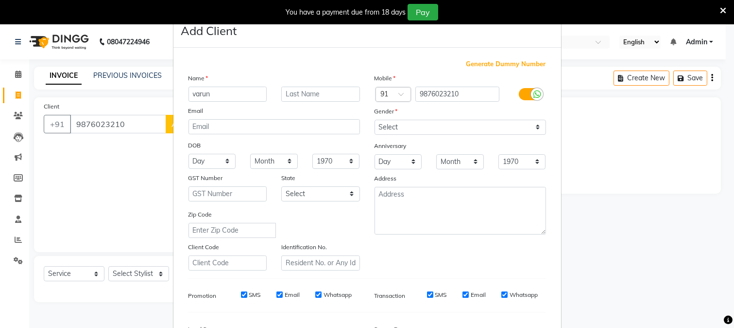
type input "varun"
click at [299, 88] on input "text" at bounding box center [320, 94] width 79 height 15
type input "."
click at [376, 127] on select "Select [DEMOGRAPHIC_DATA] [DEMOGRAPHIC_DATA] Other Prefer Not To Say" at bounding box center [461, 127] width 172 height 15
select select "[DEMOGRAPHIC_DATA]"
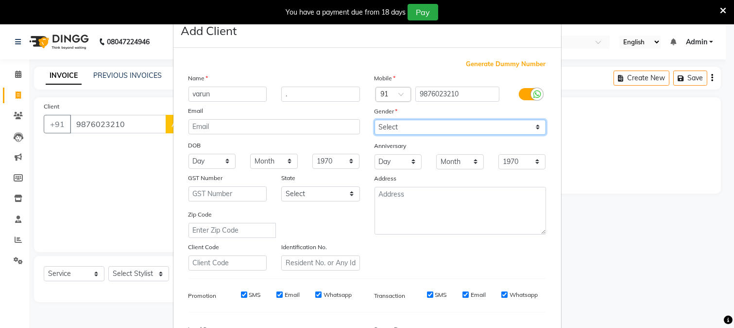
click at [375, 120] on select "Select [DEMOGRAPHIC_DATA] [DEMOGRAPHIC_DATA] Other Prefer Not To Say" at bounding box center [461, 127] width 172 height 15
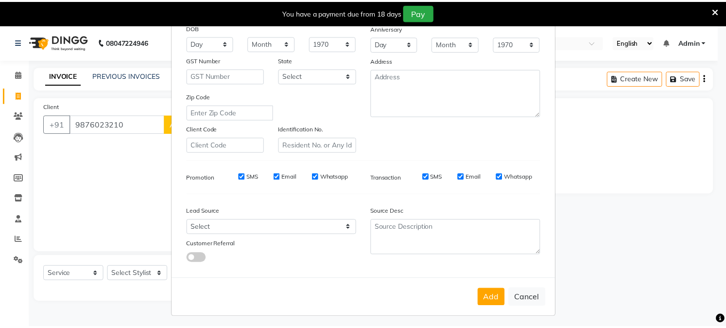
scroll to position [122, 0]
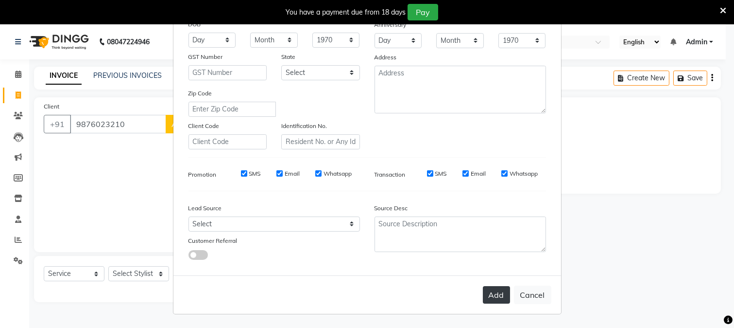
click at [493, 296] on button "Add" at bounding box center [496, 294] width 27 height 17
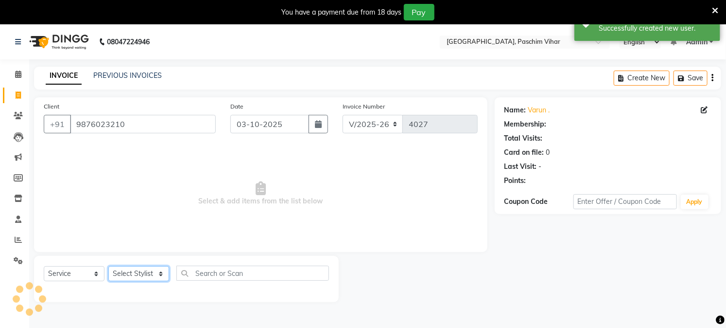
click at [141, 274] on select "Select Stylist Akash Amrita Anu Arun Gaurav [PERSON_NAME] KUNAL MANISH [PERSON_…" at bounding box center [138, 273] width 61 height 15
select select "6559"
click at [108, 266] on select "Select Stylist Akash Amrita Anu Arun Gaurav [PERSON_NAME] KUNAL MANISH [PERSON_…" at bounding box center [138, 273] width 61 height 15
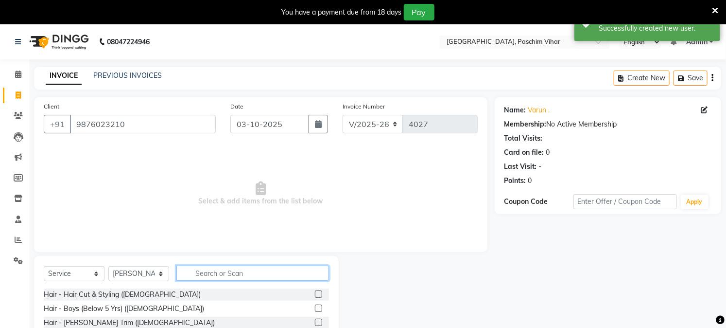
click at [219, 276] on input "text" at bounding box center [252, 272] width 153 height 15
type input "cut"
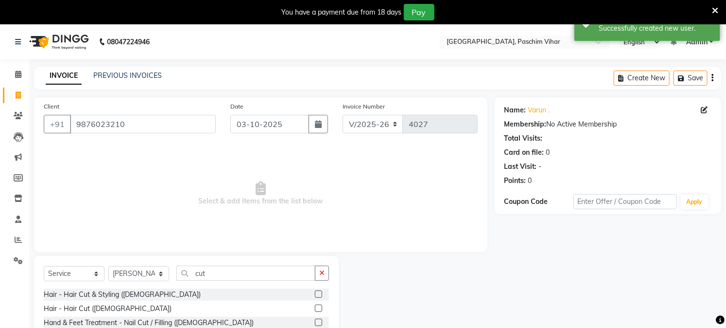
click at [321, 292] on label at bounding box center [318, 293] width 7 height 7
click at [321, 292] on input "checkbox" at bounding box center [318, 294] width 6 height 6
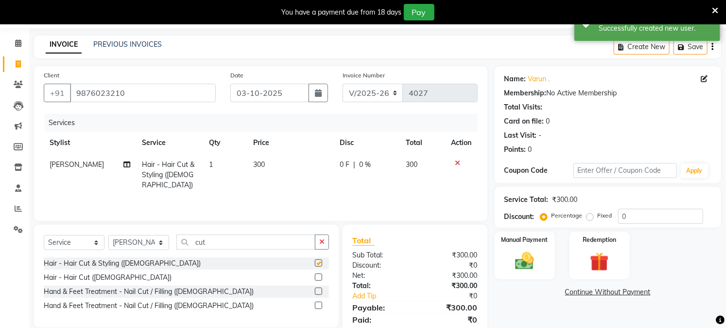
checkbox input "false"
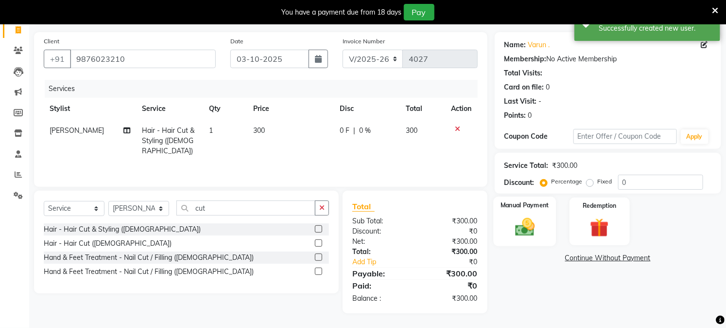
click at [502, 226] on div "Manual Payment" at bounding box center [524, 221] width 63 height 50
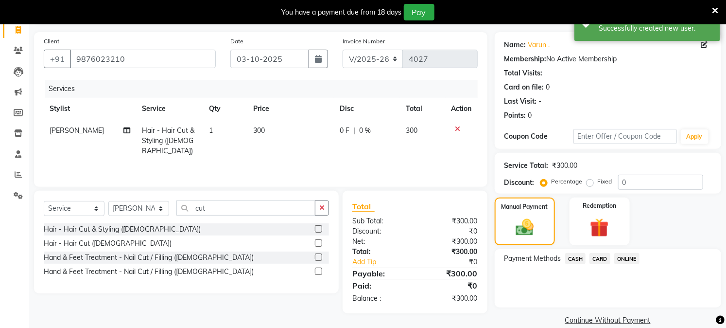
click at [576, 256] on span "CASH" at bounding box center [575, 258] width 21 height 11
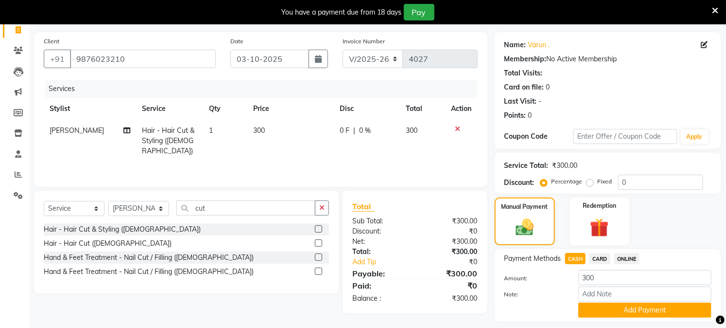
scroll to position [93, 0]
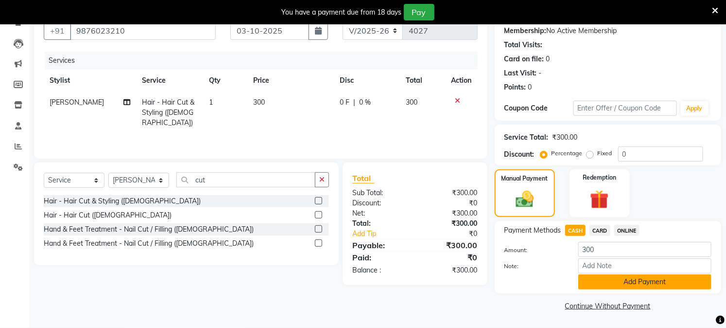
click at [617, 278] on button "Add Payment" at bounding box center [644, 281] width 133 height 15
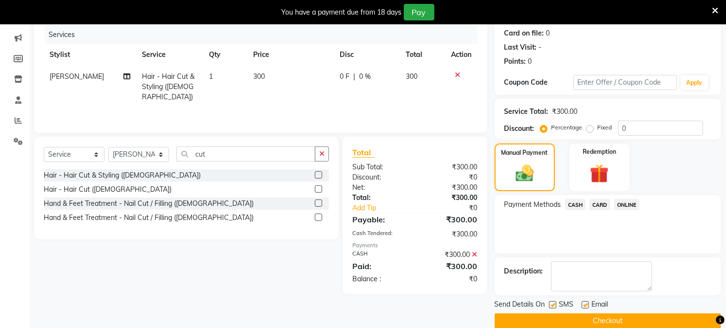
scroll to position [134, 0]
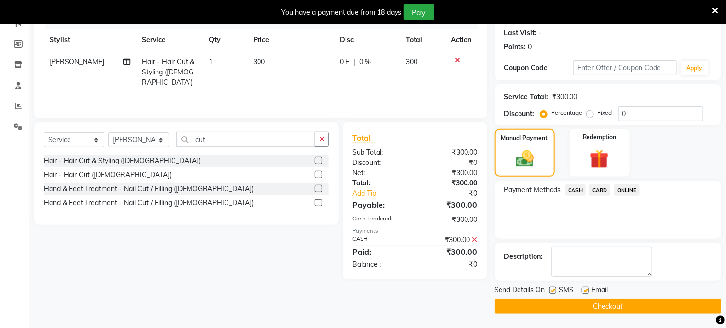
click at [605, 312] on button "Checkout" at bounding box center [608, 305] width 226 height 15
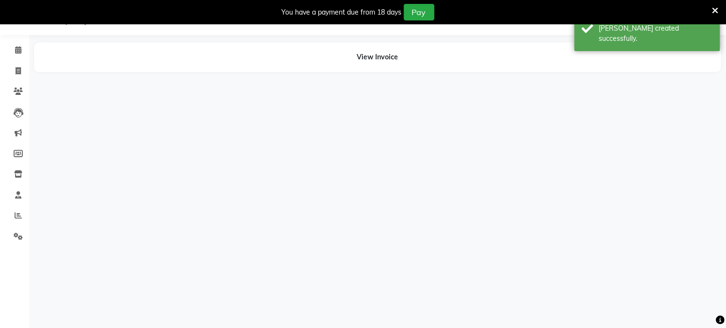
scroll to position [24, 0]
click at [15, 76] on span at bounding box center [18, 71] width 17 height 11
select select "service"
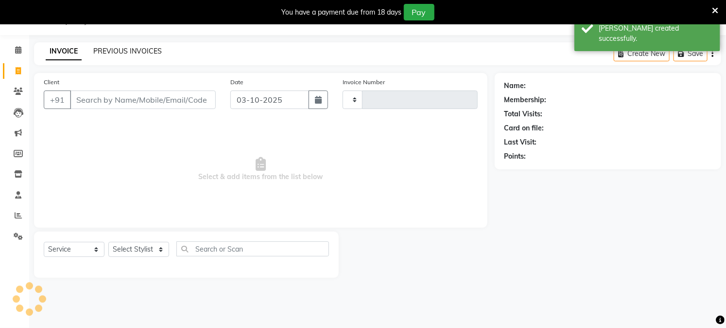
click at [143, 48] on link "PREVIOUS INVOICES" at bounding box center [127, 51] width 69 height 9
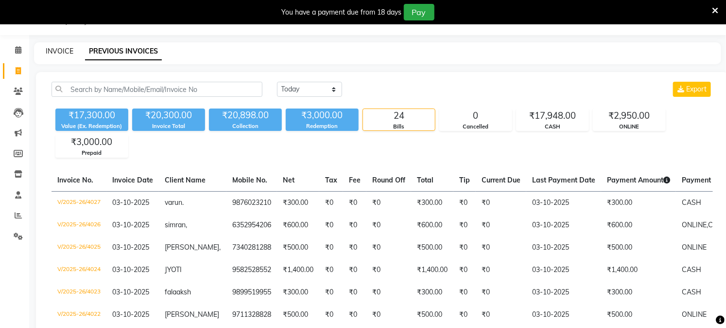
click at [52, 48] on link "INVOICE" at bounding box center [60, 51] width 28 height 9
select select "service"
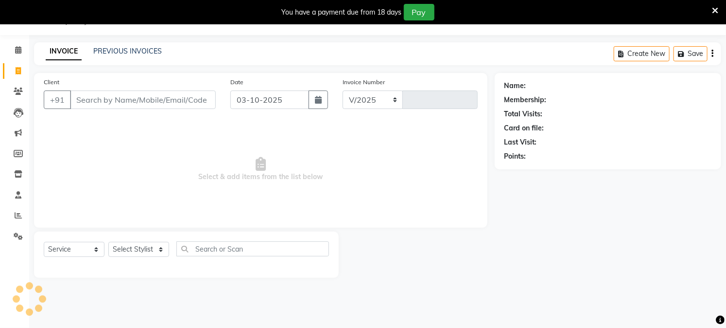
select select "223"
type input "4028"
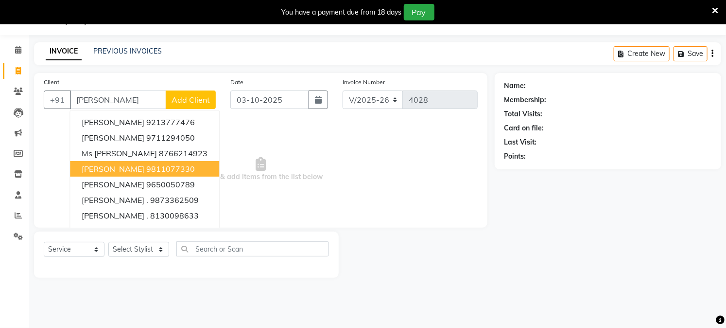
click at [176, 168] on button "[PERSON_NAME] 9811077330" at bounding box center [144, 169] width 149 height 16
type input "9811077330"
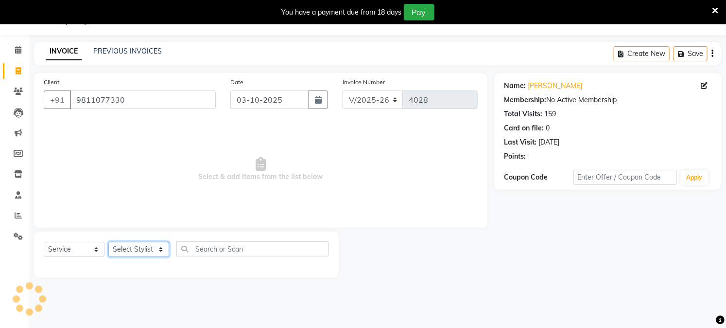
click at [148, 250] on select "Select Stylist Akash Amrita Anu Arun Gaurav [PERSON_NAME] KUNAL MANISH [PERSON_…" at bounding box center [138, 249] width 61 height 15
select select "45089"
click at [108, 242] on select "Select Stylist Akash Amrita Anu Arun Gaurav [PERSON_NAME] KUNAL MANISH [PERSON_…" at bounding box center [138, 249] width 61 height 15
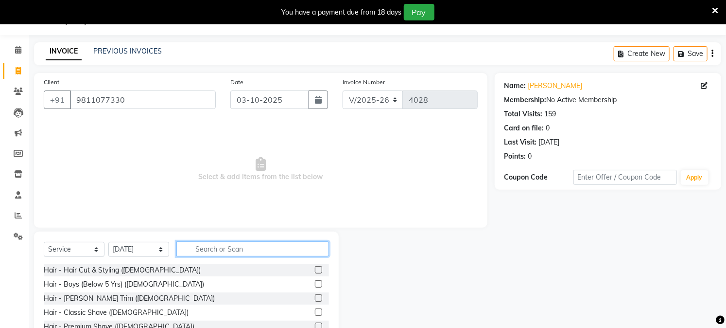
click at [223, 241] on input "text" at bounding box center [252, 248] width 153 height 15
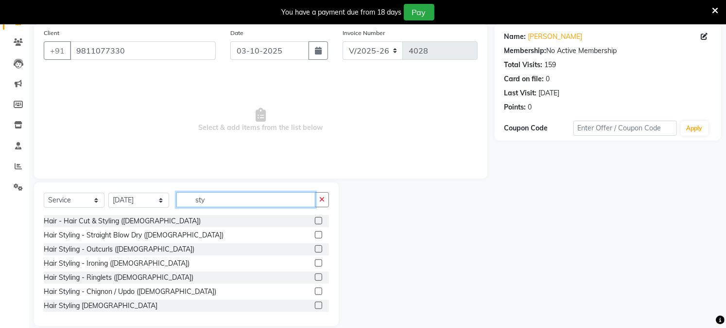
scroll to position [86, 0]
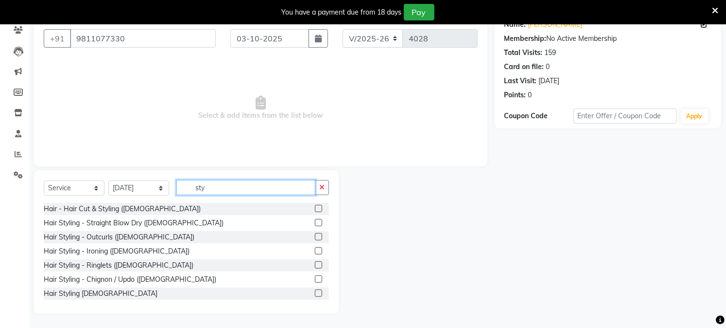
type input "sty"
click at [311, 272] on div "Hair - Hair Cut & Styling ([DEMOGRAPHIC_DATA]) Hair Styling - Straight Blow Dry…" at bounding box center [186, 251] width 285 height 97
click at [315, 276] on label at bounding box center [318, 278] width 7 height 7
click at [315, 276] on input "checkbox" at bounding box center [318, 279] width 6 height 6
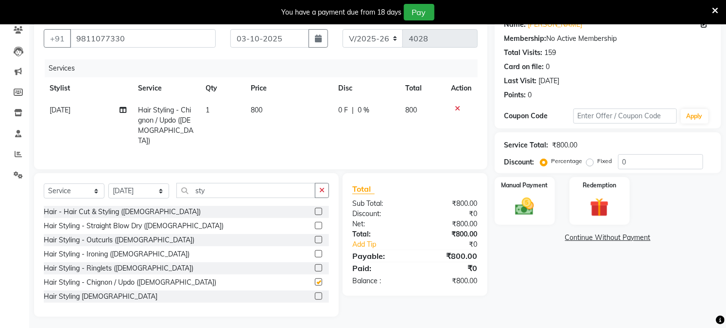
checkbox input "false"
click at [214, 191] on input "sty" at bounding box center [245, 190] width 139 height 15
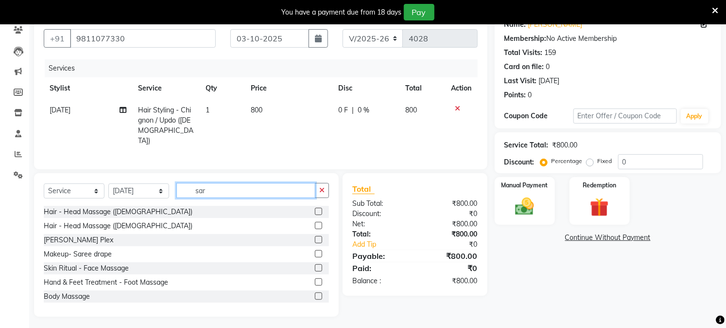
scroll to position [66, 0]
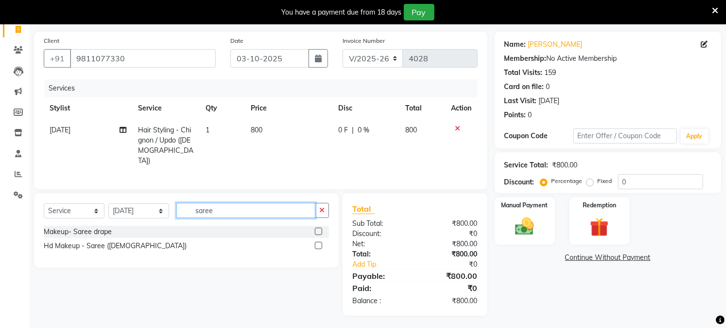
type input "saree"
click at [317, 229] on label at bounding box center [318, 230] width 7 height 7
click at [317, 229] on input "checkbox" at bounding box center [318, 231] width 6 height 6
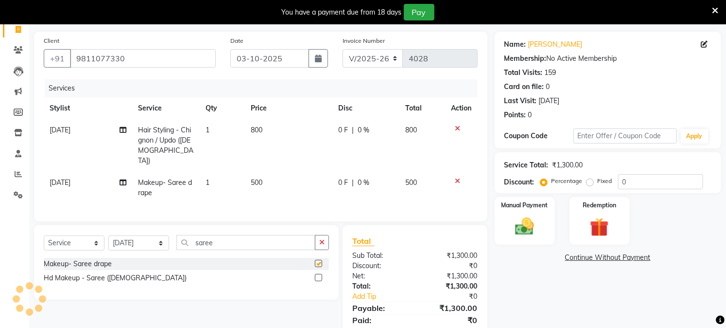
checkbox input "false"
click at [259, 178] on span "500" at bounding box center [257, 182] width 12 height 9
select select "45089"
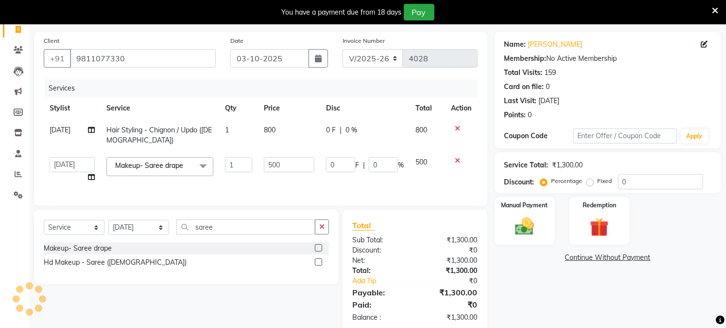
click at [259, 174] on td "500" at bounding box center [289, 169] width 62 height 37
click at [271, 164] on input "500" at bounding box center [289, 164] width 50 height 15
type input "200"
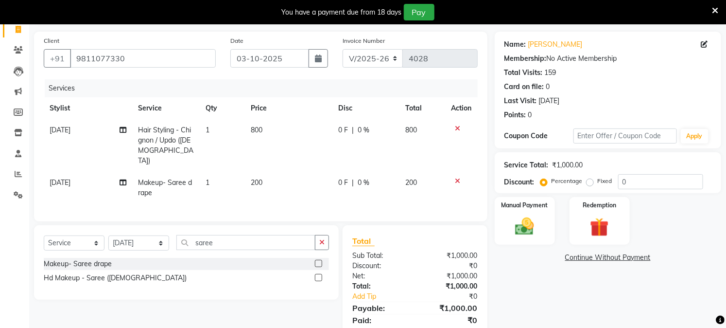
click at [298, 178] on td "200" at bounding box center [288, 188] width 87 height 32
select select "45089"
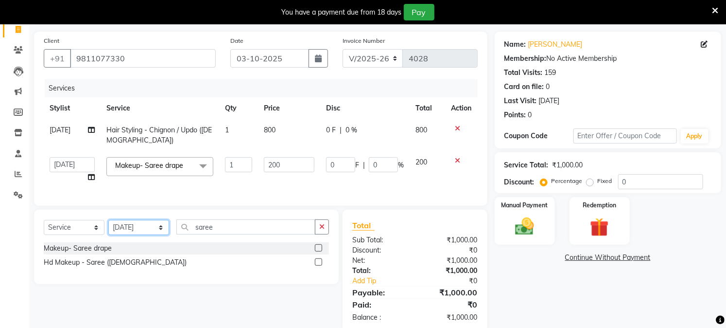
click at [144, 235] on select "Select Stylist Akash Amrita Anu Arun Gaurav [PERSON_NAME] KUNAL MANISH [PERSON_…" at bounding box center [138, 227] width 61 height 15
select select "13723"
click at [108, 228] on select "Select Stylist Akash Amrita Anu Arun Gaurav [PERSON_NAME] KUNAL MANISH [PERSON_…" at bounding box center [138, 227] width 61 height 15
click at [200, 233] on input "saree" at bounding box center [245, 226] width 139 height 15
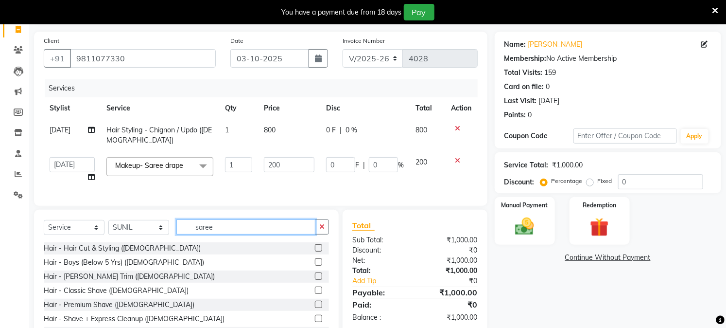
click at [200, 233] on input "saree" at bounding box center [245, 226] width 139 height 15
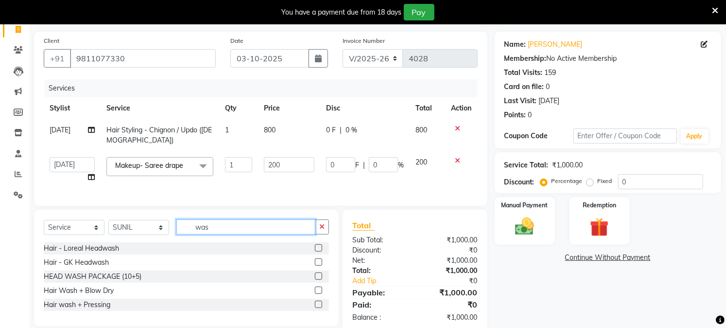
type input "was"
click at [316, 251] on label at bounding box center [318, 247] width 7 height 7
click at [316, 251] on input "checkbox" at bounding box center [318, 248] width 6 height 6
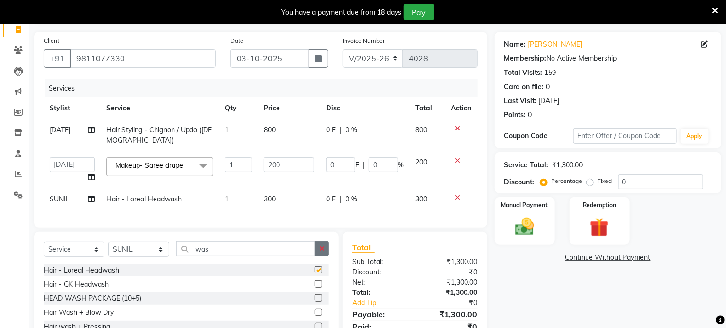
checkbox input "false"
click at [548, 226] on div "Manual Payment" at bounding box center [524, 221] width 63 height 50
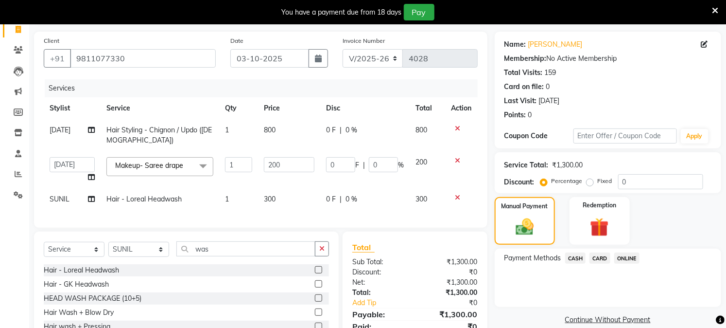
click at [576, 256] on span "CASH" at bounding box center [575, 257] width 21 height 11
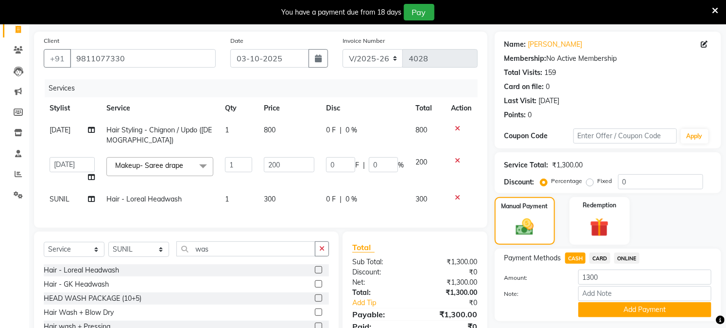
scroll to position [114, 0]
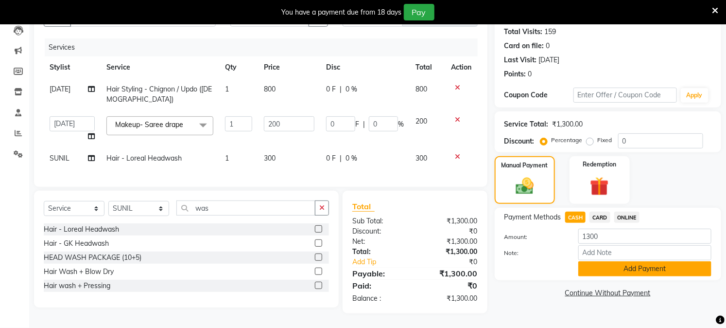
click at [676, 261] on button "Add Payment" at bounding box center [644, 268] width 133 height 15
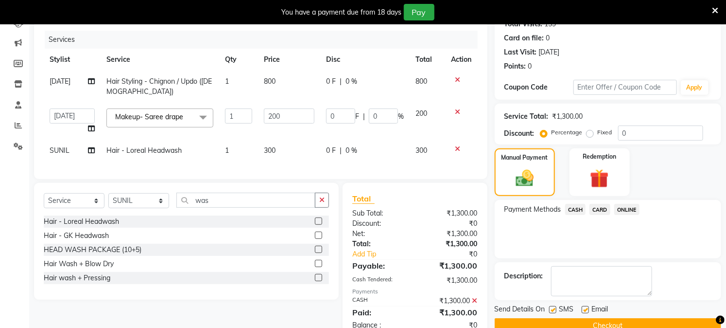
click at [643, 323] on button "Checkout" at bounding box center [608, 325] width 226 height 15
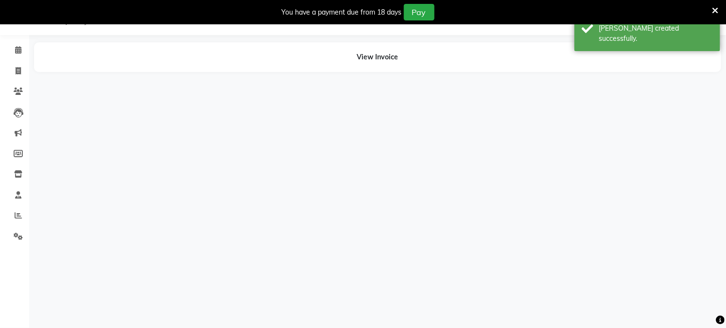
scroll to position [24, 0]
click at [23, 74] on span at bounding box center [18, 71] width 17 height 11
select select "service"
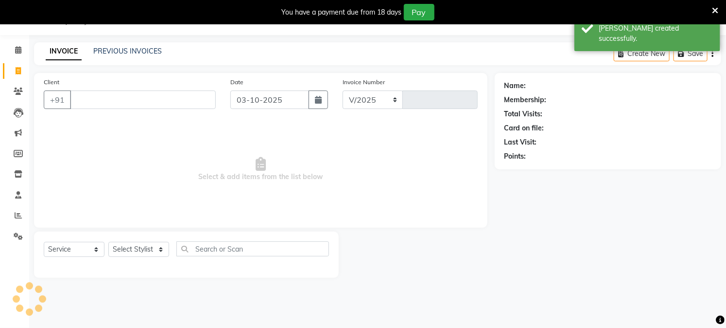
select select "223"
type input "4029"
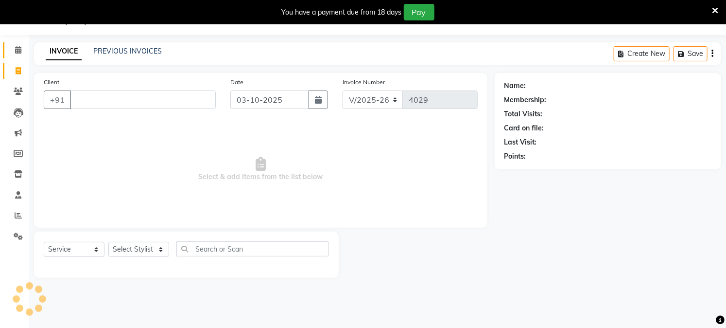
click at [17, 53] on icon at bounding box center [18, 49] width 6 height 7
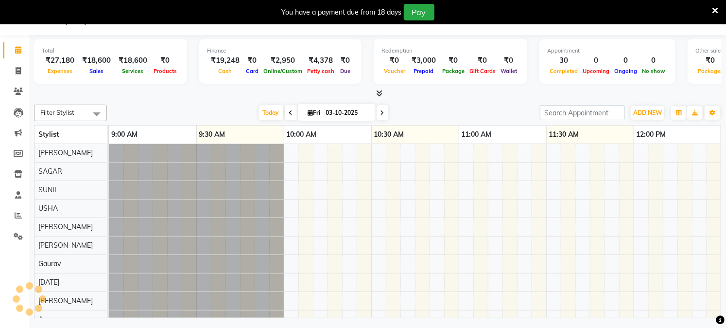
scroll to position [0, 1663]
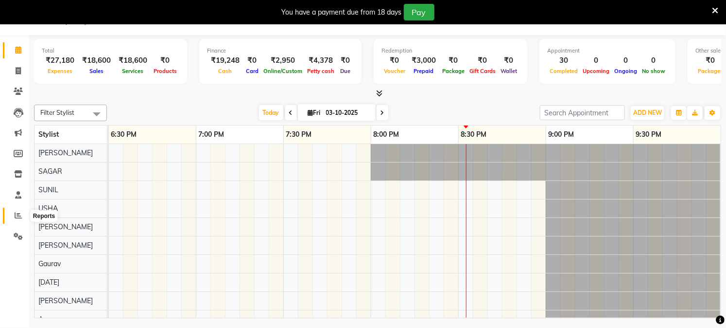
click at [22, 214] on span at bounding box center [18, 215] width 17 height 11
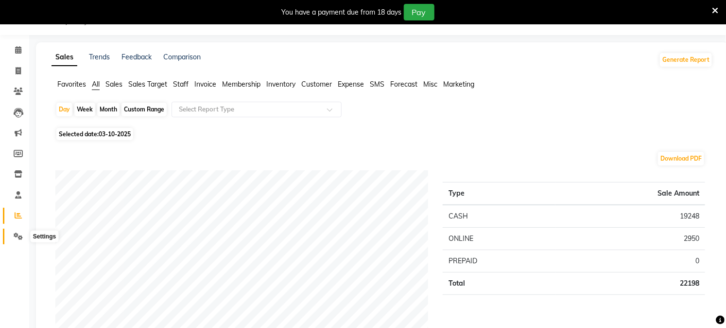
click at [18, 236] on icon at bounding box center [18, 235] width 9 height 7
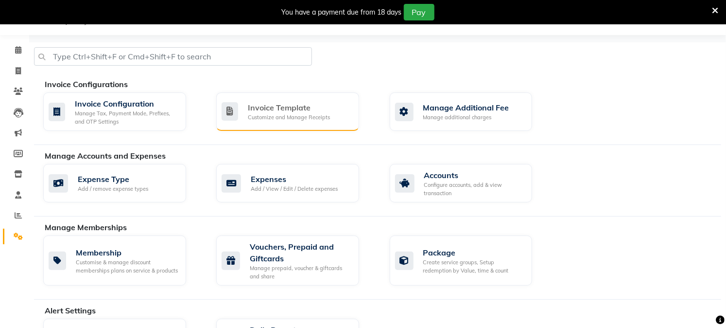
click at [321, 112] on div "Invoice Template" at bounding box center [289, 108] width 82 height 12
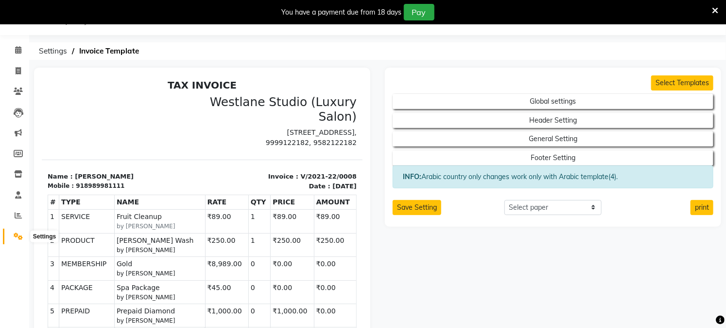
click at [15, 237] on icon at bounding box center [18, 235] width 9 height 7
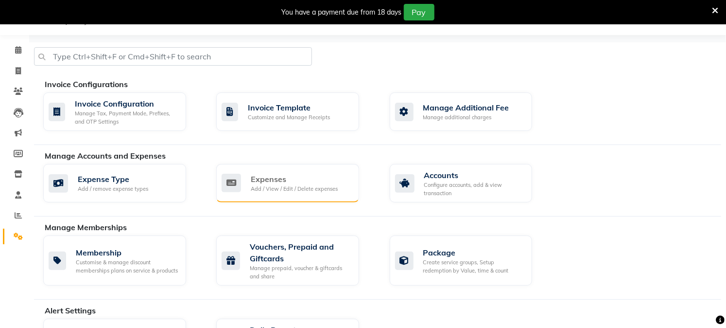
click at [276, 178] on div "Expenses" at bounding box center [294, 179] width 87 height 12
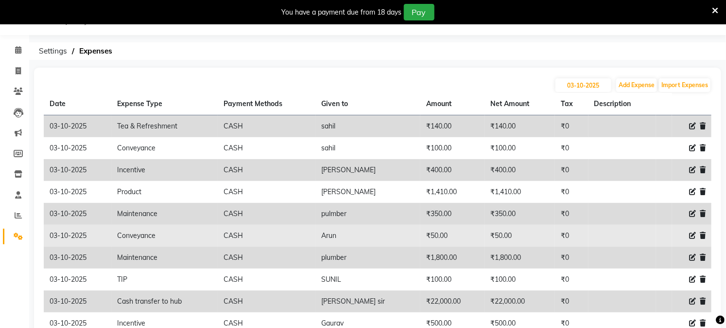
scroll to position [83, 0]
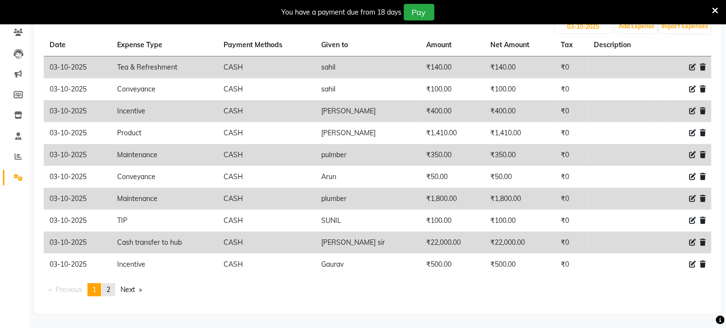
click at [109, 284] on link "page 2" at bounding box center [109, 289] width 14 height 13
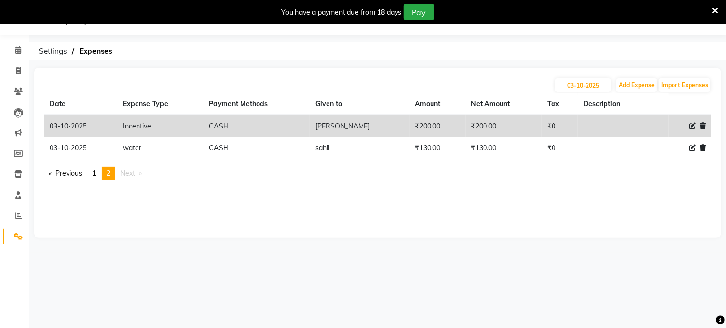
scroll to position [24, 0]
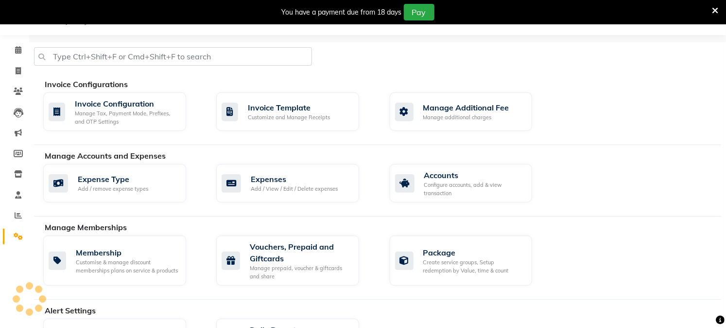
scroll to position [83, 0]
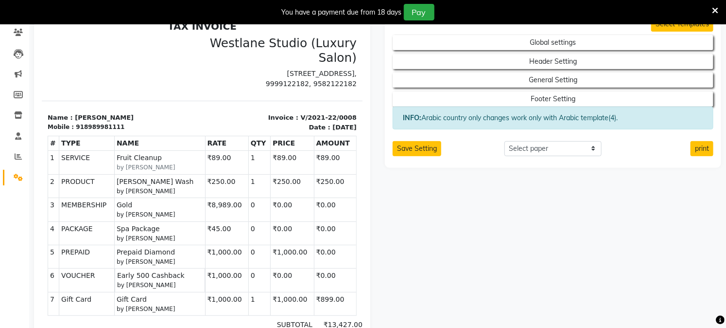
scroll to position [29, 0]
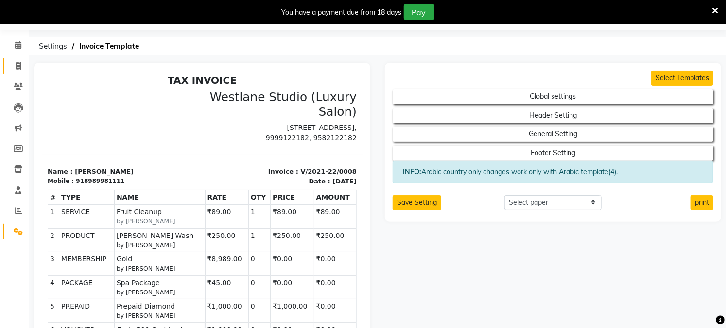
click at [16, 67] on icon at bounding box center [18, 65] width 5 height 7
select select "service"
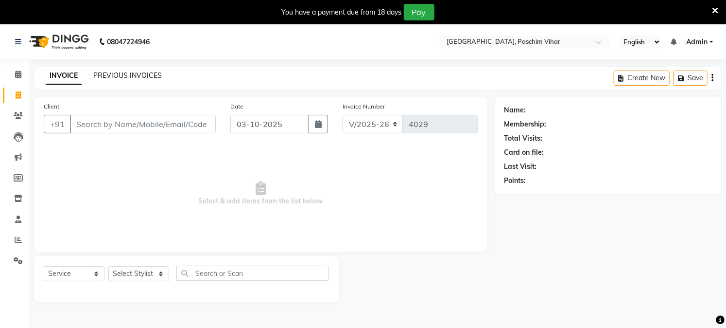
click at [136, 72] on link "PREVIOUS INVOICES" at bounding box center [127, 75] width 69 height 9
